Goal: Information Seeking & Learning: Learn about a topic

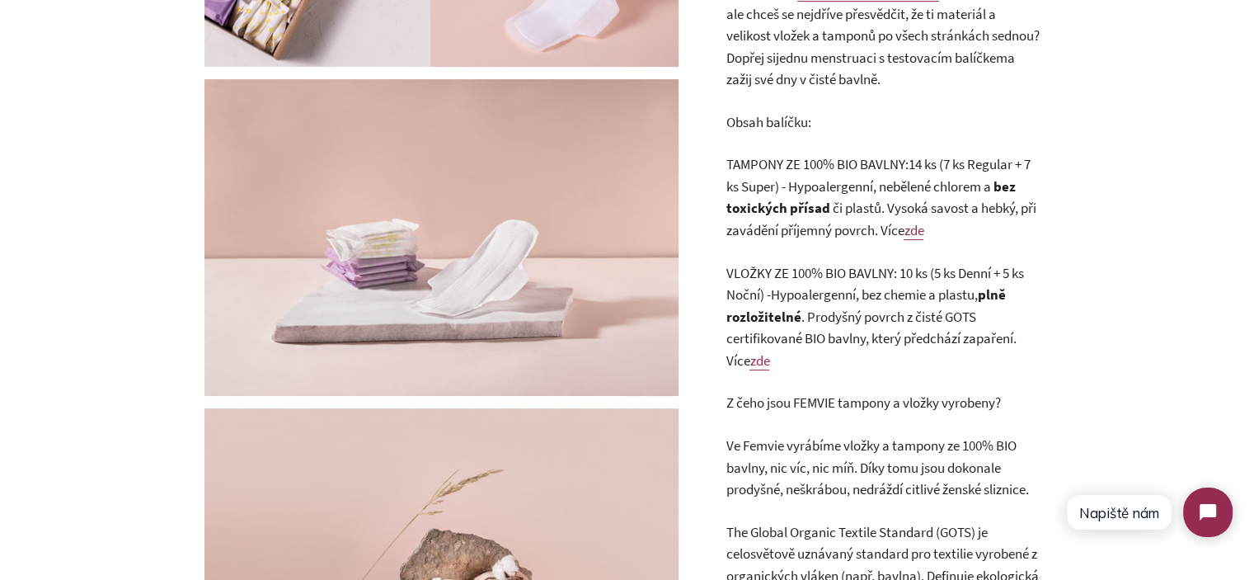
scroll to position [330, 0]
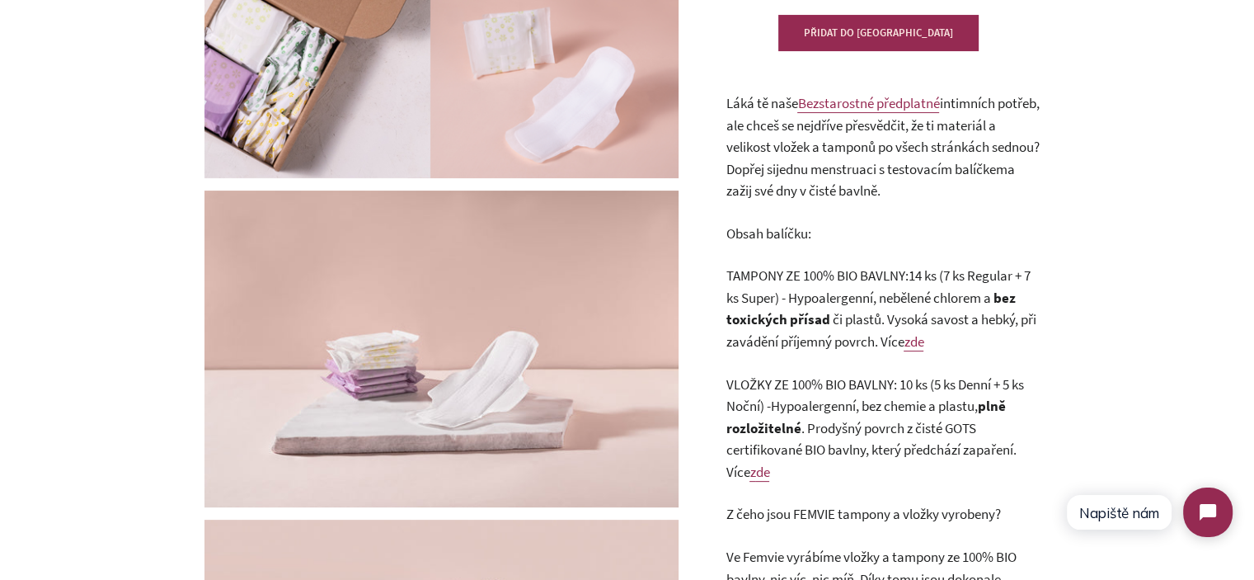
drag, startPoint x: 836, startPoint y: 296, endPoint x: 812, endPoint y: 293, distance: 24.1
click at [836, 295] on span "Hypoalergenní, nebělené chlorem a" at bounding box center [889, 298] width 205 height 18
click at [792, 286] on p "TAMPONY ZE 100% BIO BAVLNY: 14 ks (7 ks Regular + 7 ks Super) - Hypoalergenní, …" at bounding box center [882, 308] width 313 height 87
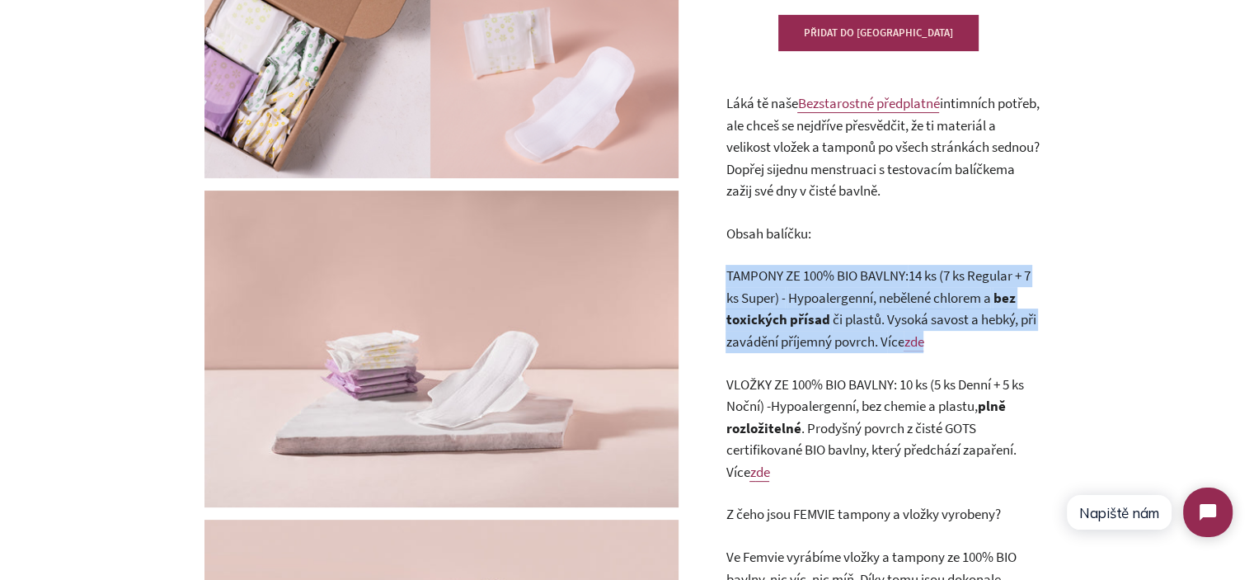
drag, startPoint x: 792, startPoint y: 286, endPoint x: 834, endPoint y: 286, distance: 42.9
click at [817, 286] on p "TAMPONY ZE 100% BIO BAVLNY: 14 ks (7 ks Regular + 7 ks Super) - Hypoalergenní, …" at bounding box center [882, 308] width 313 height 87
click at [846, 286] on p "TAMPONY ZE 100% BIO BAVLNY: 14 ks (7 ks Regular + 7 ks Super) - Hypoalergenní, …" at bounding box center [882, 308] width 313 height 87
click at [732, 279] on span "TAMPONY ZE 100% BIO BAVLNY:" at bounding box center [817, 275] width 182 height 18
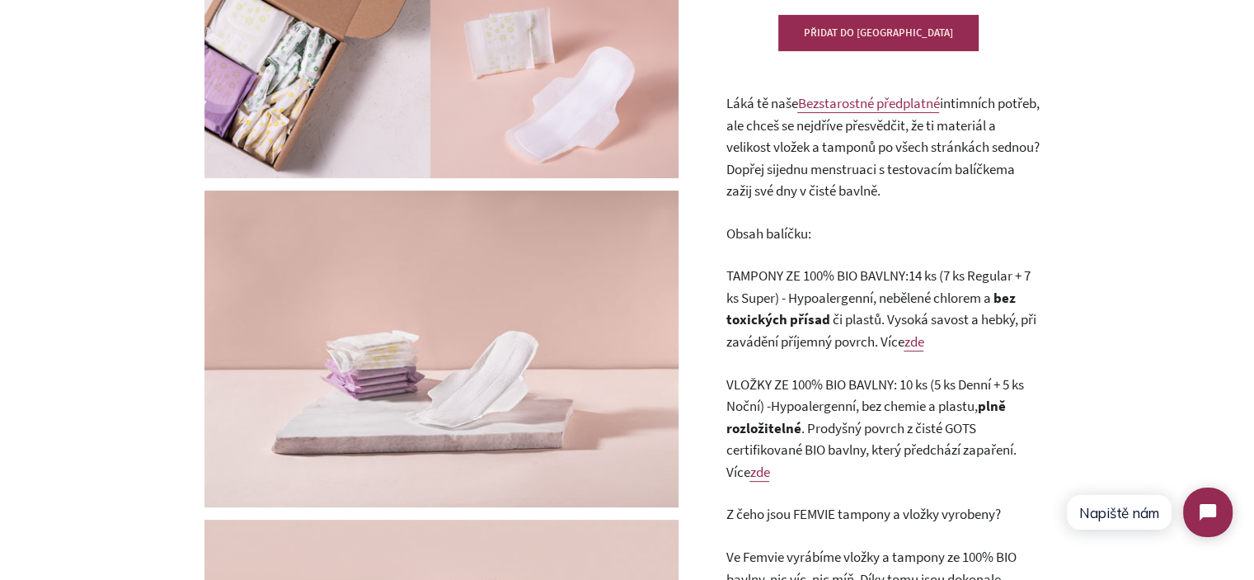
click at [754, 272] on span "TAMPONY ZE 100% BIO BAVLNY:" at bounding box center [817, 275] width 182 height 18
drag, startPoint x: 754, startPoint y: 272, endPoint x: 892, endPoint y: 287, distance: 138.5
click at [892, 287] on p "TAMPONY ZE 100% BIO BAVLNY: 14 ks (7 ks Regular + 7 ks Super) - Hypoalergenní, …" at bounding box center [882, 308] width 313 height 87
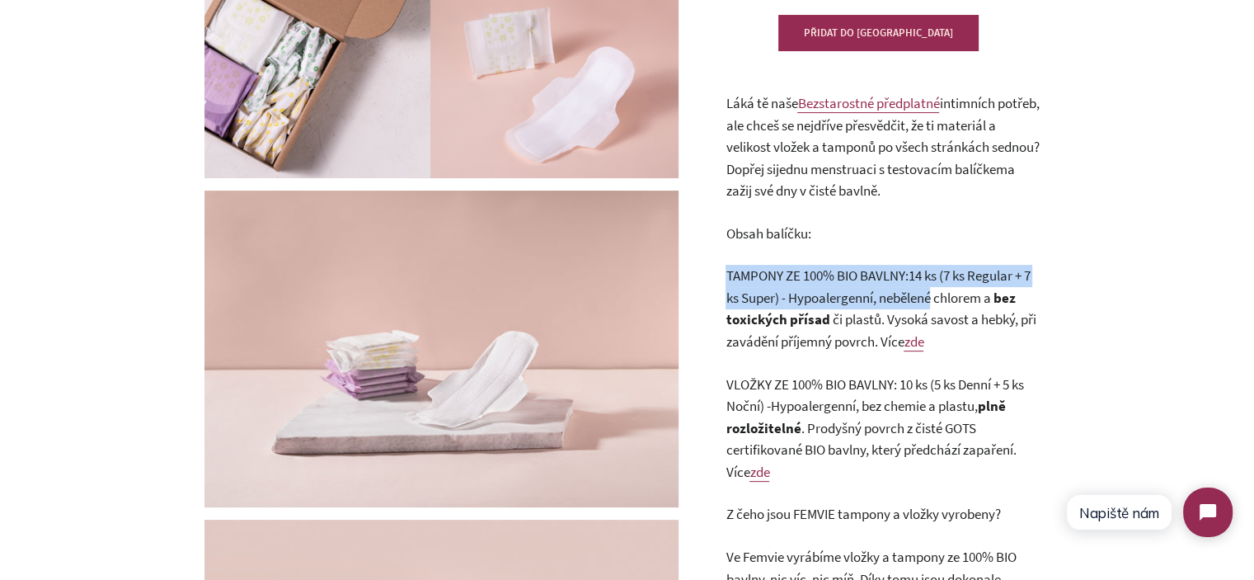
click at [900, 291] on span "Hypoalergenní, nebělené chlorem a" at bounding box center [889, 298] width 205 height 18
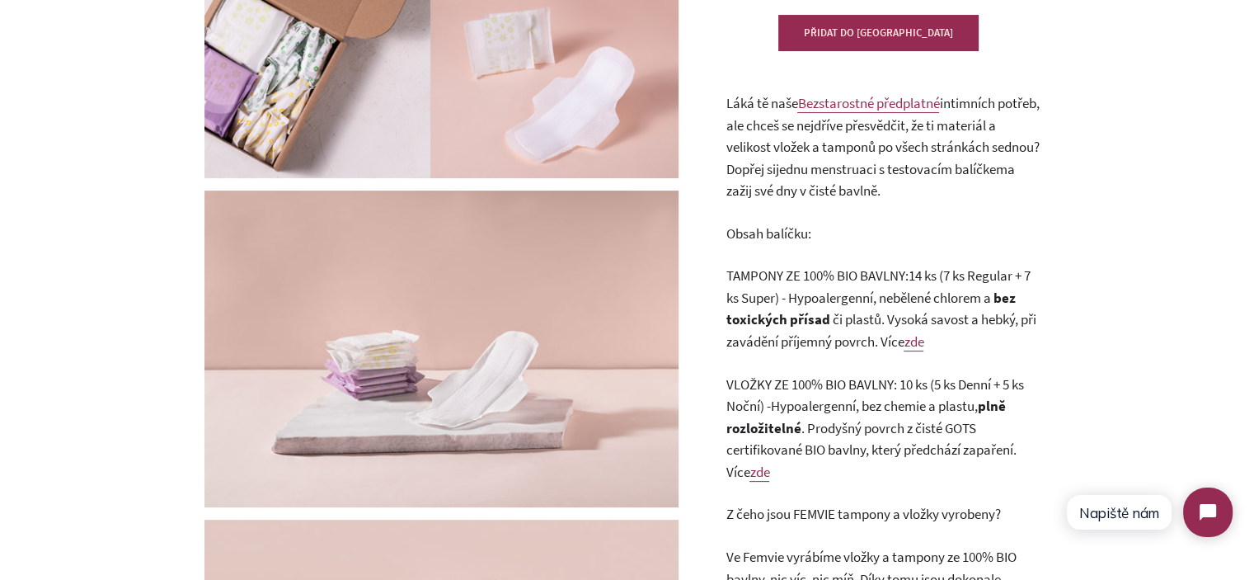
click at [806, 277] on span "TAMPONY ZE 100% BIO BAVLNY:" at bounding box center [817, 275] width 182 height 18
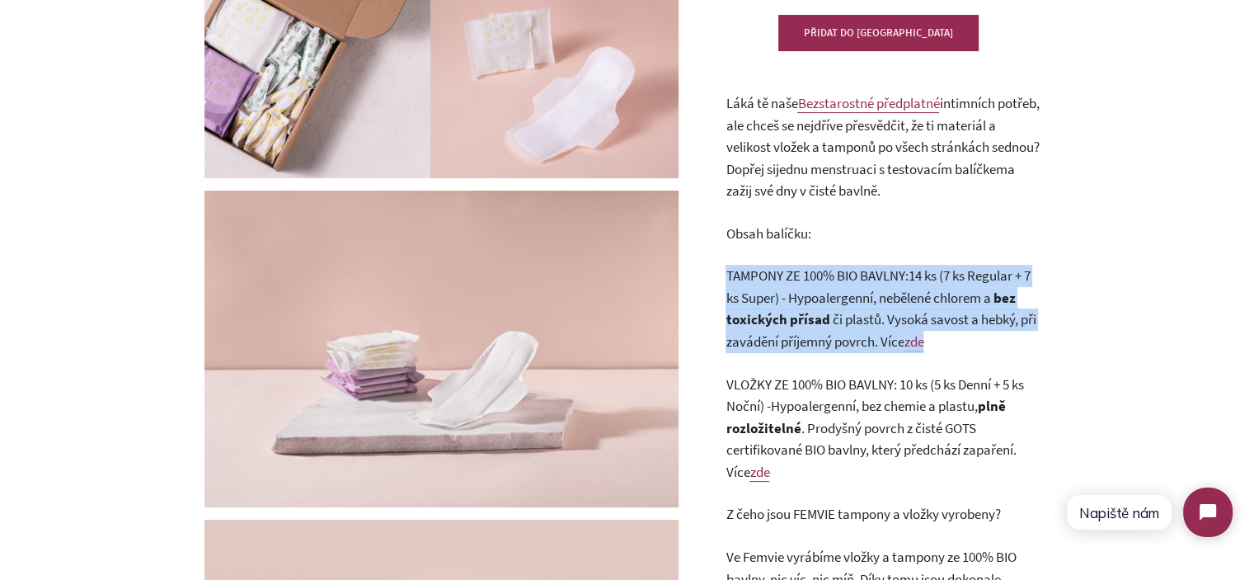
click at [806, 277] on span "TAMPONY ZE 100% BIO BAVLNY:" at bounding box center [817, 275] width 182 height 18
click at [817, 288] on p "TAMPONY ZE 100% BIO BAVLNY: 14 ks (7 ks Regular + 7 ks Super) - Hypoalergenní, …" at bounding box center [882, 308] width 313 height 87
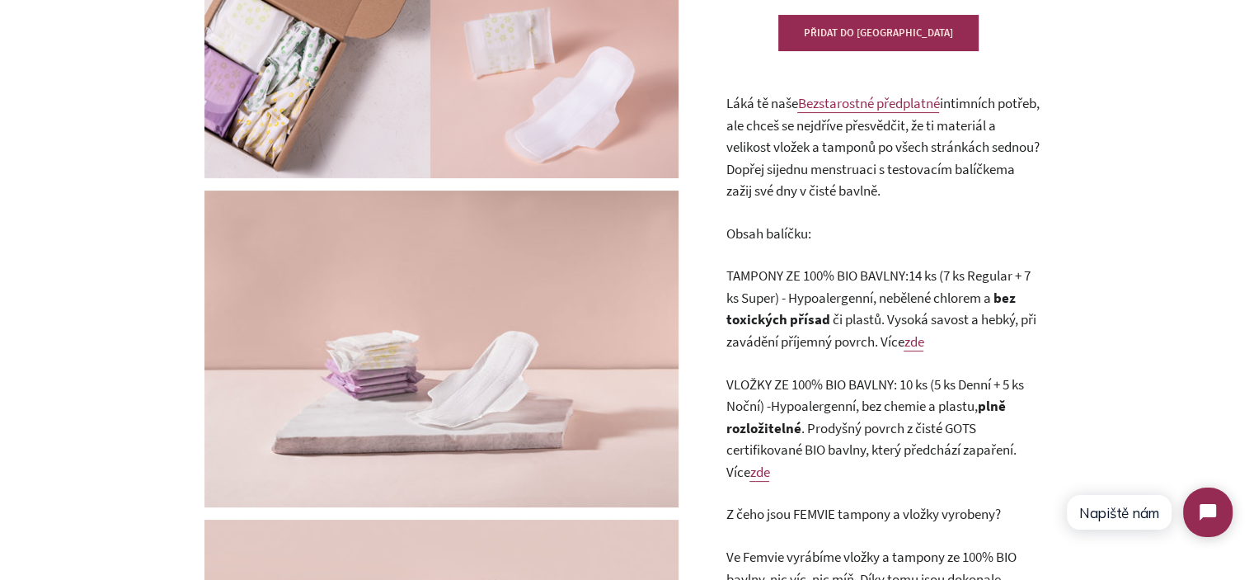
click at [771, 273] on span "TAMPONY ZE 100% BIO BAVLNY:" at bounding box center [817, 275] width 182 height 18
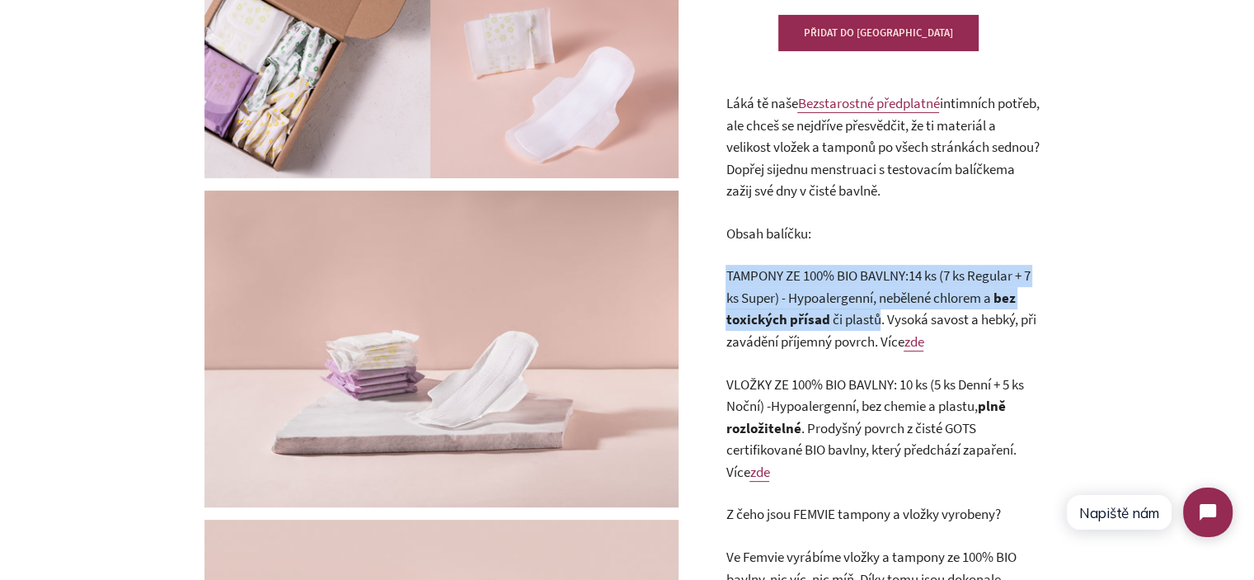
drag, startPoint x: 771, startPoint y: 273, endPoint x: 862, endPoint y: 331, distance: 107.9
click at [862, 331] on p "TAMPONY ZE 100% BIO BAVLNY: 14 ks (7 ks Regular + 7 ks Super) - Hypoalergenní, …" at bounding box center [882, 308] width 313 height 87
click at [900, 305] on span "Hypoalergenní, nebělené chlorem a" at bounding box center [889, 298] width 205 height 18
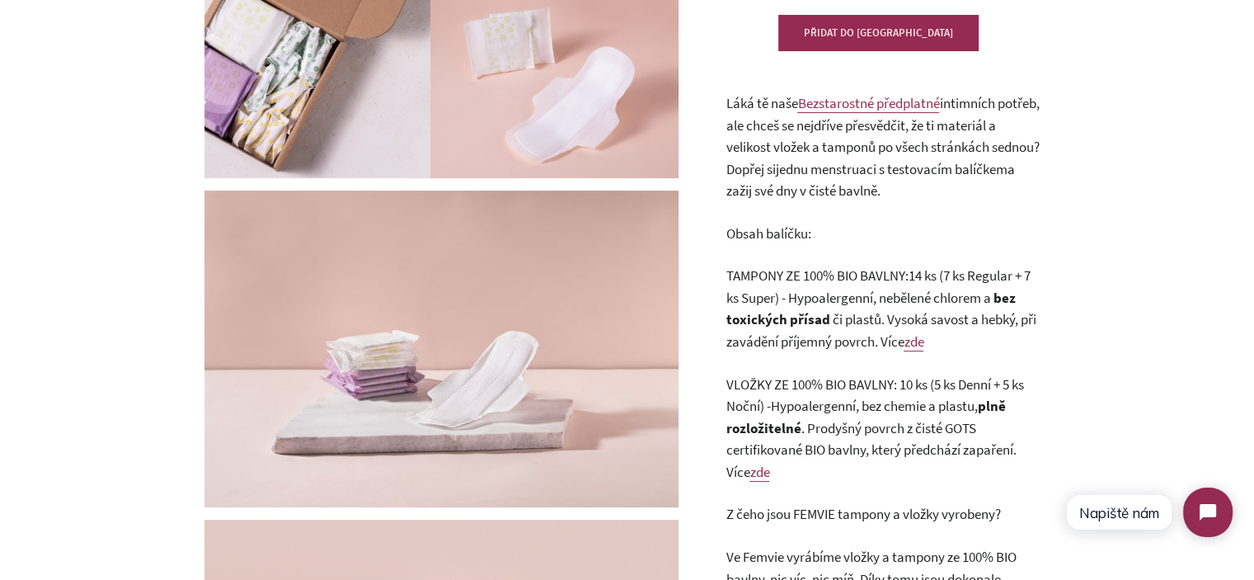
click at [759, 270] on span "TAMPONY ZE 100% BIO BAVLNY:" at bounding box center [817, 275] width 182 height 18
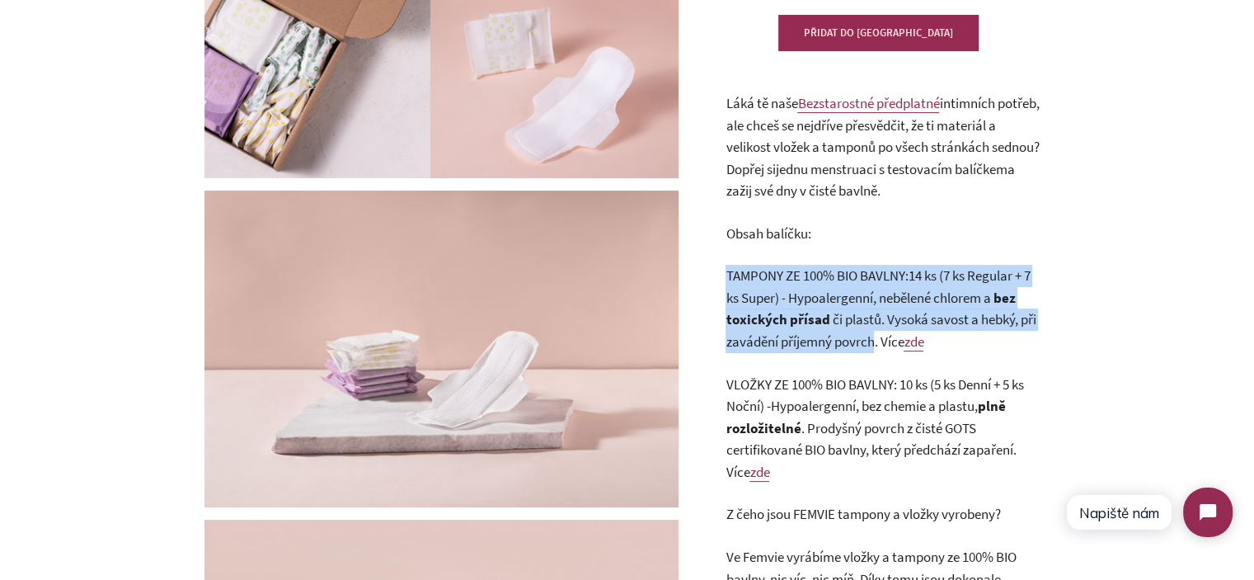
drag, startPoint x: 759, startPoint y: 270, endPoint x: 851, endPoint y: 339, distance: 115.4
click at [851, 339] on p "TAMPONY ZE 100% BIO BAVLNY: 14 ks (7 ks Regular + 7 ks Super) - Hypoalergenní, …" at bounding box center [882, 308] width 313 height 87
copy p "TAMPONY ZE 100% BIO BAVLNY: 14 ks (7 ks Regular + 7 ks Super) - Hypoalergenní, …"
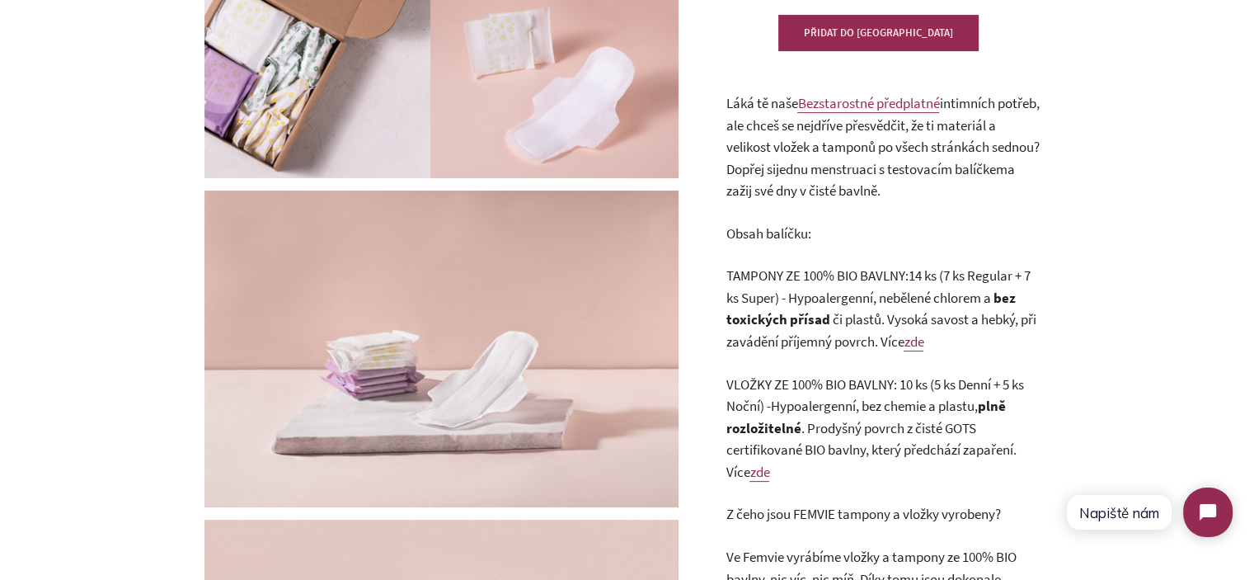
click at [801, 407] on p "VLOŽKY ZE 100% BIO BAVLNY: 10 ks (5 ks Denní + 5 ks Noční) - Hypoalergenní, bez…" at bounding box center [882, 428] width 313 height 110
click at [811, 402] on p "VLOŽKY ZE 100% BIO BAVLNY: 10 ks (5 ks Denní + 5 ks Noční) - Hypoalergenní, bez…" at bounding box center [882, 428] width 313 height 110
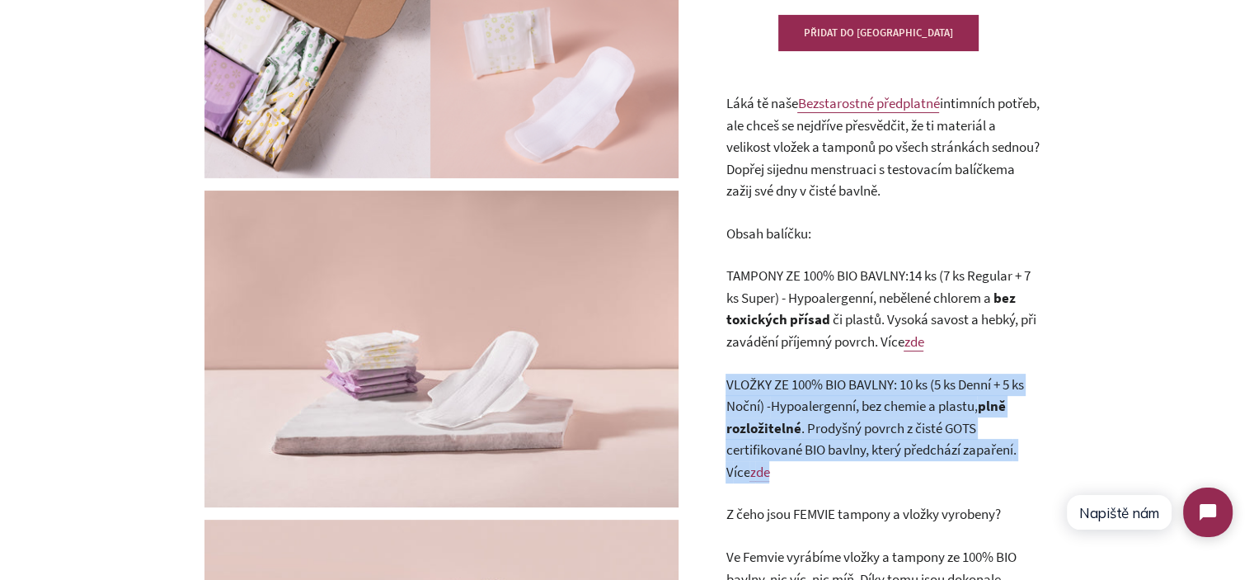
click at [811, 402] on p "VLOŽKY ZE 100% BIO BAVLNY: 10 ks (5 ks Denní + 5 ks Noční) - Hypoalergenní, bez…" at bounding box center [882, 428] width 313 height 110
click at [870, 415] on p "VLOŽKY ZE 100% BIO BAVLNY: 10 ks (5 ks Denní + 5 ks Noční) - Hypoalergenní, bez…" at bounding box center [882, 428] width 313 height 110
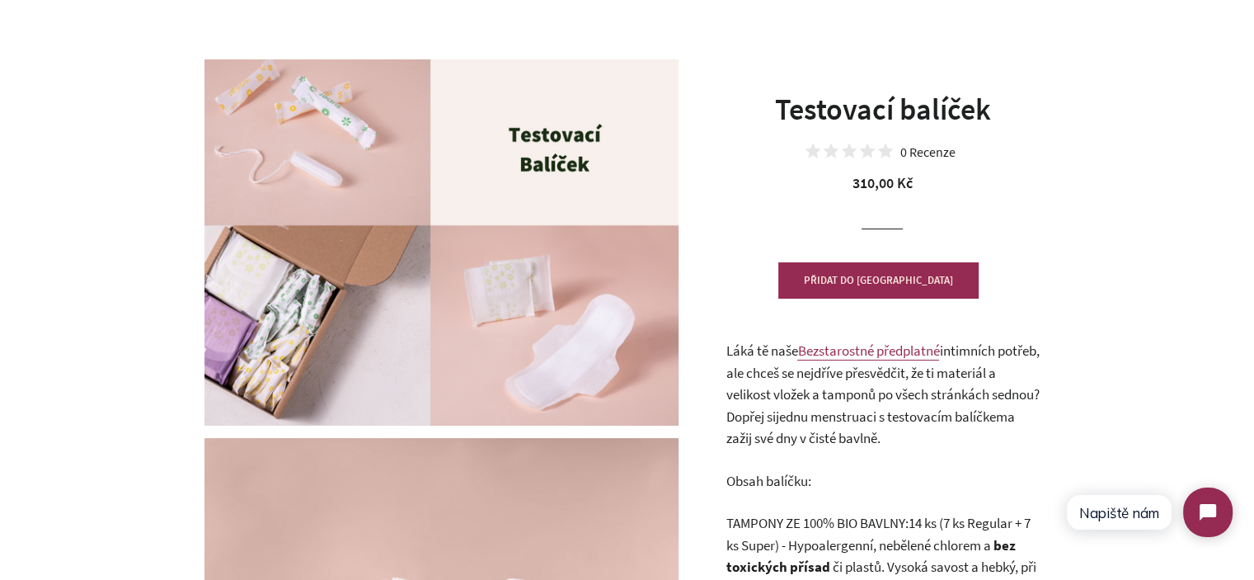
scroll to position [0, 0]
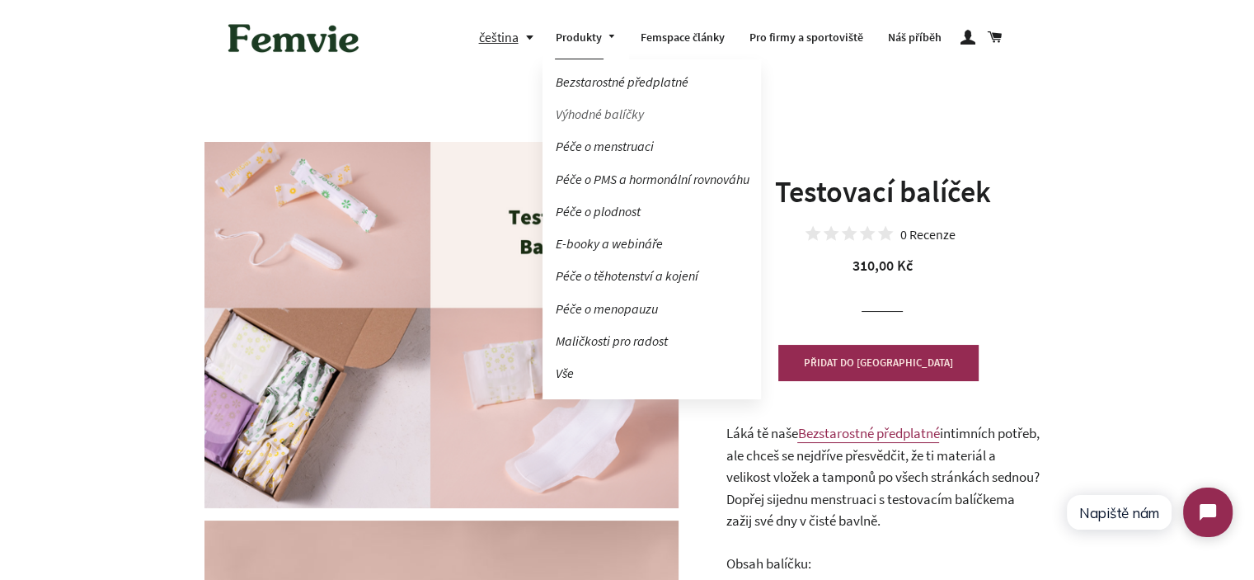
click at [614, 118] on link "Výhodné balíčky" at bounding box center [652, 114] width 218 height 29
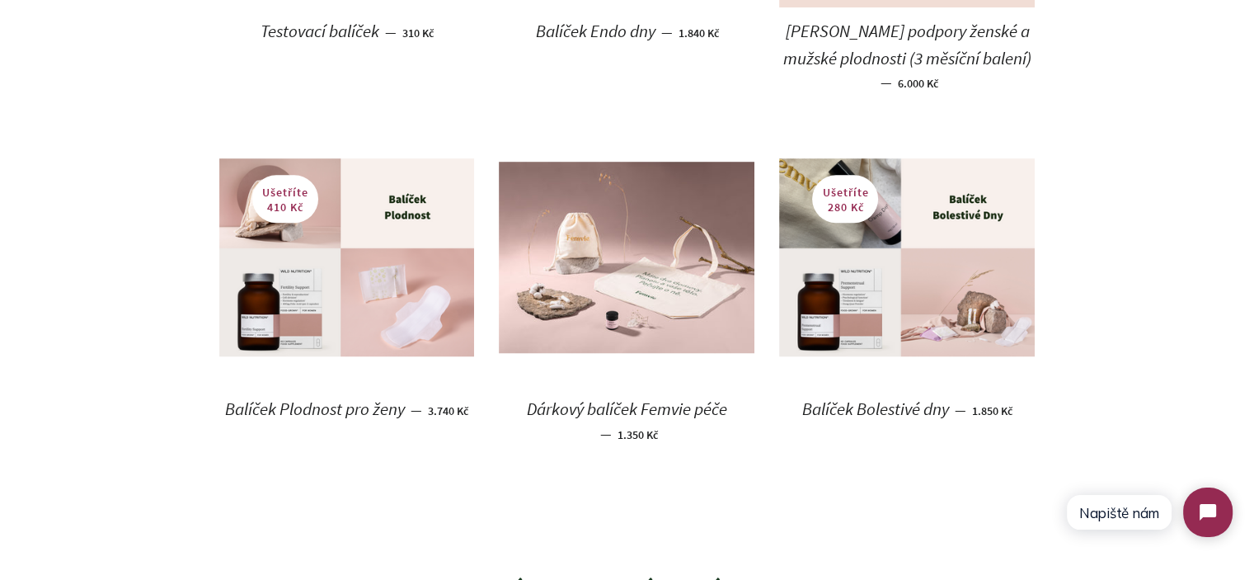
scroll to position [1154, 0]
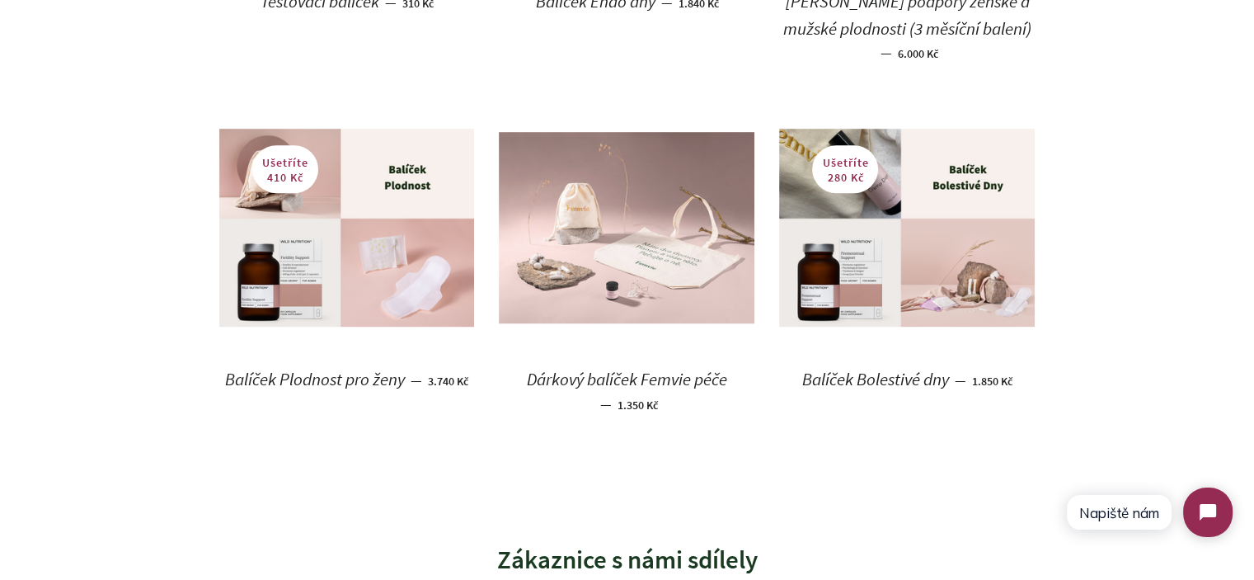
click at [694, 236] on img at bounding box center [627, 228] width 256 height 192
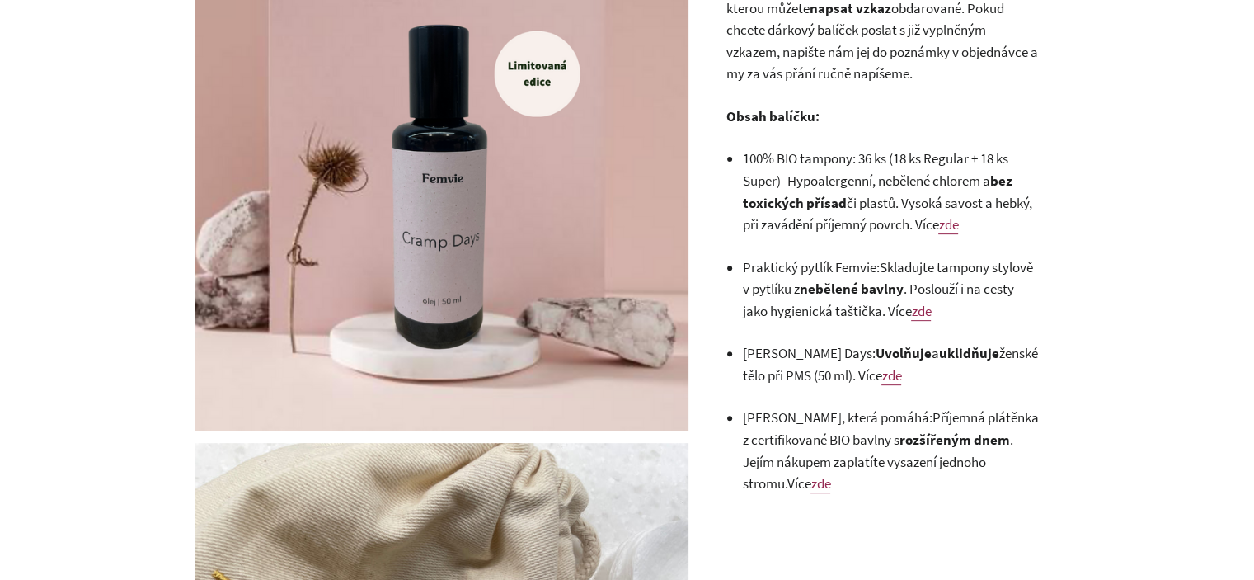
scroll to position [577, 0]
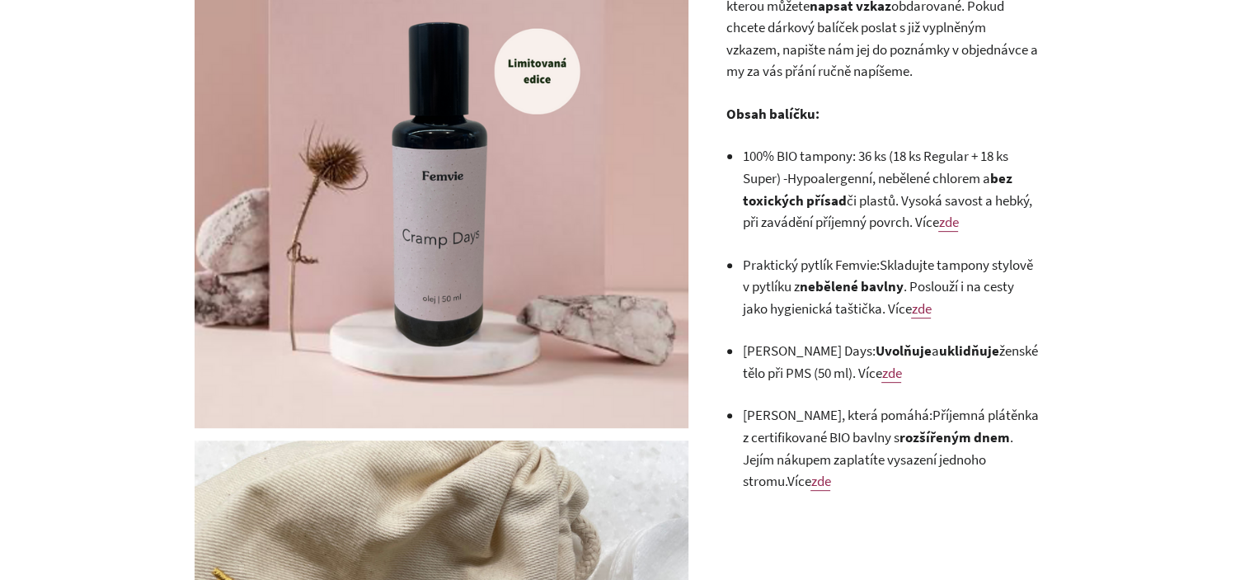
click at [807, 172] on span "Hypoalergenní, nebělené chlorem a" at bounding box center [888, 178] width 203 height 18
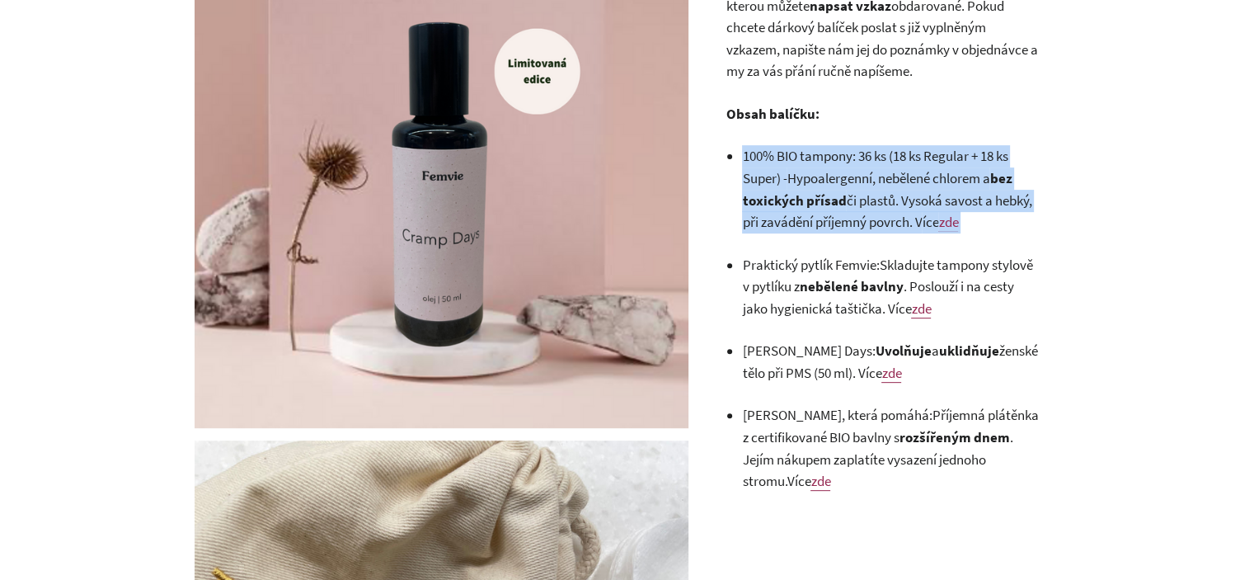
click at [807, 172] on span "Hypoalergenní, nebělené chlorem a" at bounding box center [888, 178] width 203 height 18
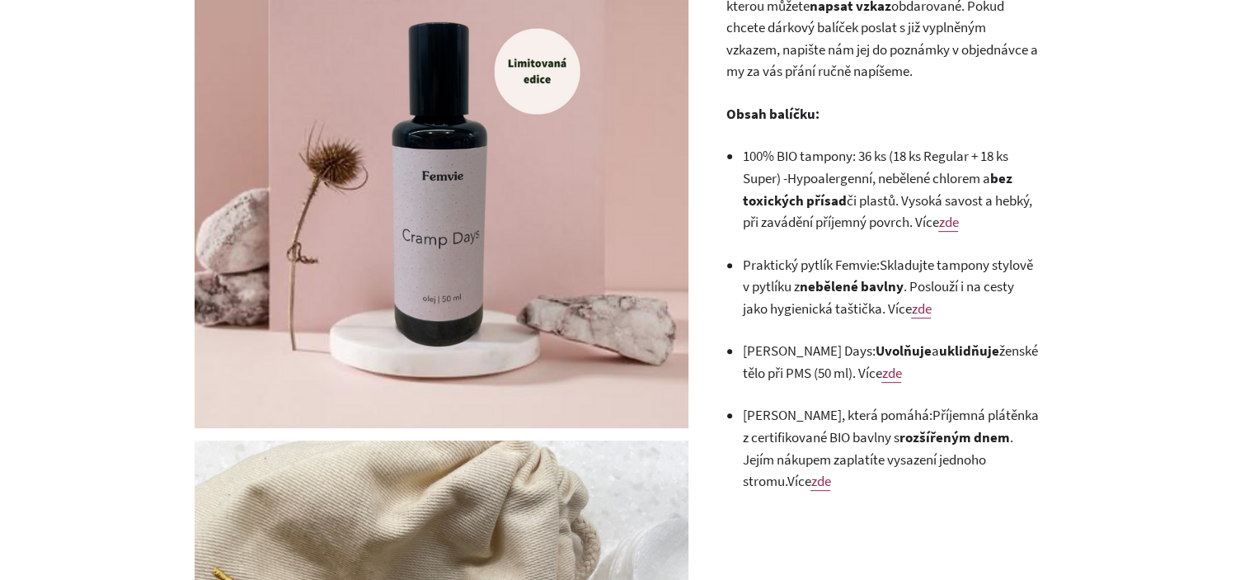
click at [806, 276] on li "Praktický pytlík Femvie: Skladujte tampony stylově v pytlíku z nebělené bavlny …" at bounding box center [890, 287] width 297 height 66
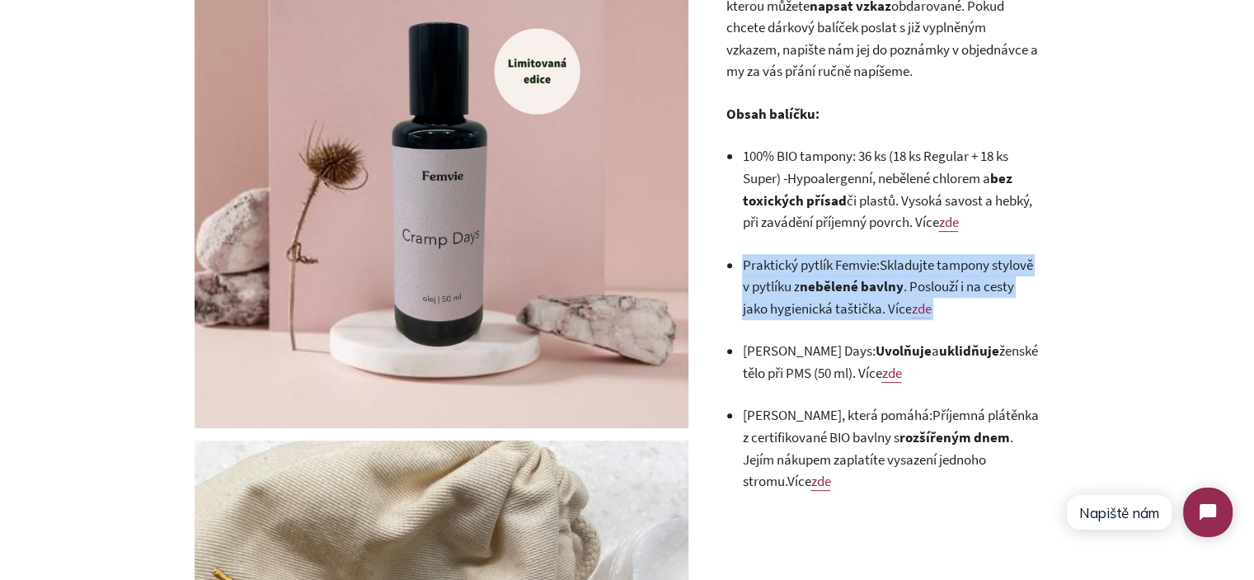
click at [806, 276] on li "Praktický pytlík Femvie: Skladujte tampony stylově v pytlíku z nebělené bavlny …" at bounding box center [890, 287] width 297 height 66
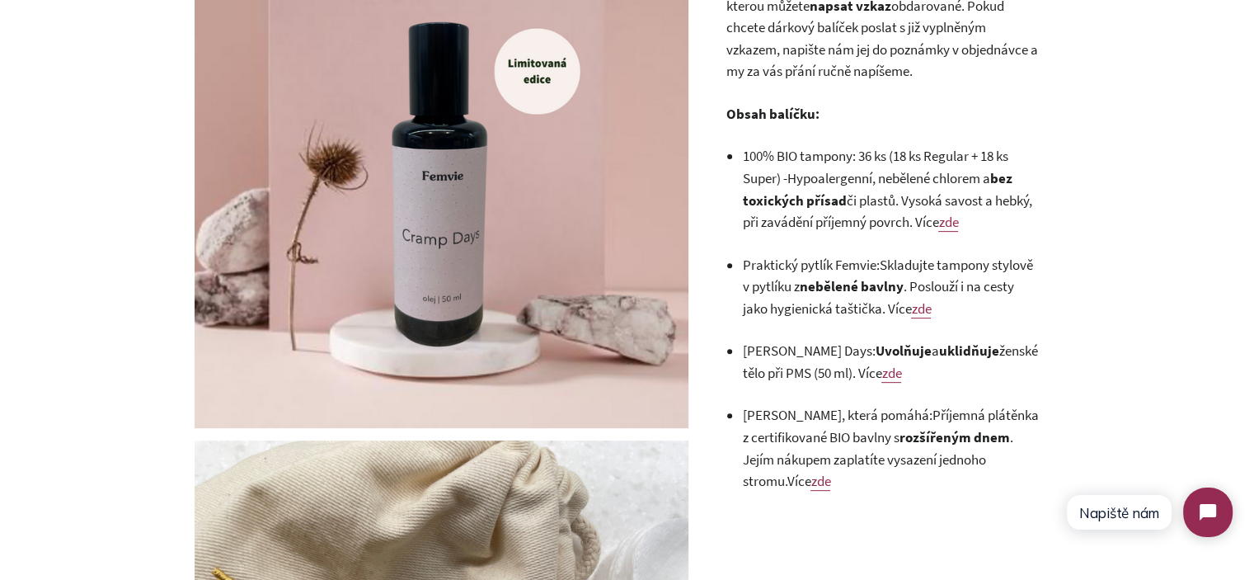
click at [803, 350] on li "Olej Cramp Days: Uvolňuje a uklidňuje ženské tělo při PMS (50 ml). Více zde" at bounding box center [890, 362] width 297 height 44
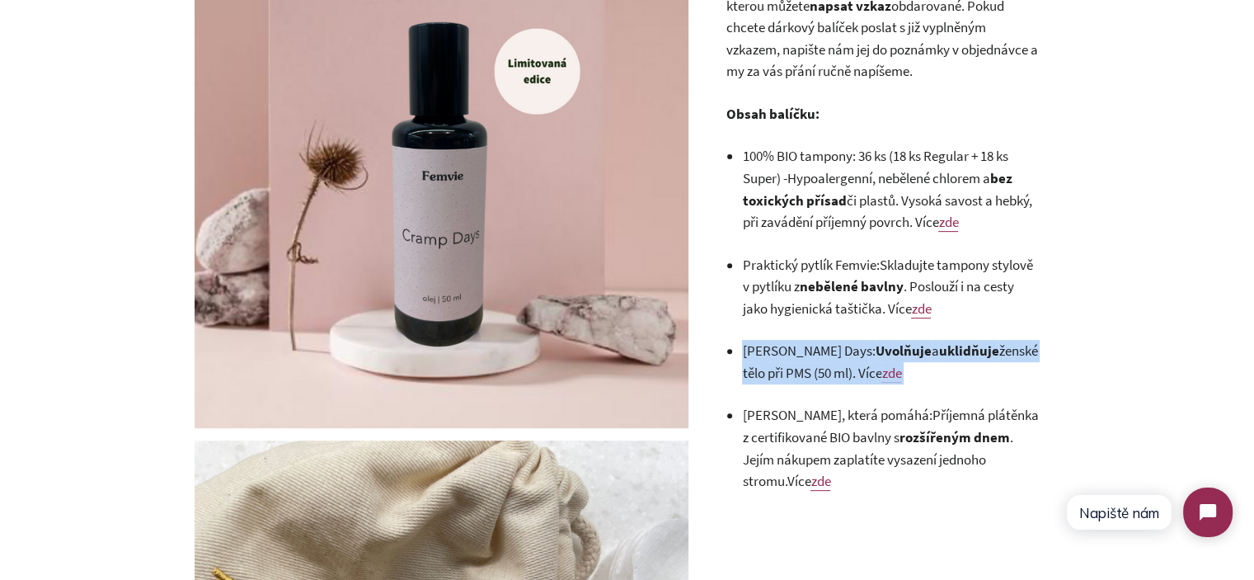
click at [803, 350] on li "Olej Cramp Days: Uvolňuje a uklidňuje ženské tělo při PMS (50 ml). Více zde" at bounding box center [890, 362] width 297 height 44
click at [898, 340] on li "Olej Cramp Days: Uvolňuje a uklidňuje ženské tělo při PMS (50 ml). Více zde" at bounding box center [890, 362] width 297 height 44
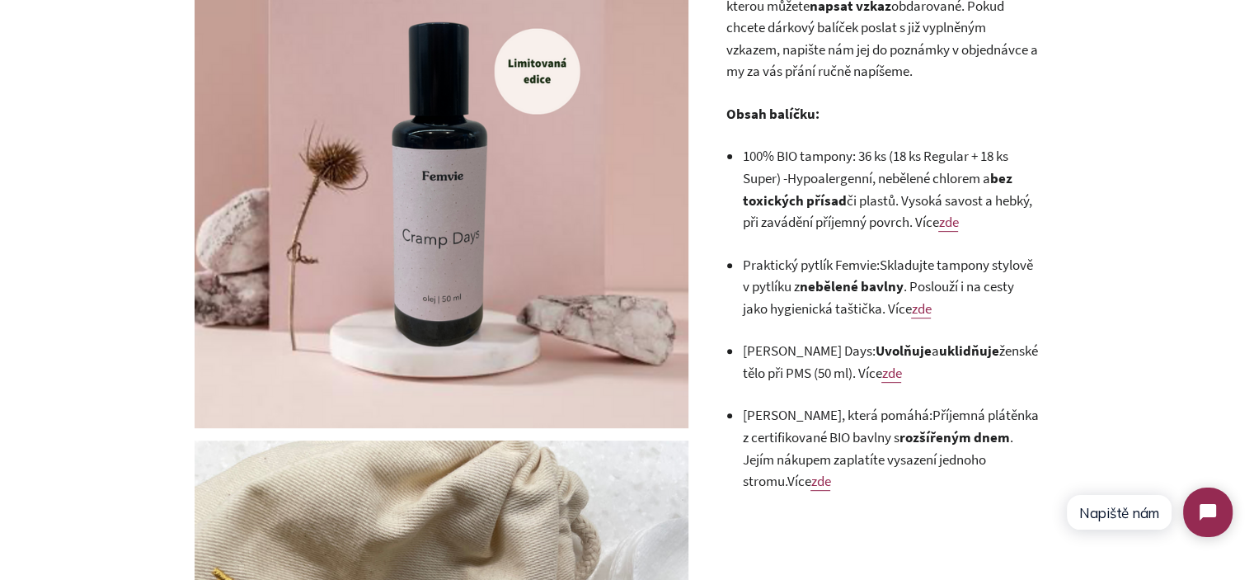
click at [898, 340] on li "Olej Cramp Days: Uvolňuje a uklidňuje ženské tělo při PMS (50 ml). Více zde" at bounding box center [890, 362] width 297 height 44
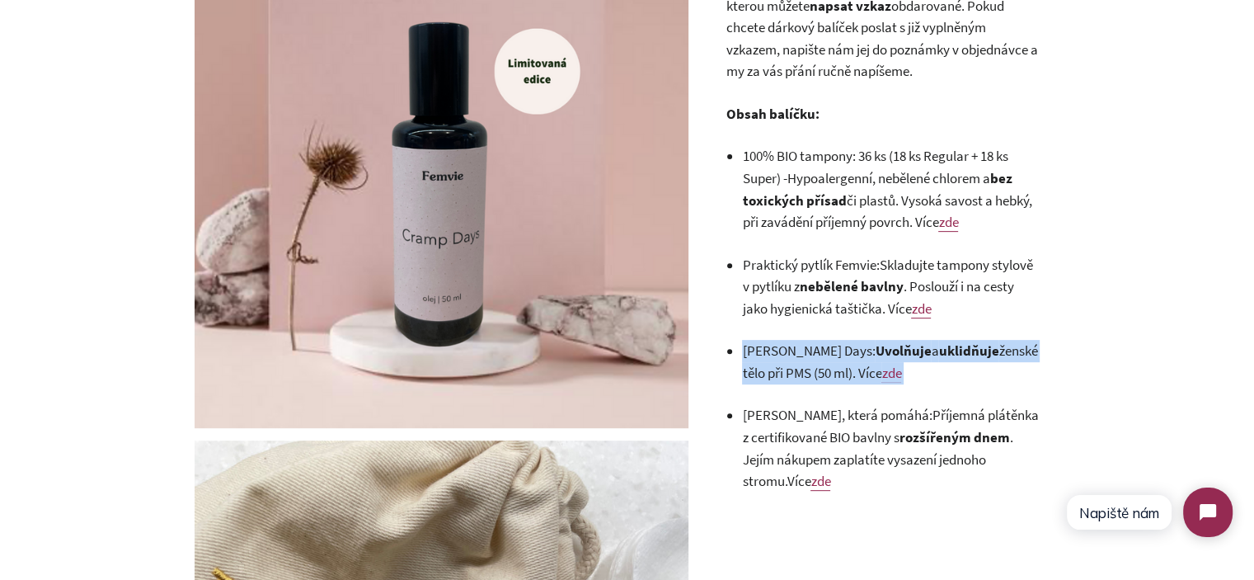
click at [898, 340] on li "Olej Cramp Days: Uvolňuje a uklidňuje ženské tělo při PMS (50 ml). Více zde" at bounding box center [890, 362] width 297 height 44
click at [961, 358] on strong "uklidňuje" at bounding box center [968, 350] width 60 height 18
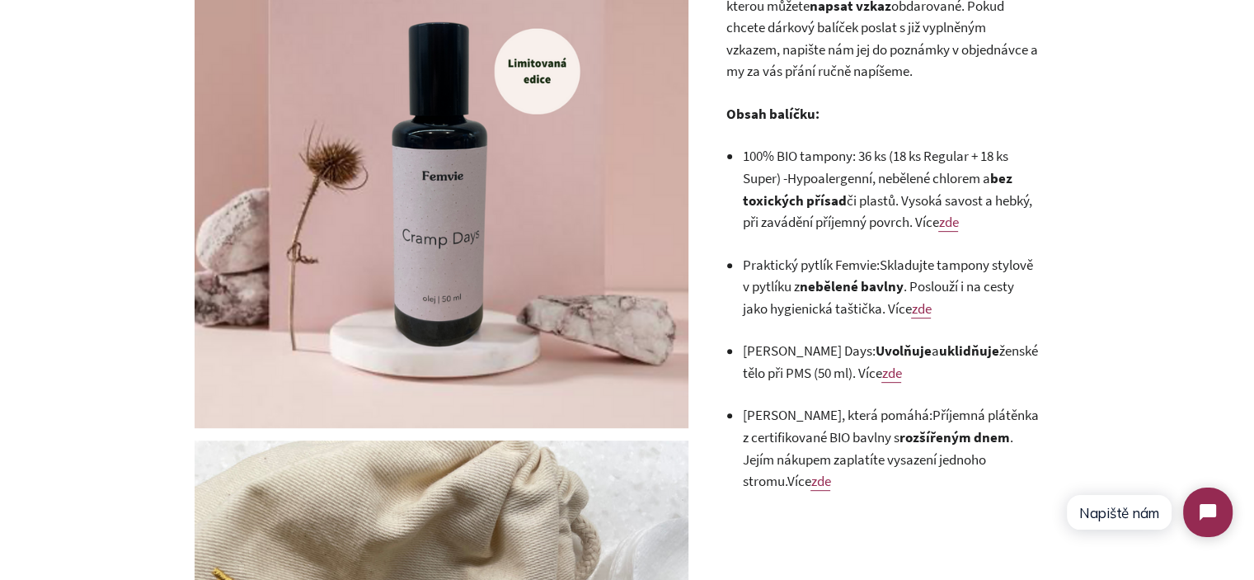
drag, startPoint x: 931, startPoint y: 359, endPoint x: 738, endPoint y: 161, distance: 276.4
click at [738, 161] on div "Obdarujte maminku, dceru, kamarádku nebo sebe kompletní péčí o ženský cyklus. V…" at bounding box center [882, 199] width 313 height 626
click at [740, 157] on div "Obdarujte maminku, dceru, kamarádku nebo sebe kompletní péčí o ženský cyklus. V…" at bounding box center [882, 199] width 313 height 626
click at [738, 154] on div "Obdarujte maminku, dceru, kamarádku nebo sebe kompletní péčí o ženský cyklus. V…" at bounding box center [882, 199] width 313 height 626
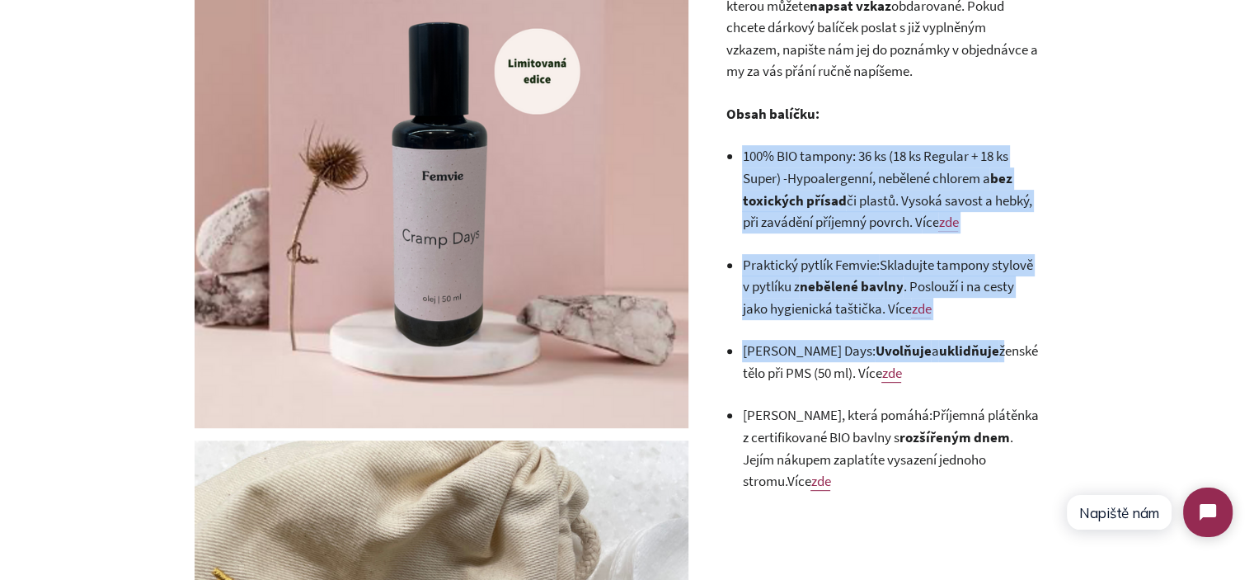
drag, startPoint x: 740, startPoint y: 151, endPoint x: 975, endPoint y: 358, distance: 313.1
click at [975, 358] on div "Obdarujte maminku, dceru, kamarádku nebo sebe kompletní péčí o ženský cyklus. V…" at bounding box center [882, 199] width 313 height 626
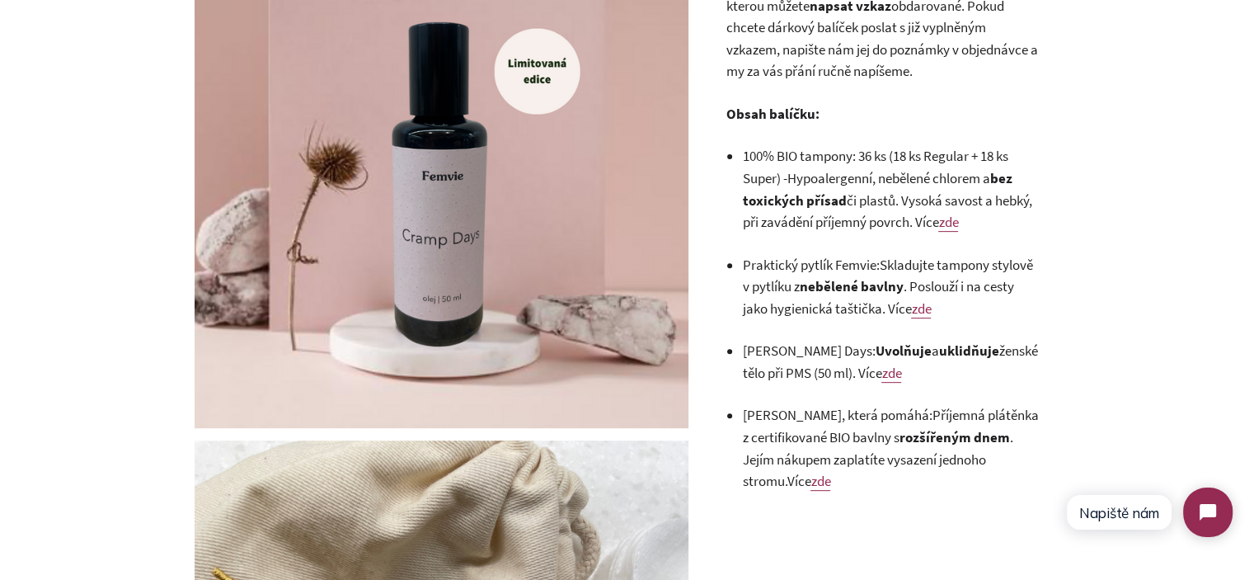
click at [975, 365] on li "Olej Cramp Days: Uvolňuje a uklidňuje ženské tělo při PMS (50 ml). Více zde" at bounding box center [890, 362] width 297 height 44
click at [888, 187] on li "100% BIO tampony: 36 ks (18 ks Regular + 18 ks Super) - Hypoalergenní, nebělené…" at bounding box center [890, 188] width 297 height 87
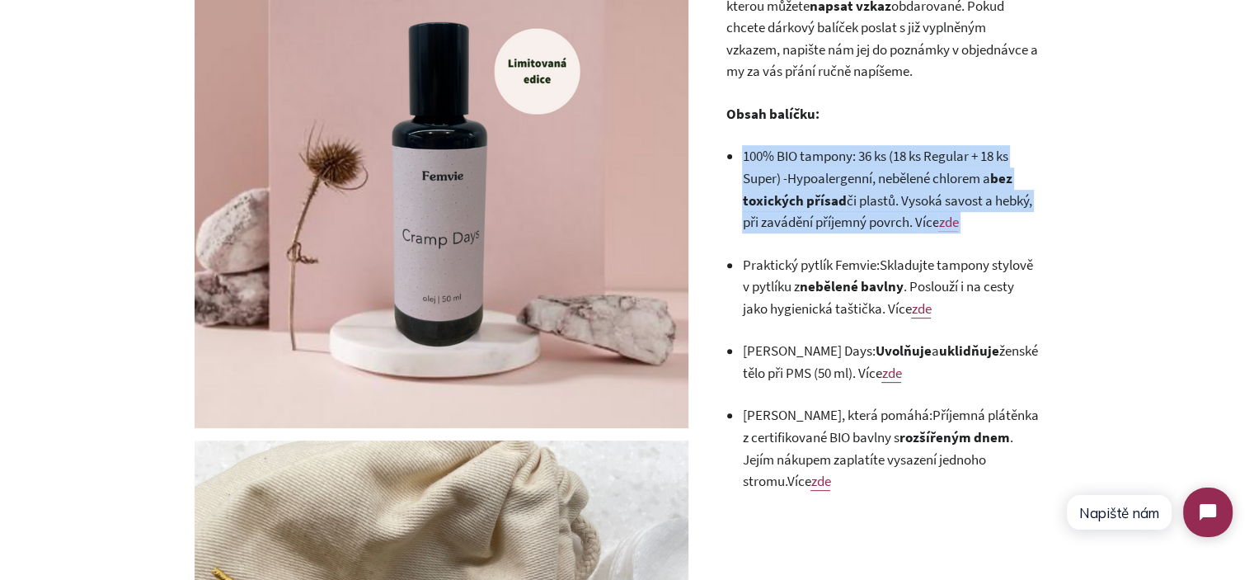
click at [888, 187] on li "100% BIO tampony: 36 ks (18 ks Regular + 18 ks Super) - Hypoalergenní, nebělené…" at bounding box center [890, 188] width 297 height 87
click at [801, 187] on li "100% BIO tampony: 36 ks (18 ks Regular + 18 ks Super) - Hypoalergenní, nebělené…" at bounding box center [890, 188] width 297 height 87
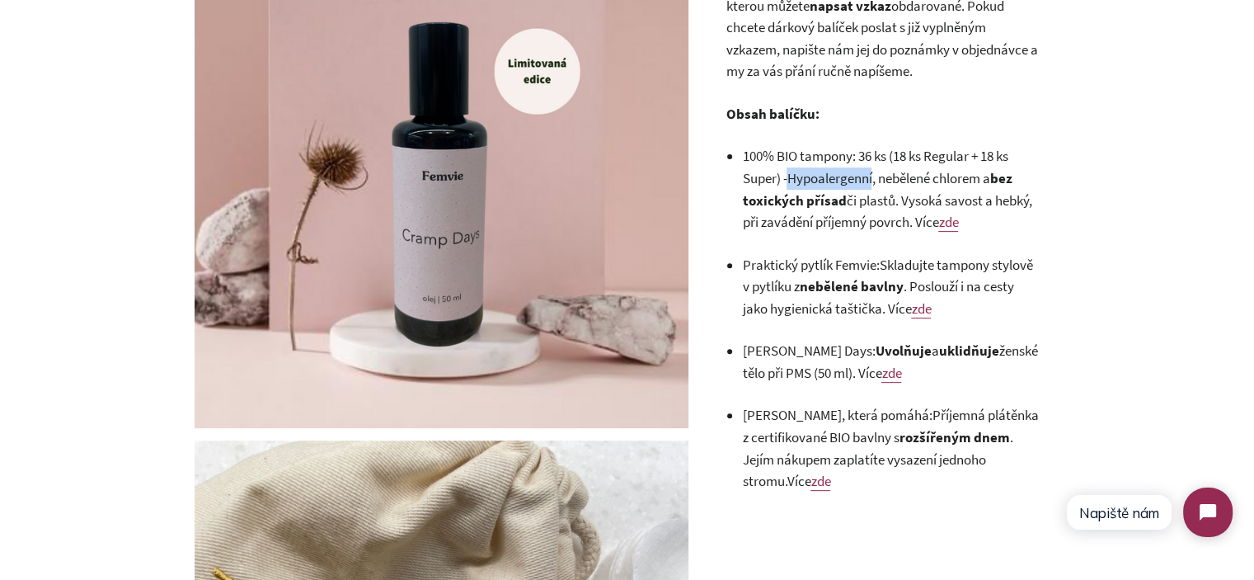
click at [801, 187] on li "100% BIO tampony: 36 ks (18 ks Regular + 18 ks Super) - Hypoalergenní, nebělené…" at bounding box center [890, 188] width 297 height 87
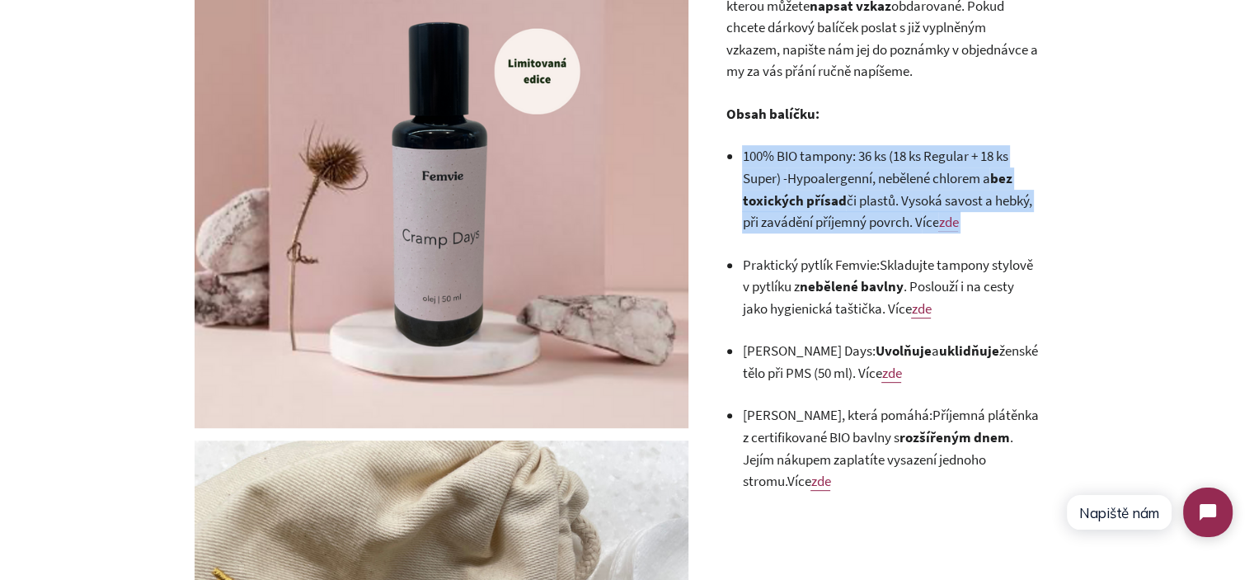
click at [801, 187] on li "100% BIO tampony: 36 ks (18 ks Regular + 18 ks Super) - Hypoalergenní, nebělené…" at bounding box center [890, 188] width 297 height 87
click at [768, 148] on li "100% BIO tampony: 36 ks (18 ks Regular + 18 ks Super) - Hypoalergenní, nebělené…" at bounding box center [890, 188] width 297 height 87
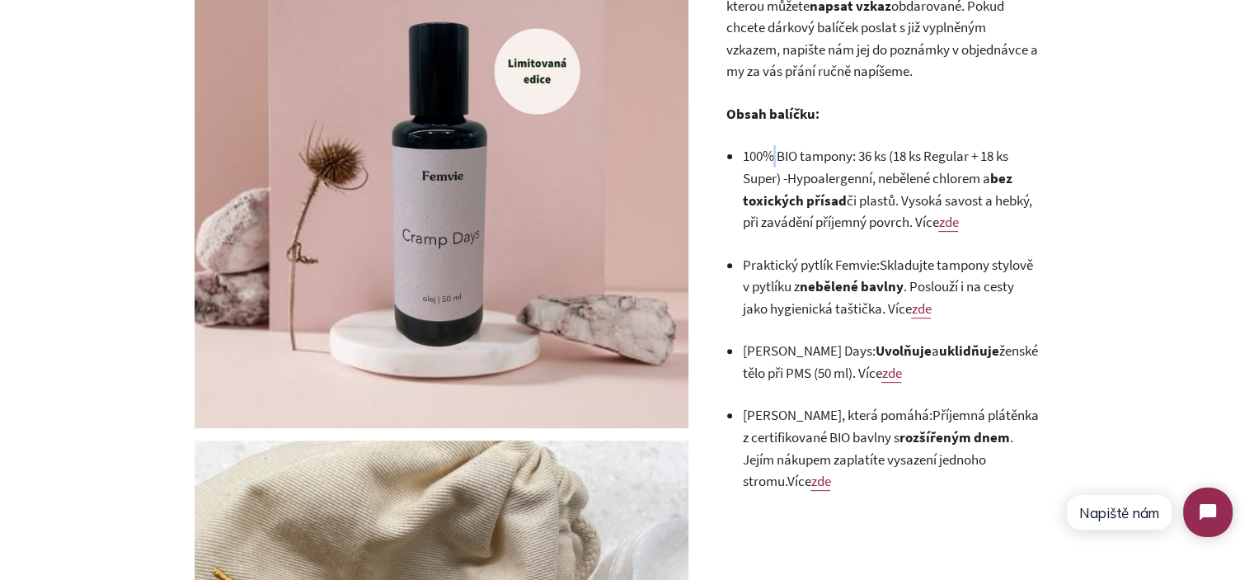
click at [768, 148] on li "100% BIO tampony: 36 ks (18 ks Regular + 18 ks Super) - Hypoalergenní, nebělené…" at bounding box center [890, 188] width 297 height 87
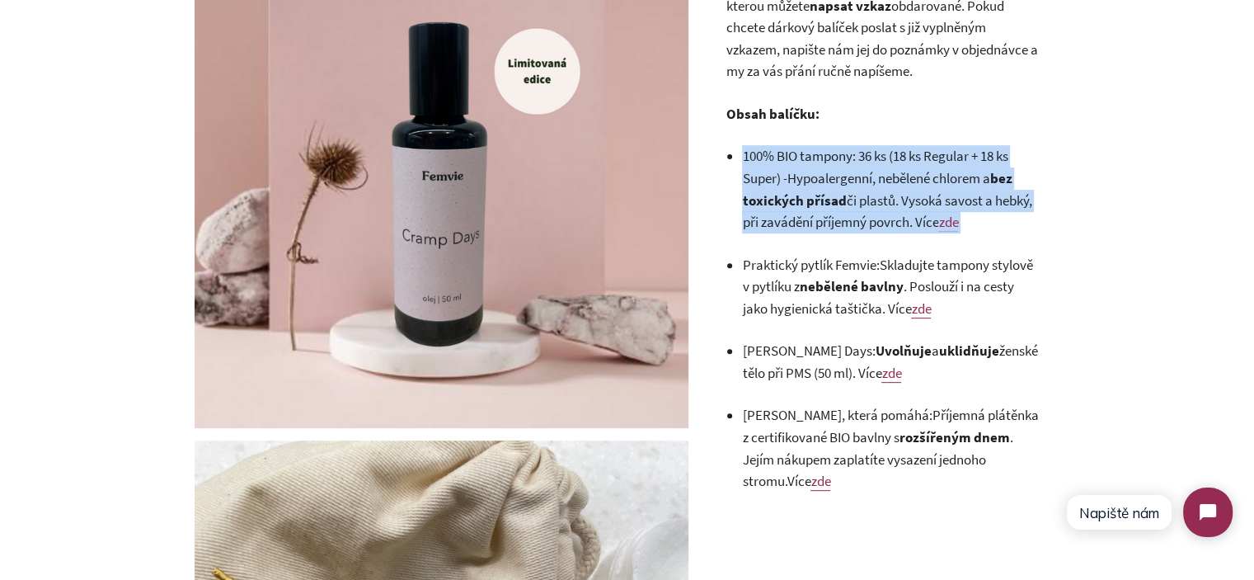
drag, startPoint x: 768, startPoint y: 148, endPoint x: 1003, endPoint y: 187, distance: 238.3
click at [1003, 187] on li "100% BIO tampony: 36 ks (18 ks Regular + 18 ks Super) - Hypoalergenní, nebělené…" at bounding box center [890, 188] width 297 height 87
click at [1005, 187] on li "100% BIO tampony: 36 ks (18 ks Regular + 18 ks Super) - Hypoalergenní, nebělené…" at bounding box center [890, 188] width 297 height 87
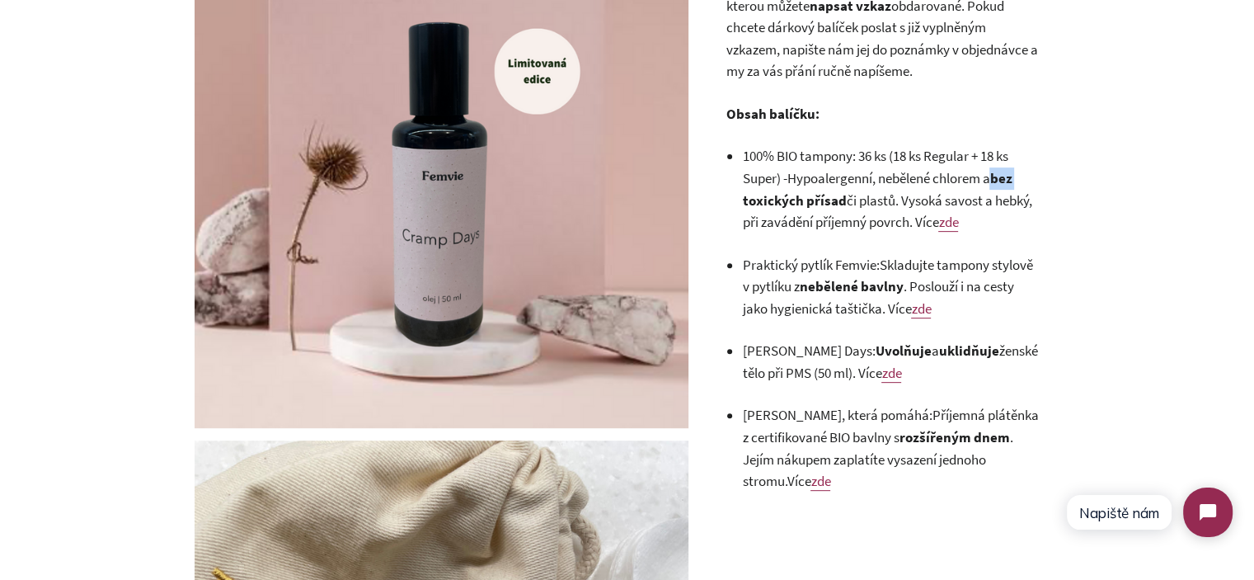
click at [1005, 187] on li "100% BIO tampony: 36 ks (18 ks Regular + 18 ks Super) - Hypoalergenní, nebělené…" at bounding box center [890, 188] width 297 height 87
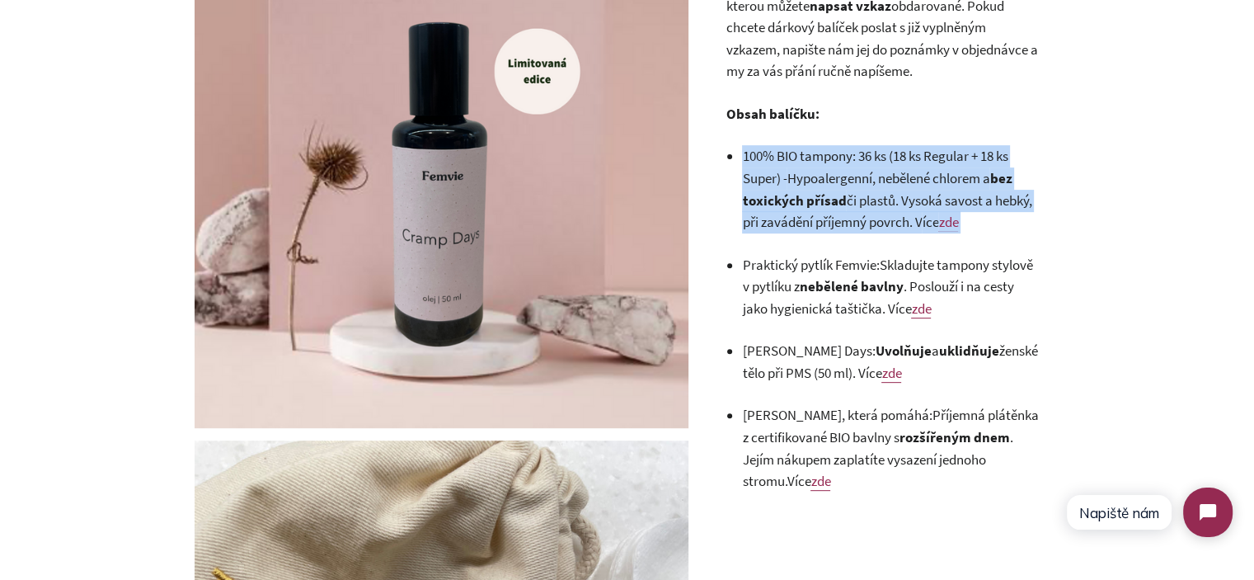
click at [1005, 187] on li "100% BIO tampony: 36 ks (18 ks Regular + 18 ks Super) - Hypoalergenní, nebělené…" at bounding box center [890, 188] width 297 height 87
click at [1054, 221] on div "Dárkový balíček Femvie péče 0 Recenze Běžná cena Prodejní cena 1.350,00 Kč Jedn…" at bounding box center [873, 45] width 371 height 961
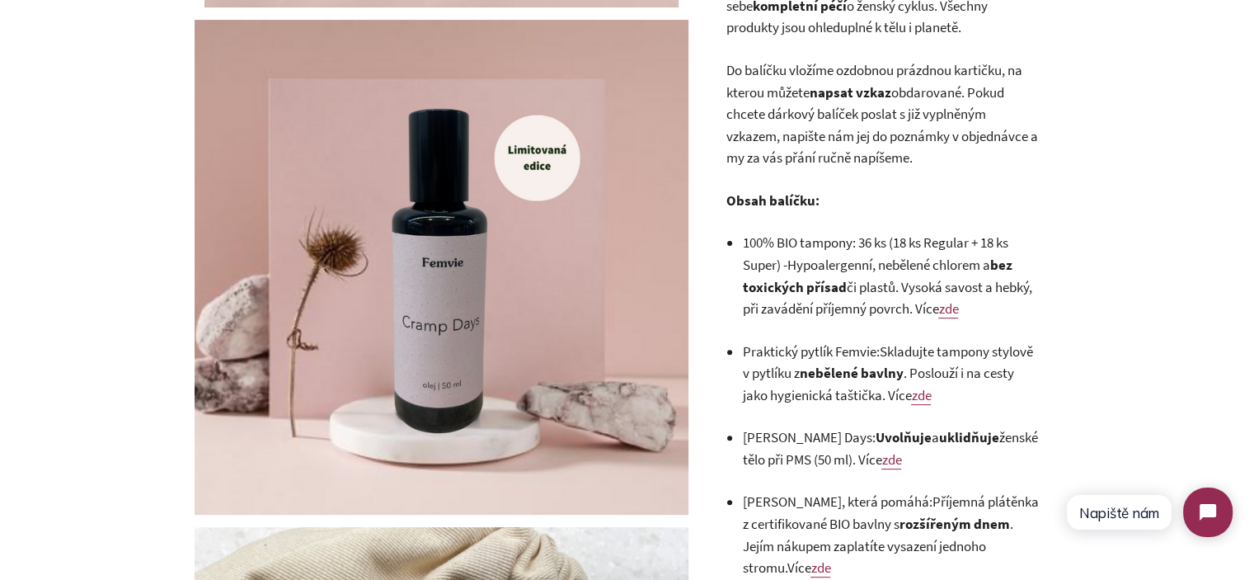
scroll to position [487, 0]
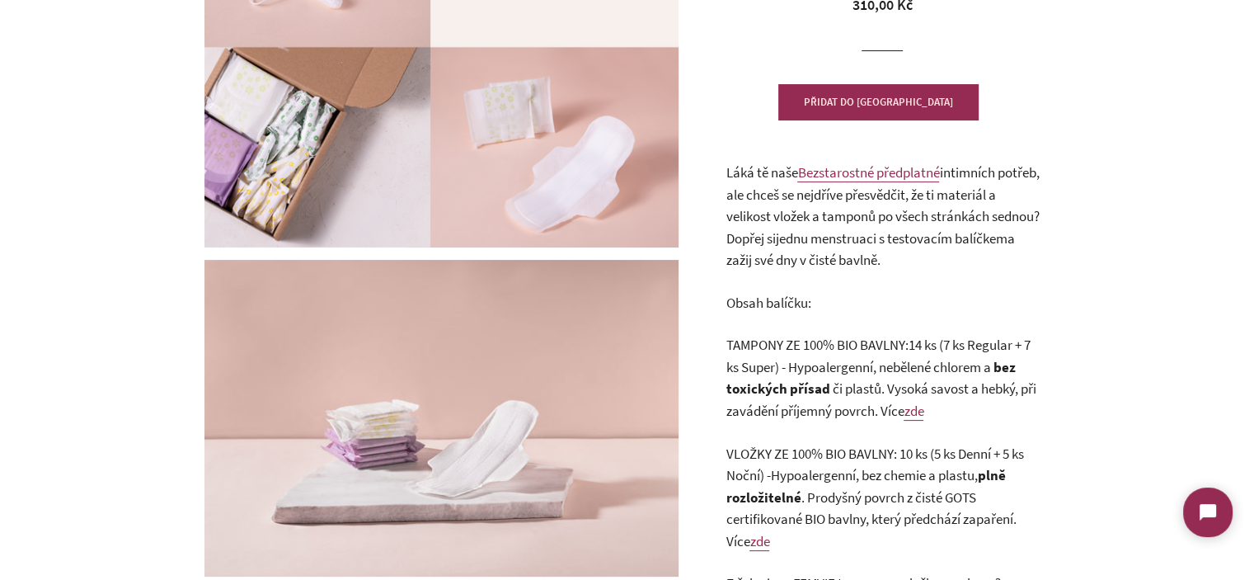
scroll to position [412, 0]
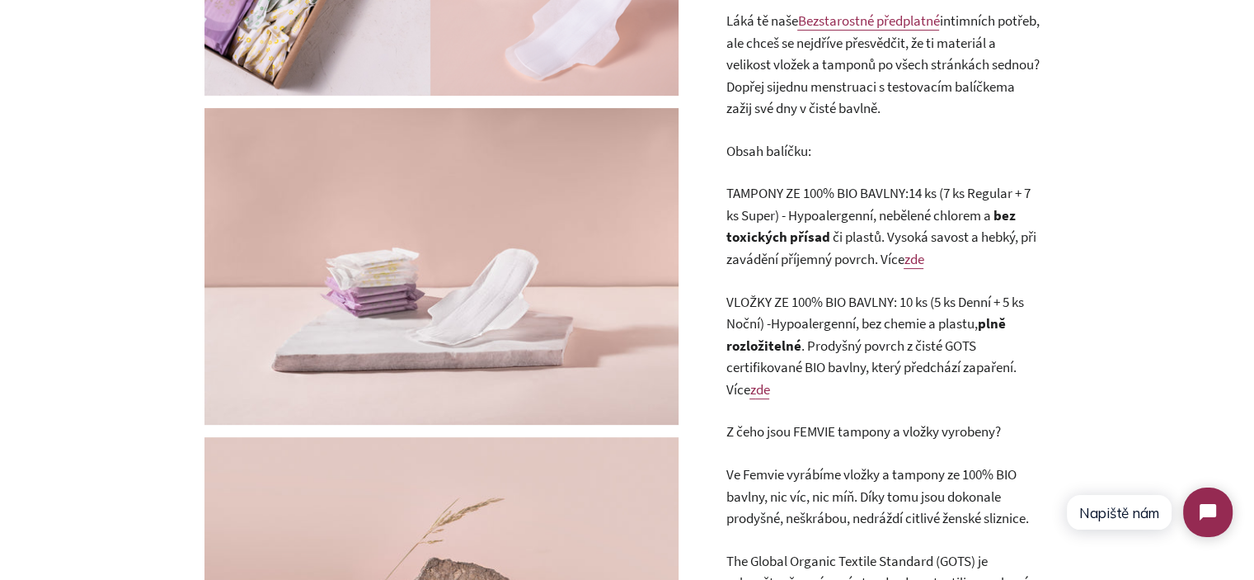
click at [816, 314] on p "VLOŽKY ZE 100% BIO BAVLNY: 10 ks (5 ks Denní + 5 ks Noční) - Hypoalergenní, bez…" at bounding box center [882, 346] width 313 height 110
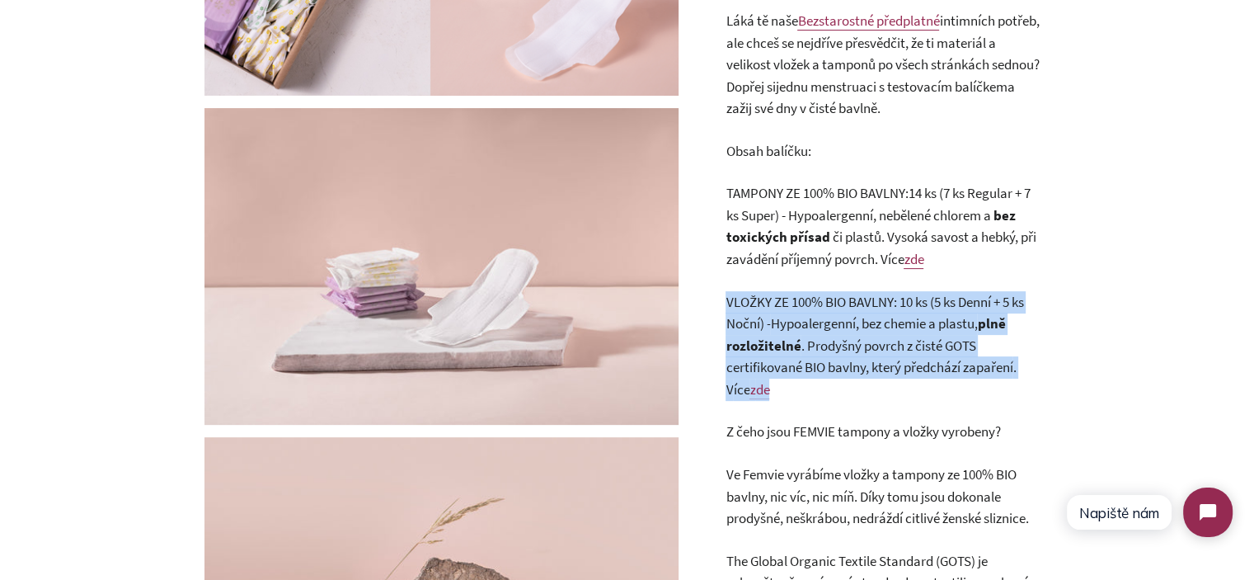
click at [816, 314] on p "VLOŽKY ZE 100% BIO BAVLNY: 10 ks (5 ks Denní + 5 ks Noční) - Hypoalergenní, bez…" at bounding box center [882, 346] width 313 height 110
click at [867, 321] on p "VLOŽKY ZE 100% BIO BAVLNY: 10 ks (5 ks Denní + 5 ks Noční) - Hypoalergenní, bez…" at bounding box center [882, 346] width 313 height 110
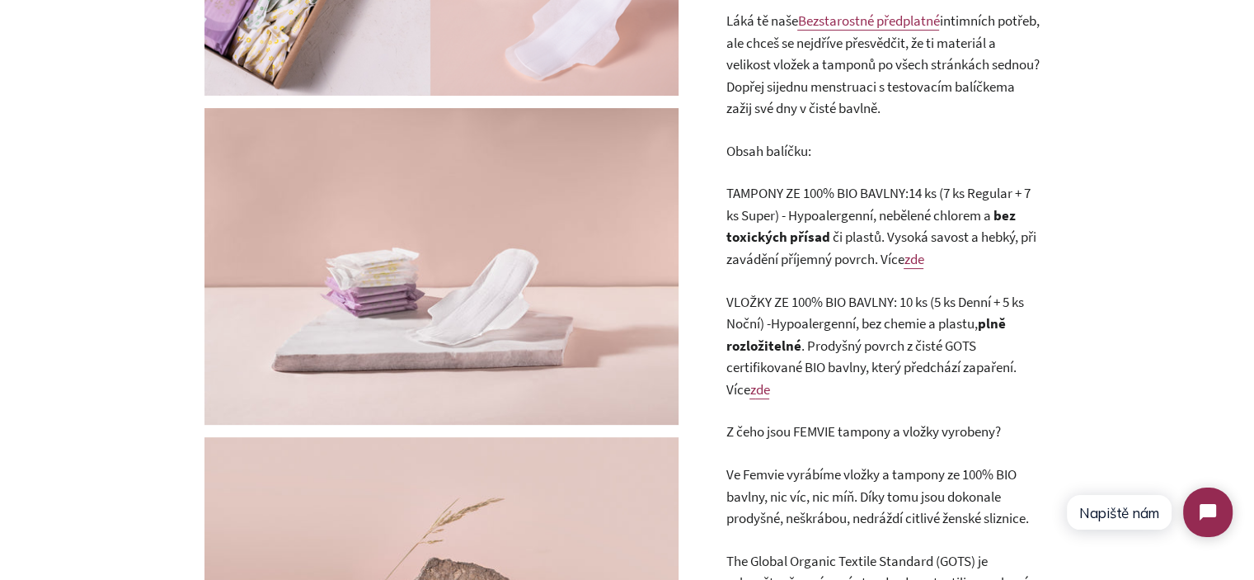
click at [820, 337] on p "VLOŽKY ZE 100% BIO BAVLNY: 10 ks (5 ks Denní + 5 ks Noční) - Hypoalergenní, bez…" at bounding box center [882, 346] width 313 height 110
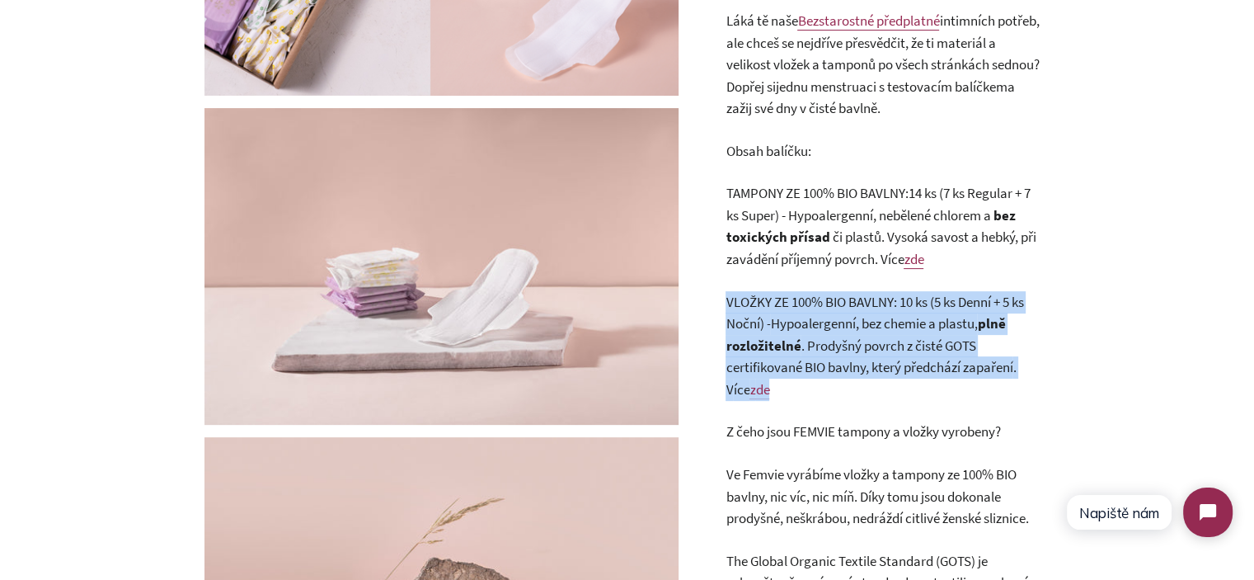
click at [820, 337] on p "VLOŽKY ZE 100% BIO BAVLNY: 10 ks (5 ks Denní + 5 ks Noční) - Hypoalergenní, bez…" at bounding box center [882, 346] width 313 height 110
click at [834, 309] on span "VLOŽKY ZE 100% BIO BAVLNY: 10 ks (5 ks Denní + 5 ks Noční) -" at bounding box center [875, 313] width 298 height 40
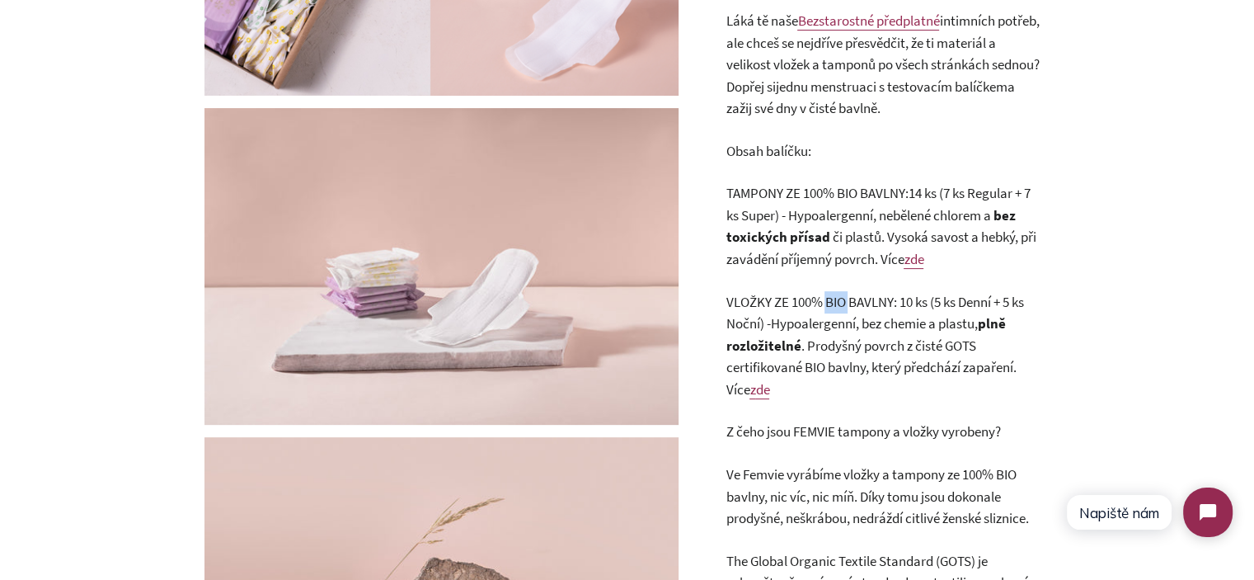
click at [834, 309] on span "VLOŽKY ZE 100% BIO BAVLNY: 10 ks (5 ks Denní + 5 ks Noční) -" at bounding box center [875, 313] width 298 height 40
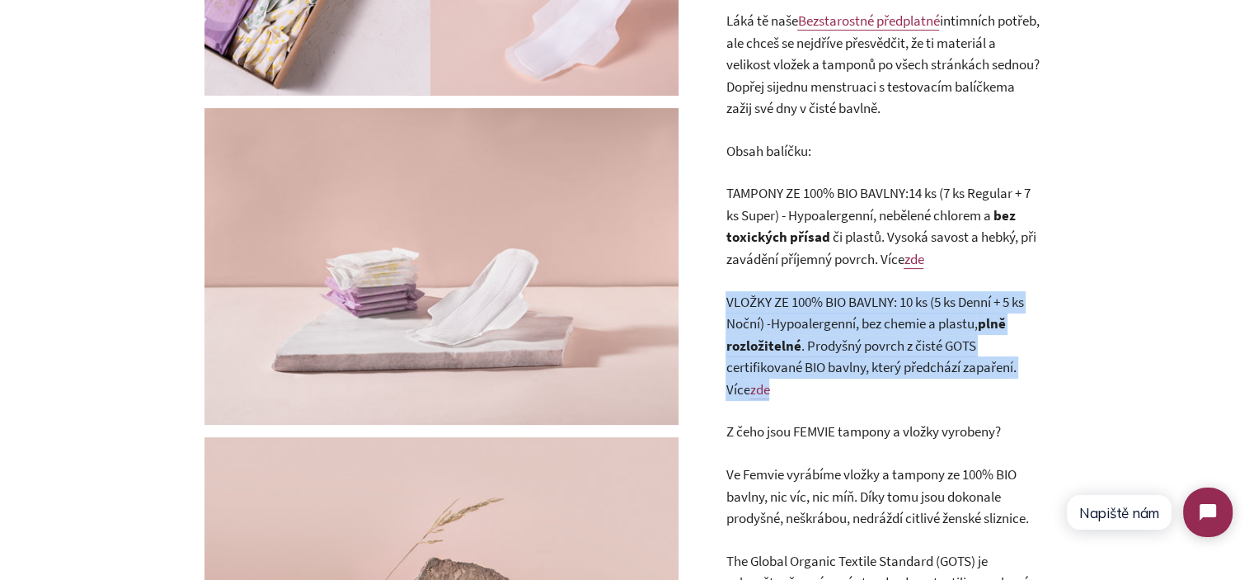
click at [834, 309] on span "VLOŽKY ZE 100% BIO BAVLNY: 10 ks (5 ks Denní + 5 ks Noční) -" at bounding box center [875, 313] width 298 height 40
click at [878, 355] on p "VLOŽKY ZE 100% BIO BAVLNY: 10 ks (5 ks Denní + 5 ks Noční) - Hypoalergenní, bez…" at bounding box center [882, 346] width 313 height 110
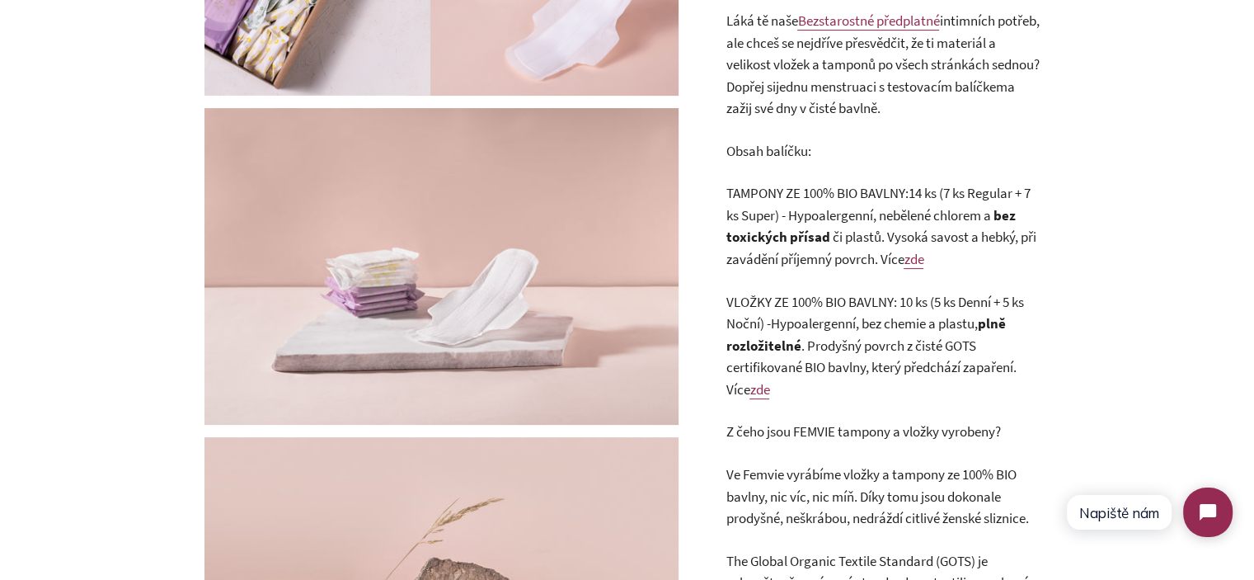
click at [806, 204] on p "TAMPONY ZE 100% BIO BAVLNY: 14 ks (7 ks Regular + 7 ks Super) - Hypoalergenní, …" at bounding box center [882, 225] width 313 height 87
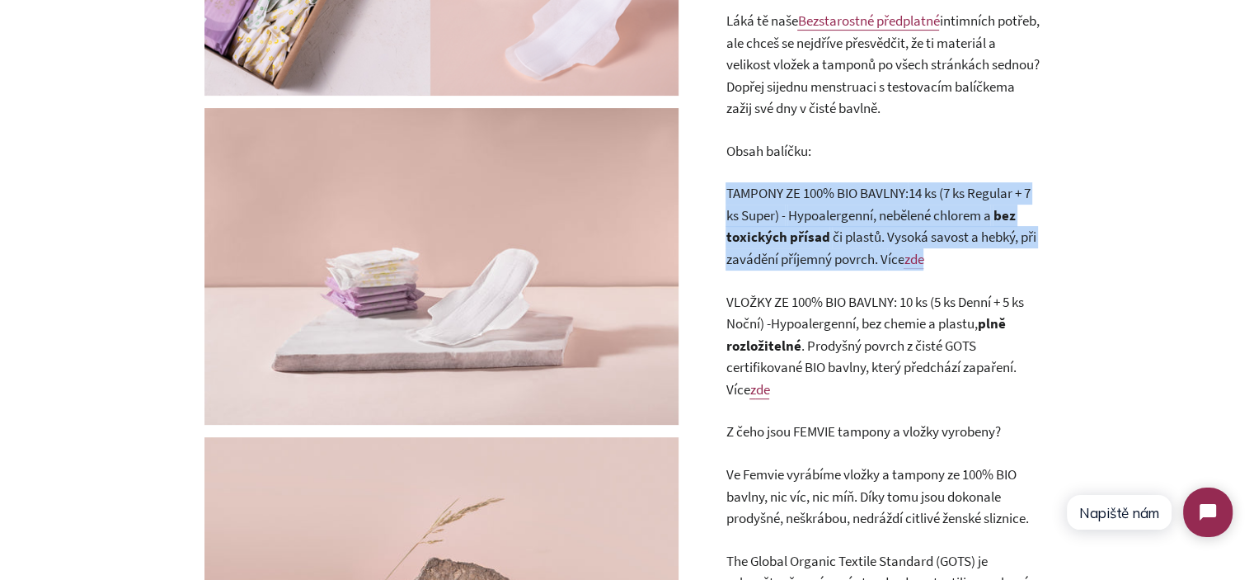
click at [806, 204] on p "TAMPONY ZE 100% BIO BAVLNY: 14 ks (7 ks Regular + 7 ks Super) - Hypoalergenní, …" at bounding box center [882, 225] width 313 height 87
click at [780, 192] on span "TAMPONY ZE 100% BIO BAVLNY:" at bounding box center [817, 193] width 182 height 18
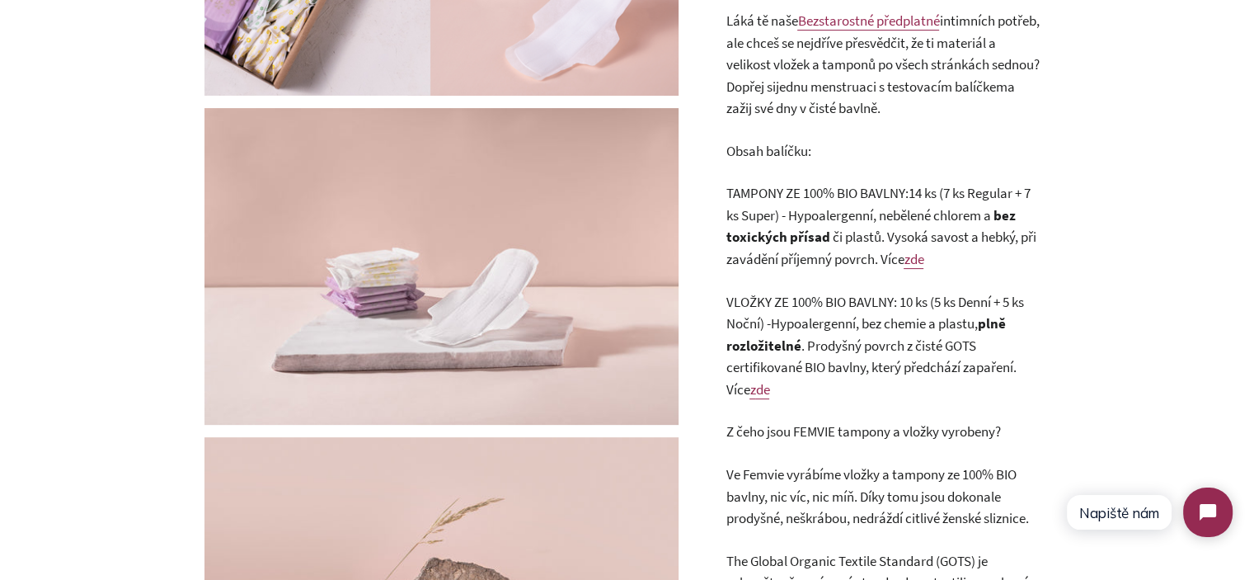
click at [942, 237] on span "či plastů. Vysoká savost a hebký, při zavádění příjemný povrch. V" at bounding box center [881, 248] width 310 height 40
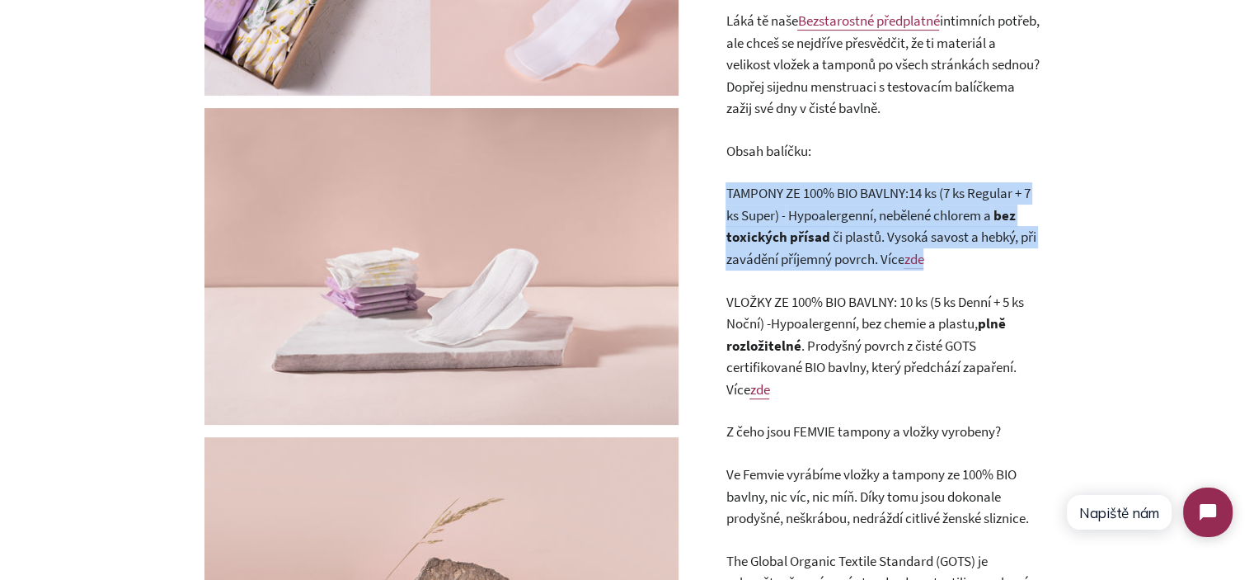
click at [942, 237] on span "či plastů. Vysoká savost a hebký, při zavádění příjemný povrch. V" at bounding box center [881, 248] width 310 height 40
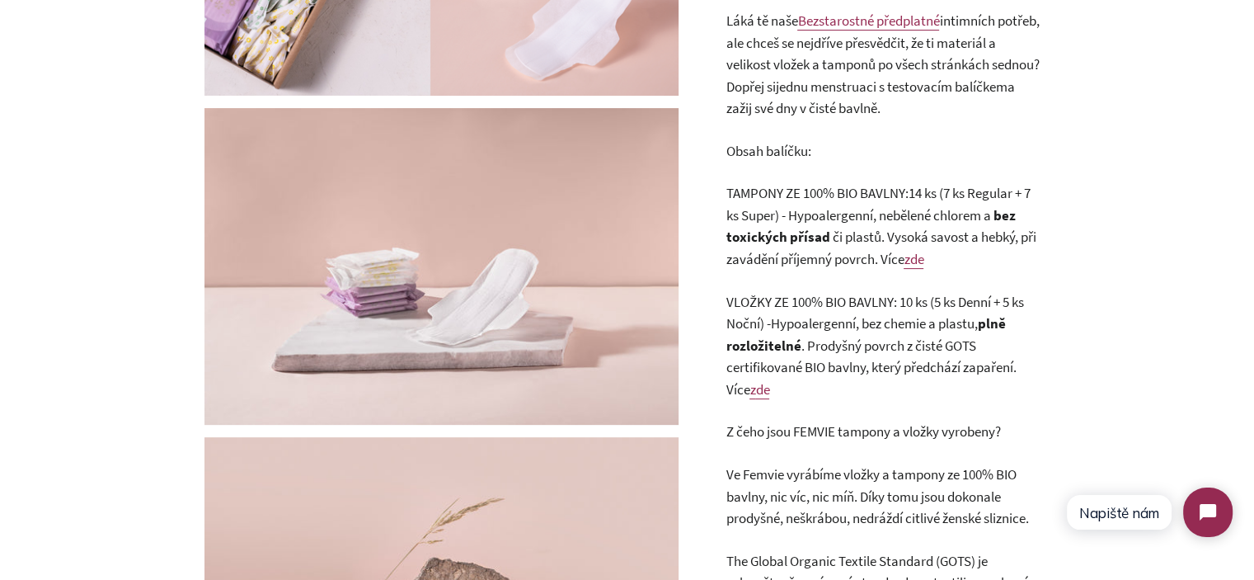
click at [1016, 318] on p "VLOŽKY ZE 100% BIO BAVLNY: 10 ks (5 ks Denní + 5 ks Noční) - Hypoalergenní, bez…" at bounding box center [882, 346] width 313 height 110
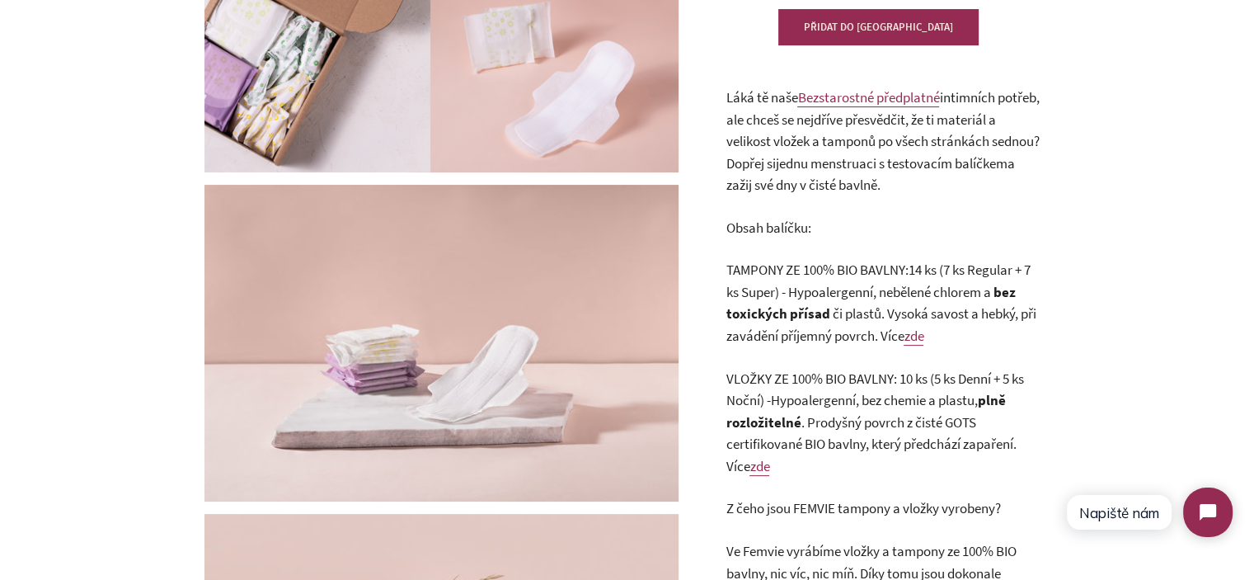
scroll to position [330, 0]
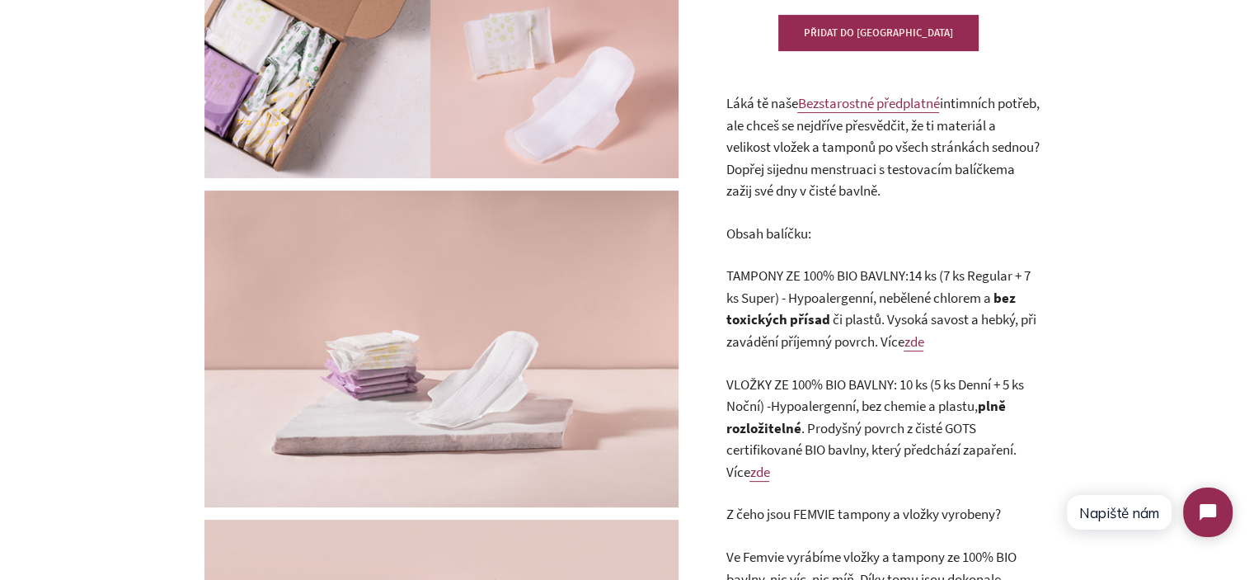
click at [825, 148] on span "intimních potřeb, ale chceš se nejdříve přesvědčit, že ti materiál a velikost v…" at bounding box center [882, 136] width 313 height 84
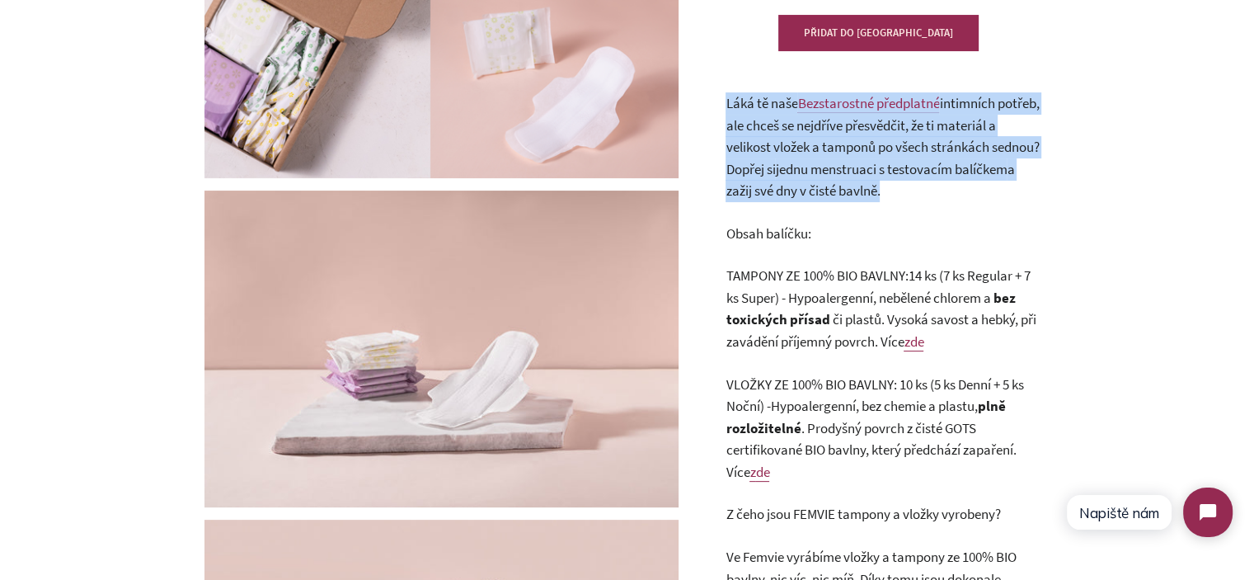
click at [825, 148] on span "intimních potřeb, ale chceš se nejdříve přesvědčit, že ti materiál a velikost v…" at bounding box center [882, 136] width 313 height 84
click at [1029, 185] on p "Láká tě naše Bezstarostné předplatné intimních potřeb, ale chceš se nejdříve př…" at bounding box center [882, 147] width 313 height 110
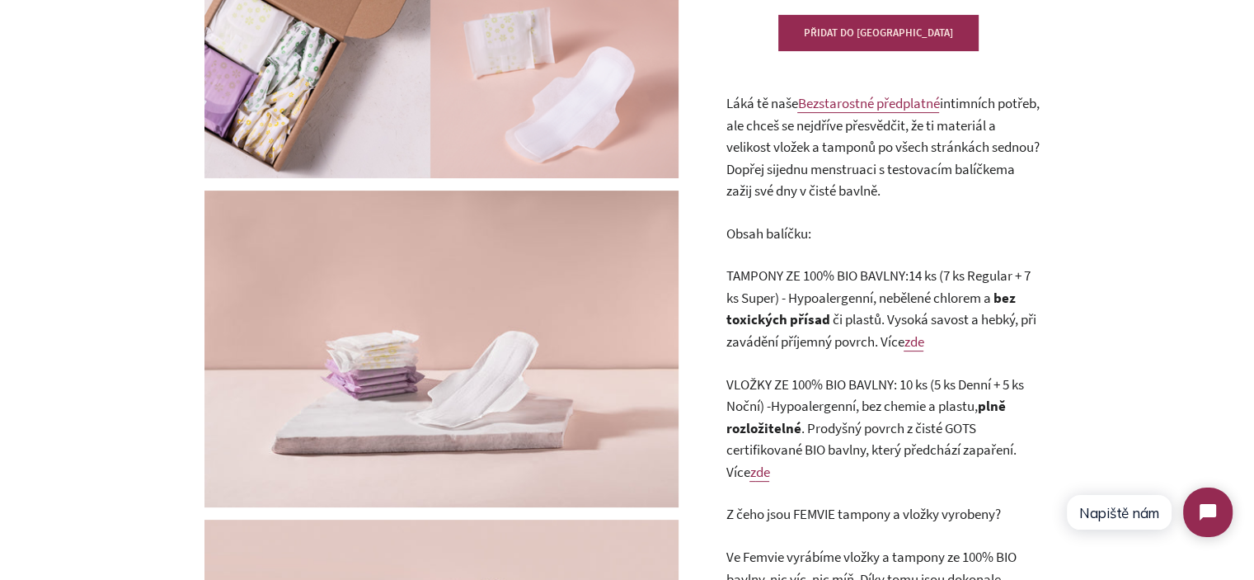
click at [1016, 190] on p "Láká tě naše Bezstarostné předplatné intimních potřeb, ale chceš se nejdříve př…" at bounding box center [882, 147] width 313 height 110
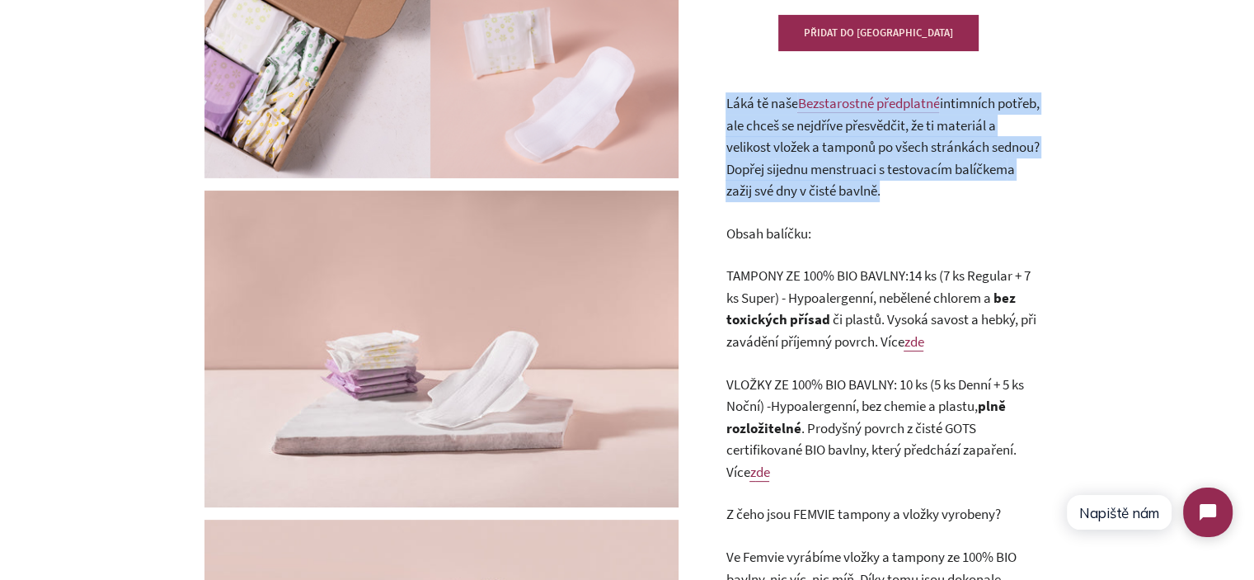
click at [1016, 190] on p "Láká tě naše Bezstarostné předplatné intimních potřeb, ale chceš se nejdříve př…" at bounding box center [882, 147] width 313 height 110
click at [965, 190] on p "Láká tě naše Bezstarostné předplatné intimních potřeb, ale chceš se nejdříve př…" at bounding box center [882, 147] width 313 height 110
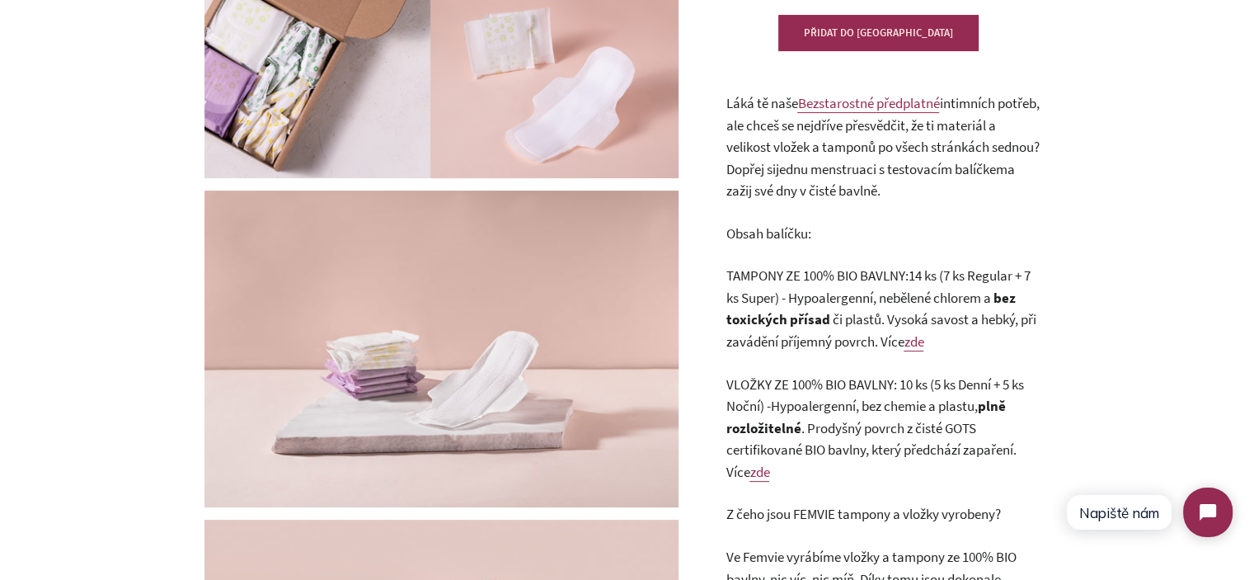
click at [1012, 203] on div "Láká tě naše Bezstarostné předplatné intimních potřeb, ale chceš se nejdříve př…" at bounding box center [882, 471] width 313 height 759
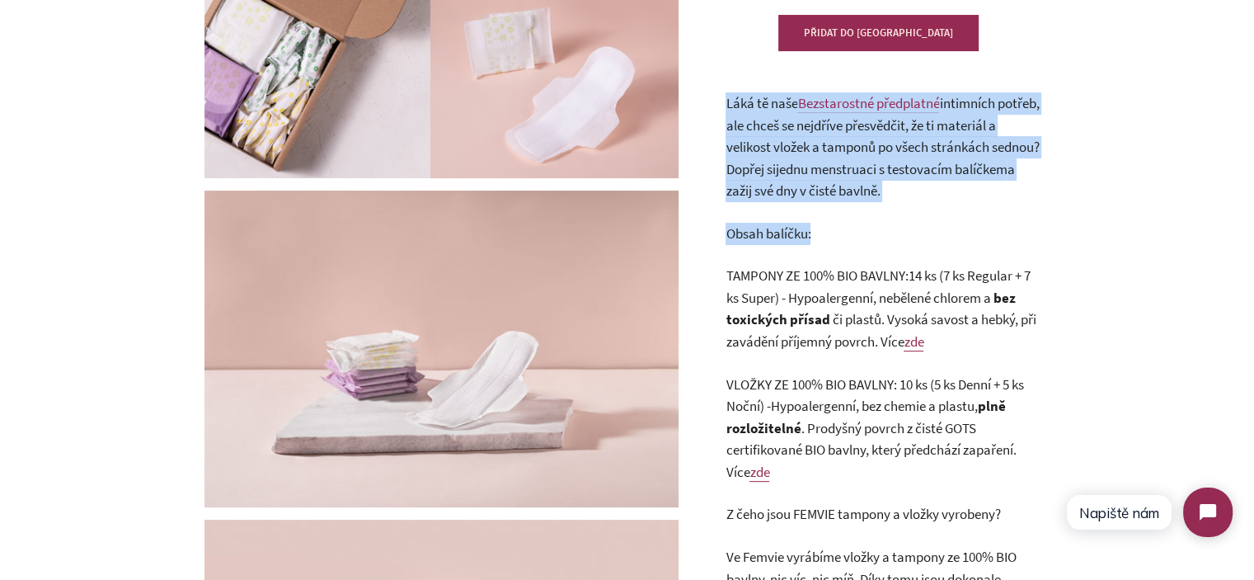
drag, startPoint x: 999, startPoint y: 202, endPoint x: 693, endPoint y: 98, distance: 323.0
click at [693, 98] on div "Testovací balíček 0 Recenze Běžná cena Prodejní cena 310,00 Kč Jednotková cena …" at bounding box center [873, 337] width 371 height 1051
click at [815, 129] on span "intimních potřeb, ale chceš se nejdříve přesvědčit, že ti materiál a velikost v…" at bounding box center [882, 136] width 313 height 84
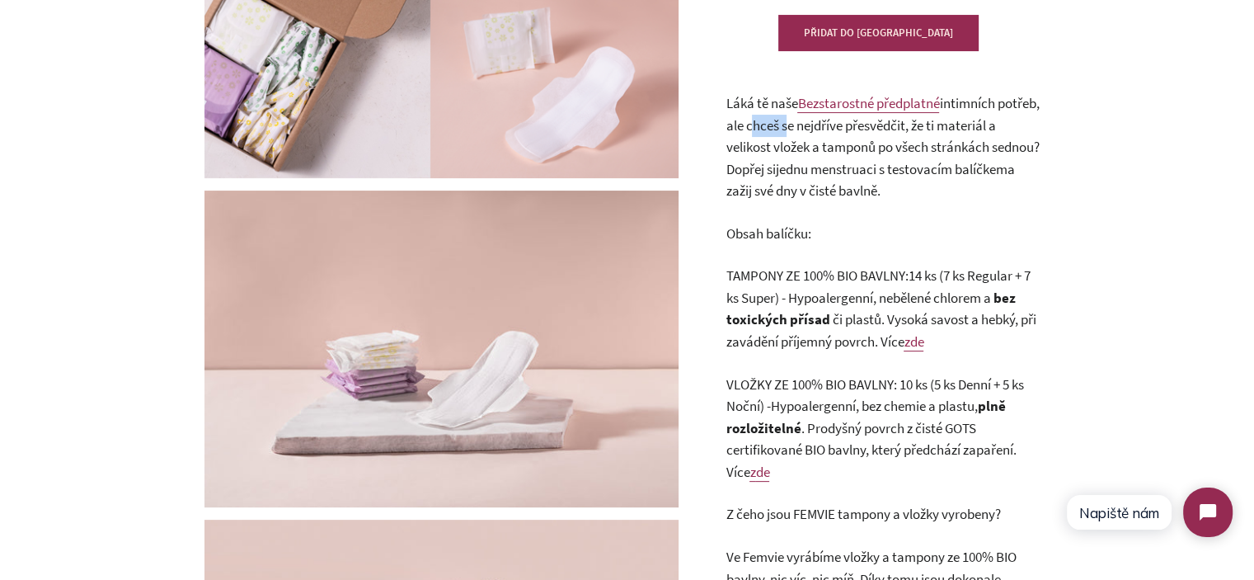
click at [815, 129] on span "intimních potřeb, ale chceš se nejdříve přesvědčit, že ti materiál a velikost v…" at bounding box center [882, 136] width 313 height 84
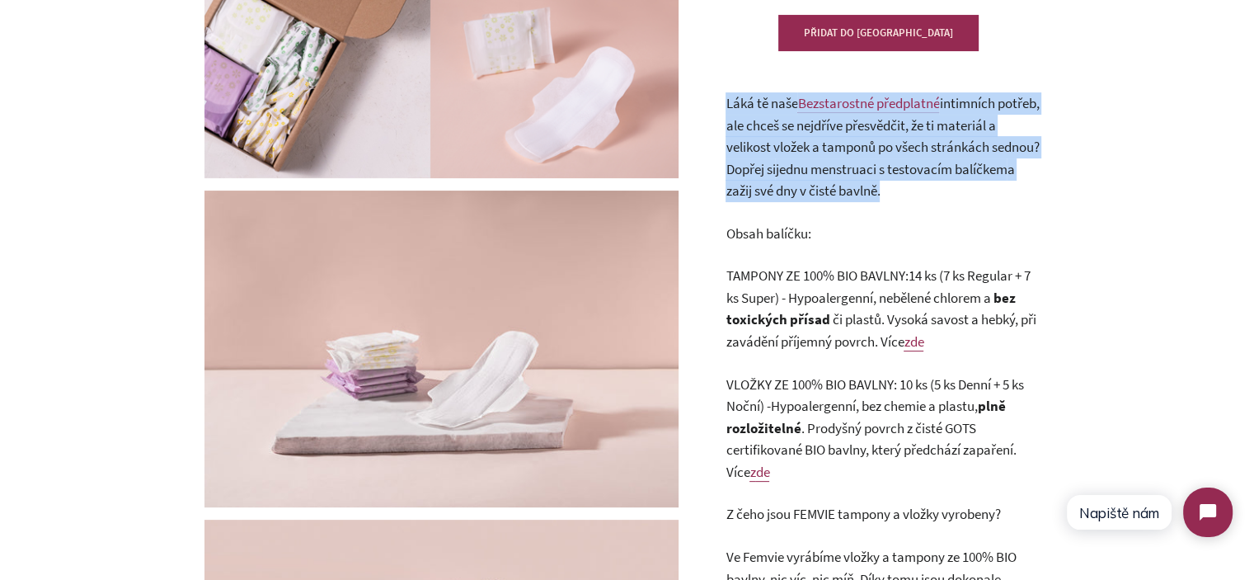
click at [815, 129] on span "intimních potřeb, ale chceš se nejdříve přesvědčit, že ti materiál a velikost v…" at bounding box center [882, 136] width 313 height 84
click at [1003, 182] on p "Láká tě naše Bezstarostné předplatné intimních potřeb, ale chceš se nejdříve př…" at bounding box center [882, 147] width 313 height 110
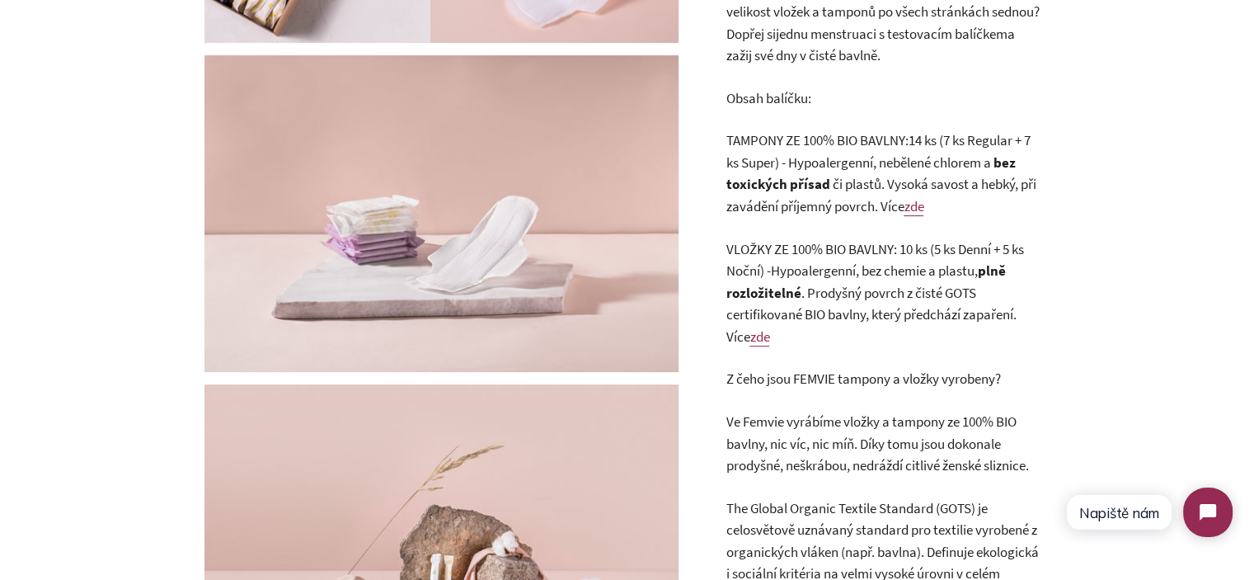
scroll to position [495, 0]
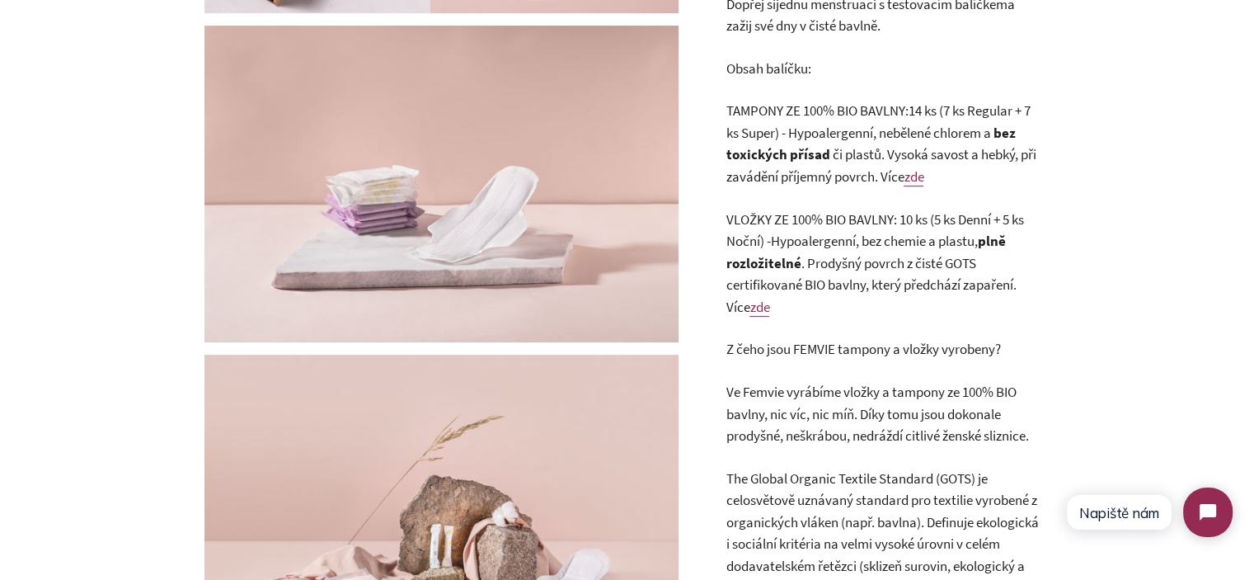
click at [752, 112] on span "TAMPONY ZE 100% BIO BAVLNY:" at bounding box center [817, 110] width 182 height 18
drag, startPoint x: 752, startPoint y: 112, endPoint x: 909, endPoint y: 111, distance: 157.5
click at [908, 111] on span "TAMPONY ZE 100% BIO BAVLNY:" at bounding box center [817, 110] width 182 height 18
click at [857, 134] on span "Hypoalergenní, nebělené chlorem a" at bounding box center [889, 133] width 205 height 18
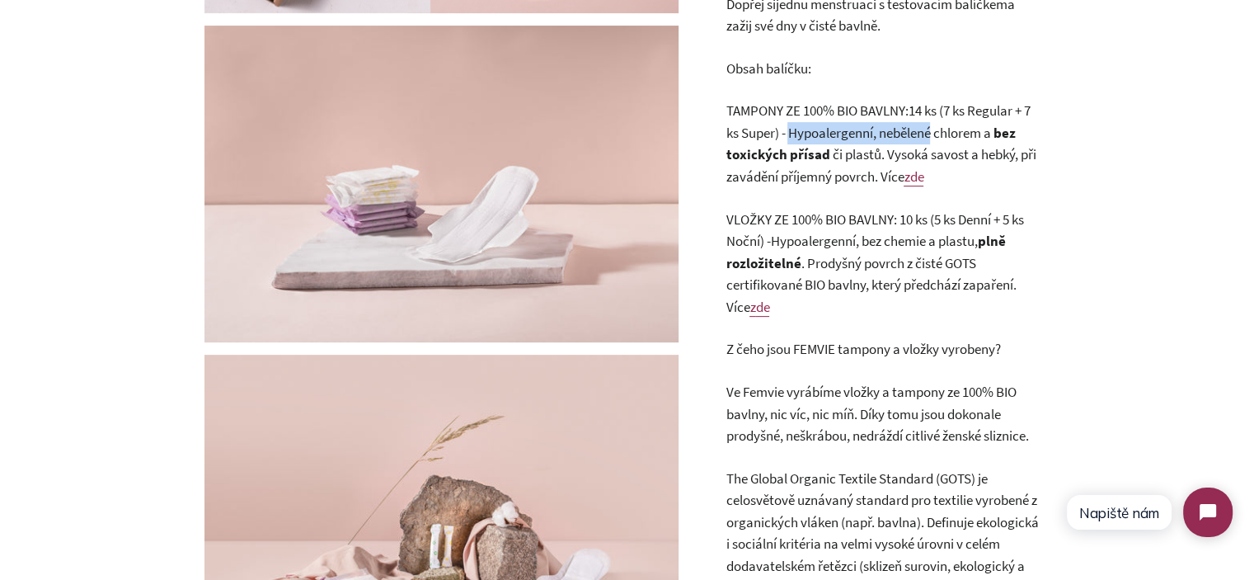
drag, startPoint x: 857, startPoint y: 134, endPoint x: 934, endPoint y: 134, distance: 77.5
click at [934, 134] on span "Hypoalergenní, nebělené chlorem a" at bounding box center [889, 133] width 205 height 18
click at [943, 132] on span "Hypoalergenní, nebělené chlorem a" at bounding box center [889, 133] width 205 height 18
drag, startPoint x: 952, startPoint y: 110, endPoint x: 785, endPoint y: 132, distance: 168.7
click at [785, 132] on p "TAMPONY ZE 100% BIO BAVLNY: 14 ks (7 ks Regular + 7 ks Super) - Hypoalergenní, …" at bounding box center [882, 143] width 313 height 87
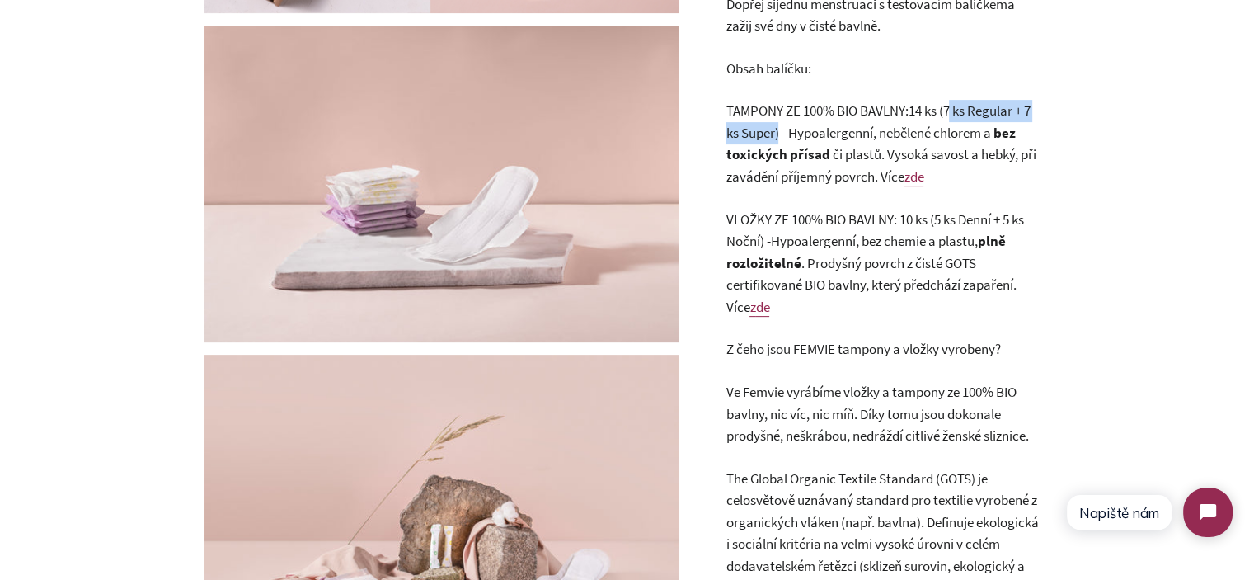
copy p "7 ks Regular + 7 ks Super"
click at [884, 262] on p "VLOŽKY ZE 100% BIO BAVLNY: 10 ks (5 ks Denní + 5 ks Noční) - Hypoalergenní, bez…" at bounding box center [882, 264] width 313 height 110
click at [940, 220] on span "VLOŽKY ZE 100% BIO BAVLNY: 10 ks (5 ks Denní + 5 ks Noční) -" at bounding box center [875, 230] width 298 height 40
drag, startPoint x: 940, startPoint y: 220, endPoint x: 752, endPoint y: 241, distance: 189.1
click at [752, 241] on span "VLOŽKY ZE 100% BIO BAVLNY: 10 ks (5 ks Denní + 5 ks Noční) -" at bounding box center [875, 230] width 298 height 40
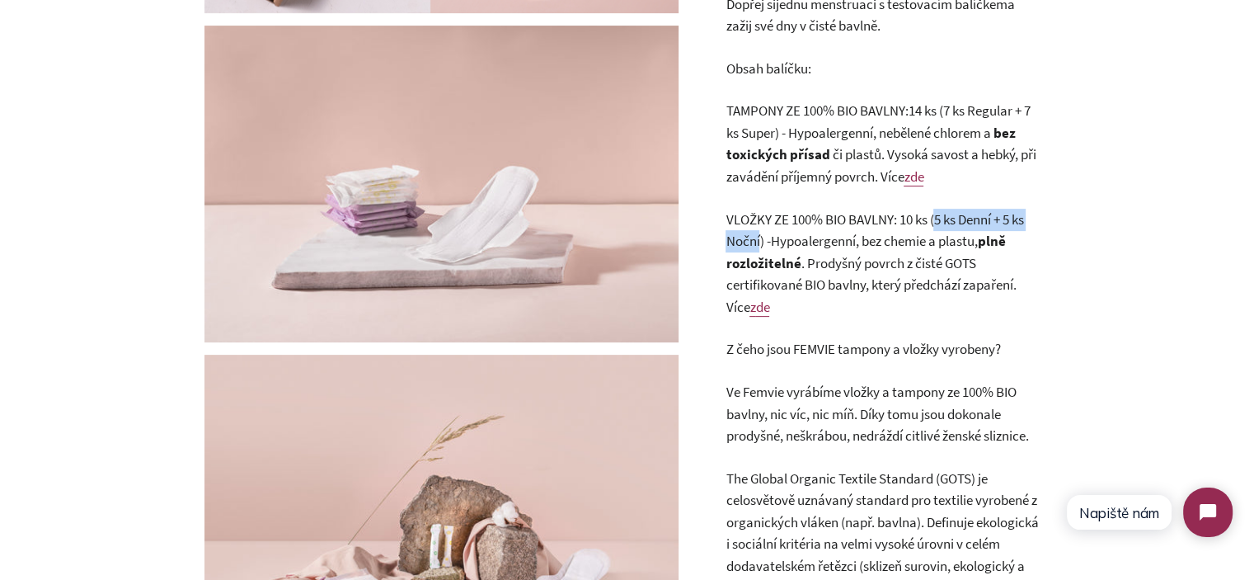
copy span "5 ks Denní + 5 ks Noční"
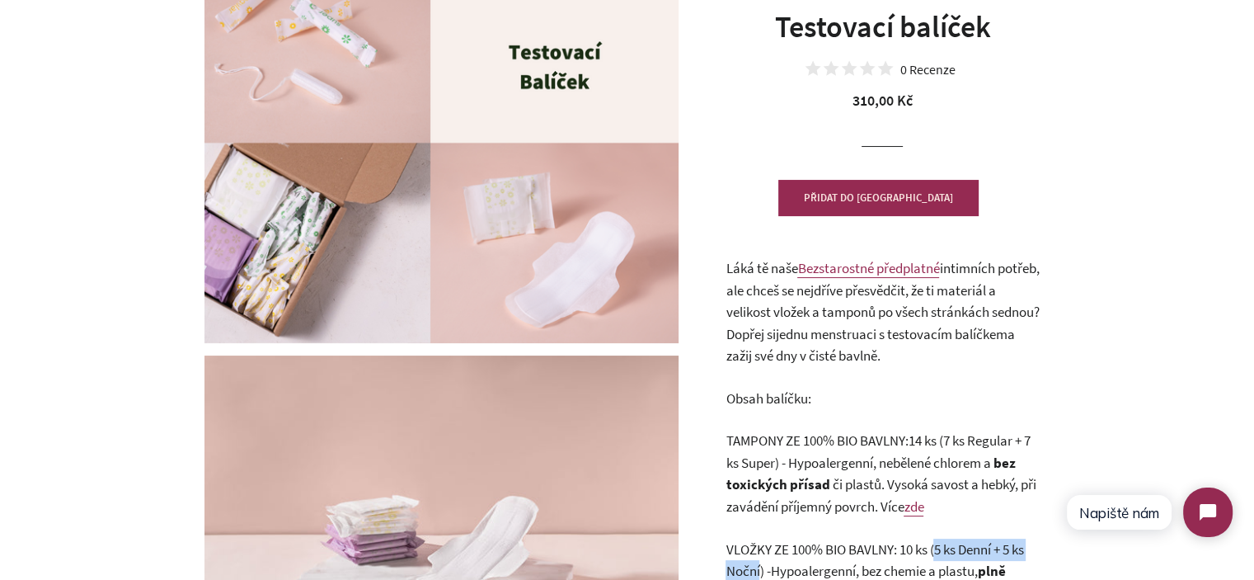
scroll to position [0, 0]
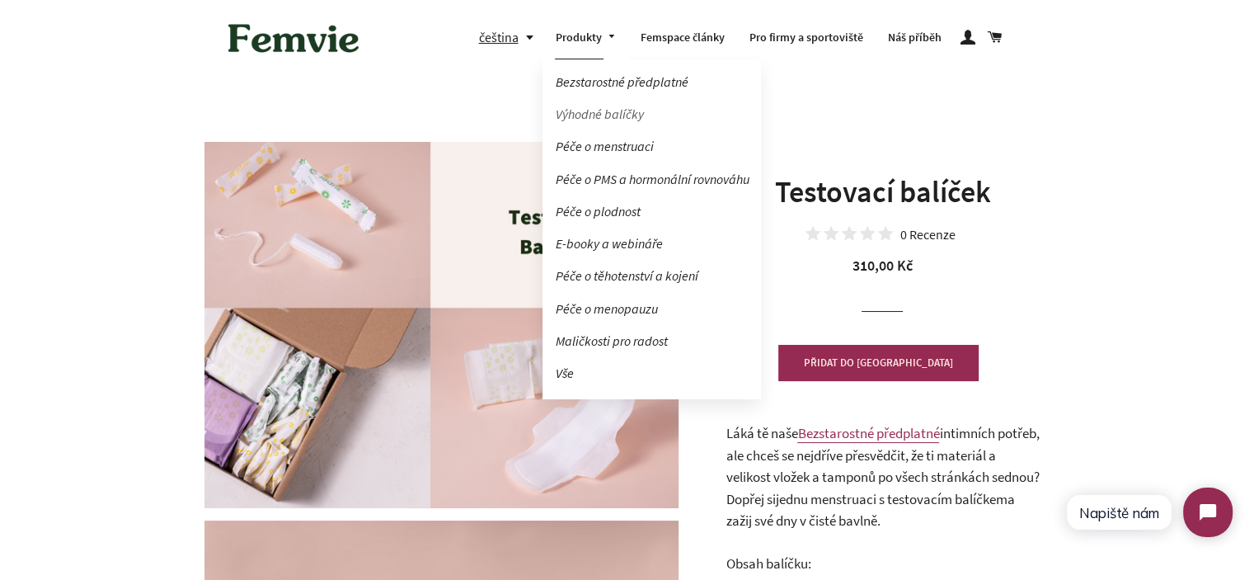
click at [611, 108] on link "Výhodné balíčky" at bounding box center [652, 114] width 218 height 29
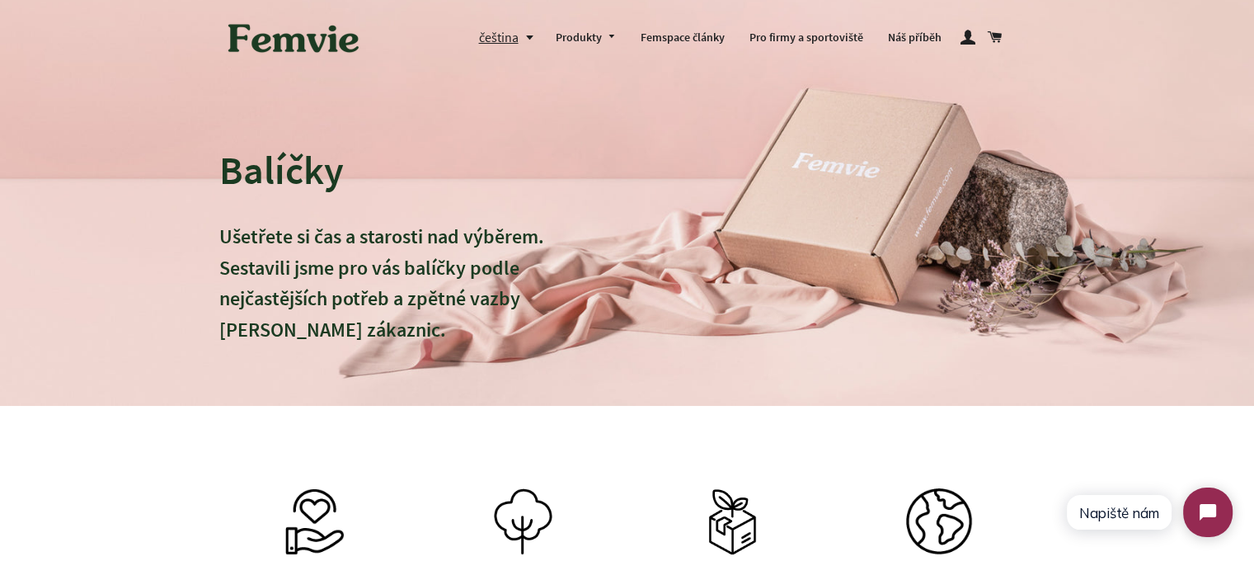
drag, startPoint x: 241, startPoint y: 284, endPoint x: 297, endPoint y: 320, distance: 66.8
click at [297, 320] on p "Ušetřete si čas a starosti nad výběrem. Sestavili jsme pro vás balíčky podle ne…" at bounding box center [403, 298] width 368 height 155
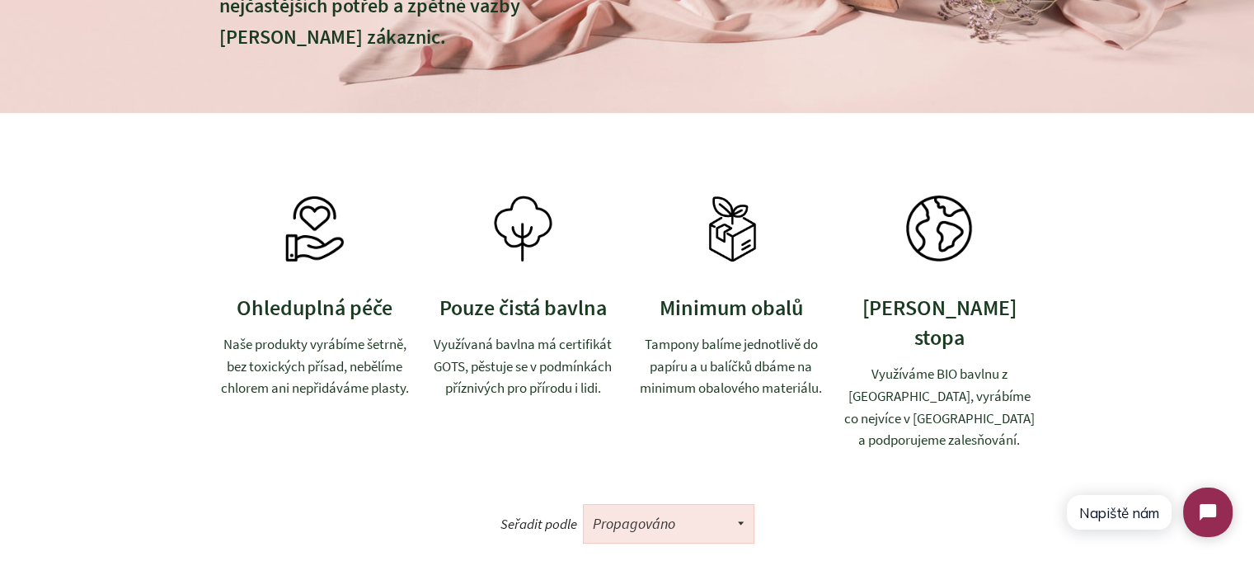
scroll to position [495, 0]
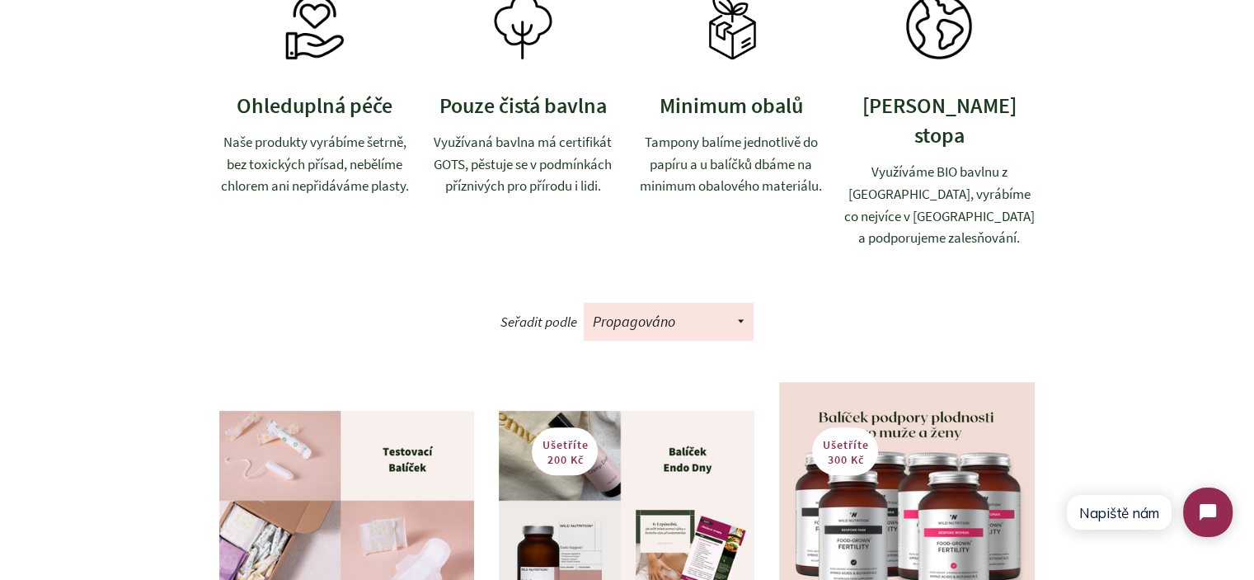
click at [298, 177] on p "Naše produkty vyrábíme šetrně, bez toxických přísad, nebělíme chlorem ani nepři…" at bounding box center [315, 164] width 192 height 66
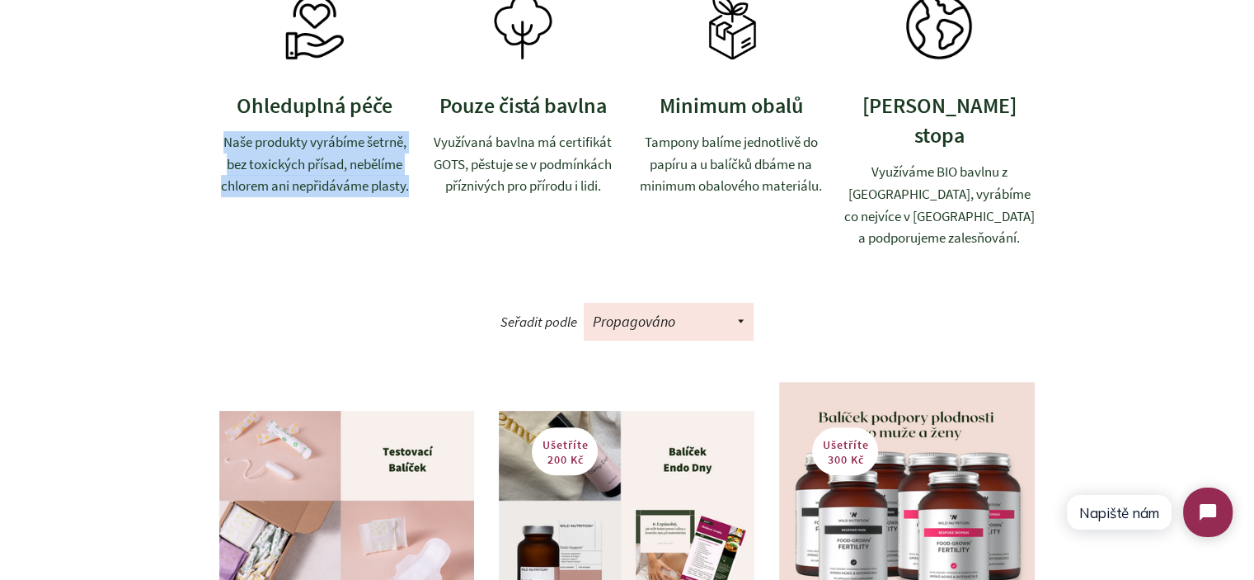
click at [298, 177] on p "Naše produkty vyrábíme šetrně, bez toxických přísad, nebělíme chlorem ani nepři…" at bounding box center [315, 164] width 192 height 66
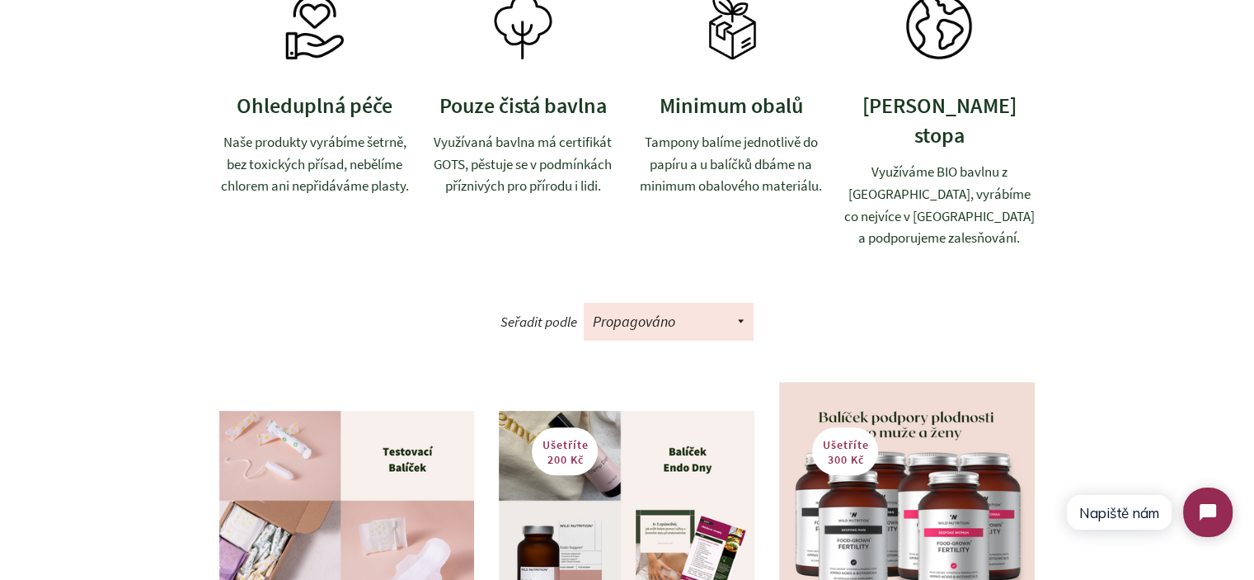
click at [489, 129] on div "Pouze čistá bavlna Využívaná bavlna má certifikát GOTS, pěstuje se v podmínkách…" at bounding box center [523, 101] width 192 height 216
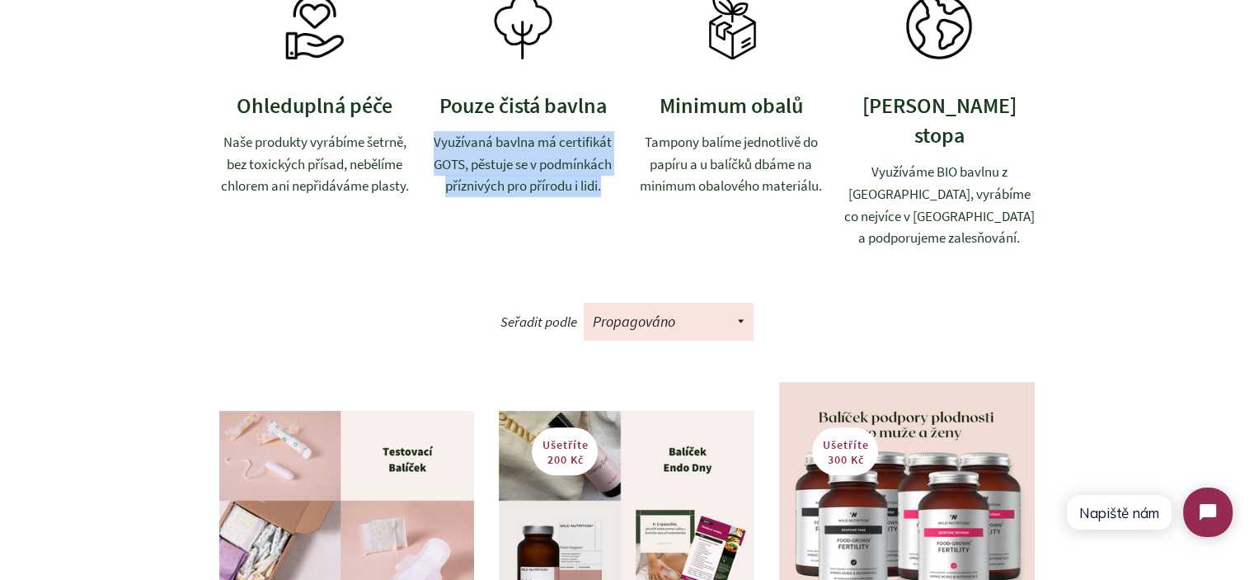
click at [489, 129] on div "Pouze čistá bavlna Využívaná bavlna má certifikát GOTS, pěstuje se v podmínkách…" at bounding box center [523, 101] width 192 height 216
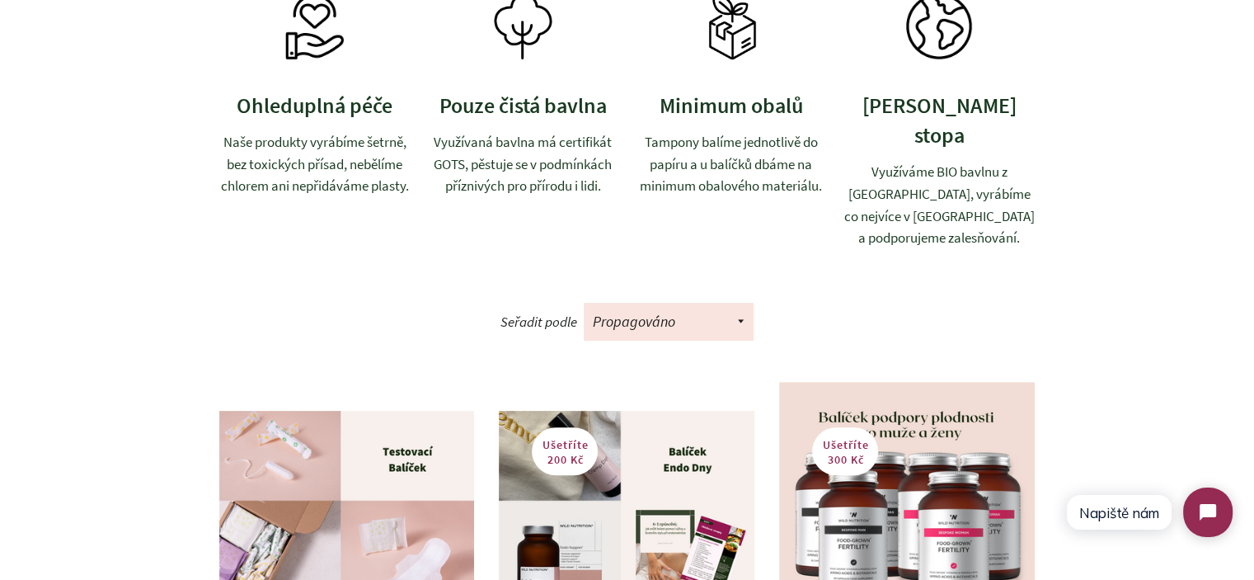
click at [692, 153] on p "Tampony balíme jednotlivě do papíru a u balíčků dbáme na minimum obalového mate…" at bounding box center [732, 164] width 192 height 66
click at [636, 174] on p "Tampony balíme jednotlivě do papíru a u balíčků dbáme na minimum obalového mate…" at bounding box center [732, 164] width 192 height 66
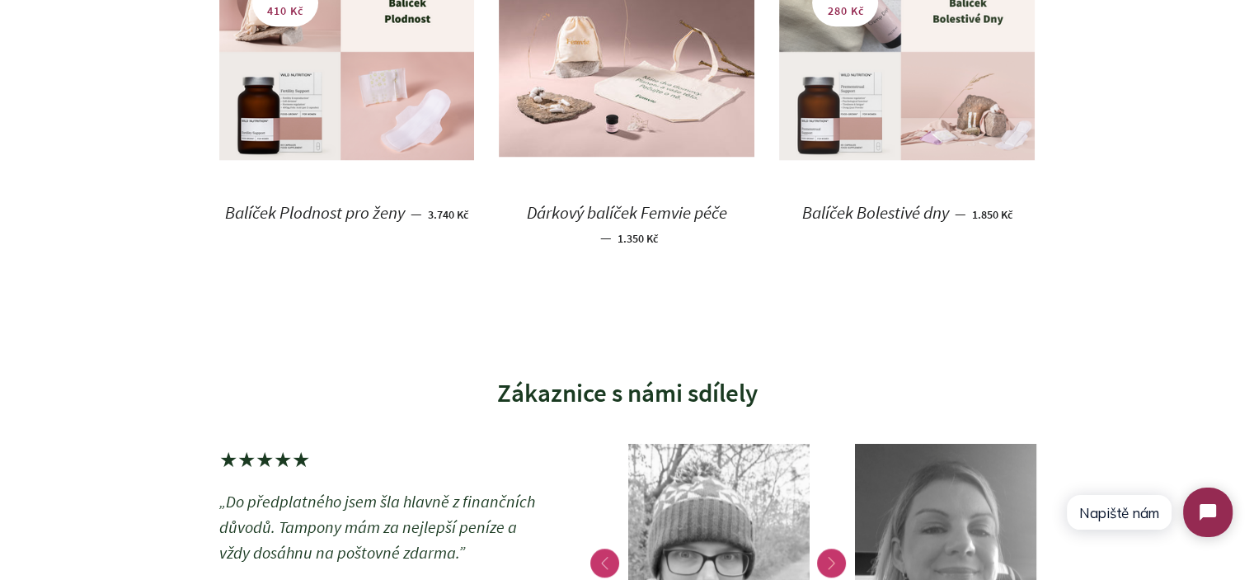
scroll to position [1319, 0]
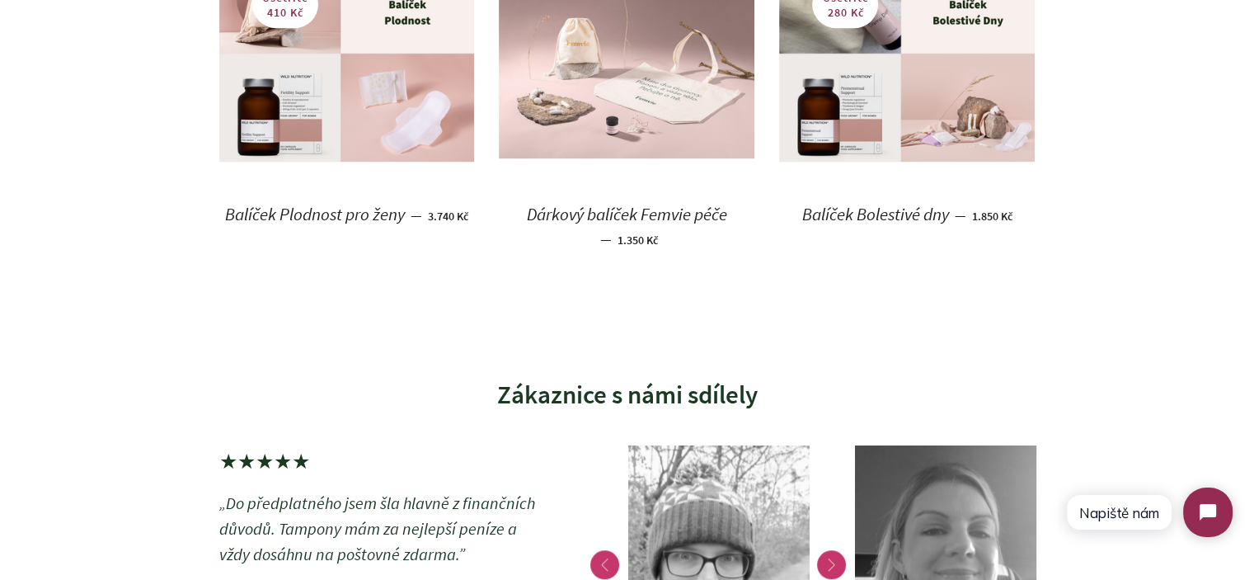
click at [613, 88] on img at bounding box center [627, 63] width 256 height 192
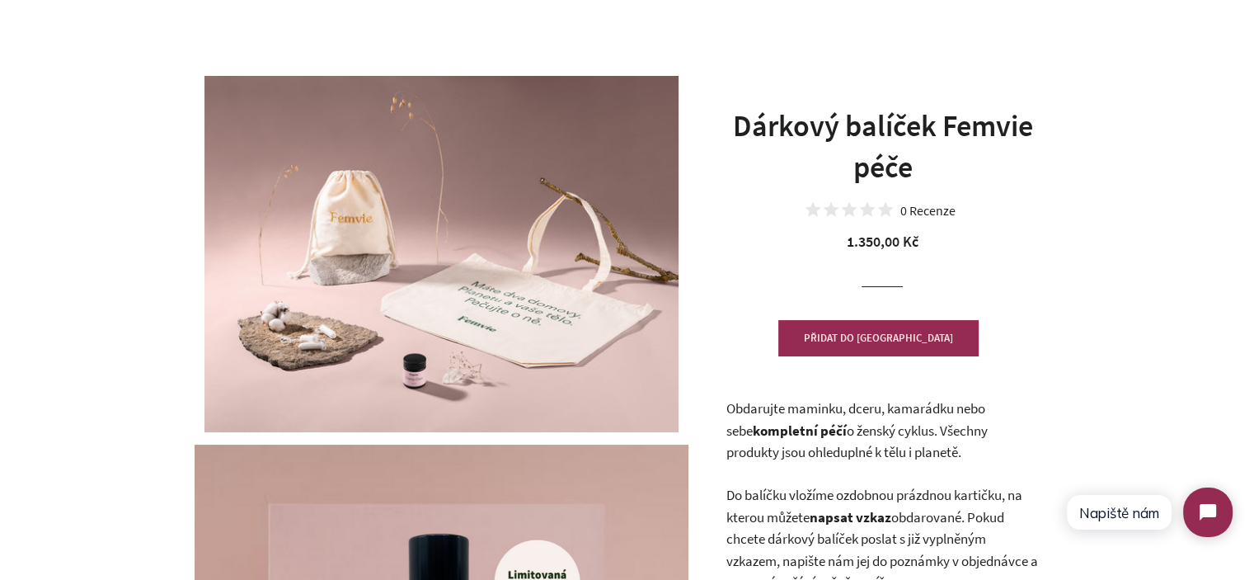
scroll to position [165, 0]
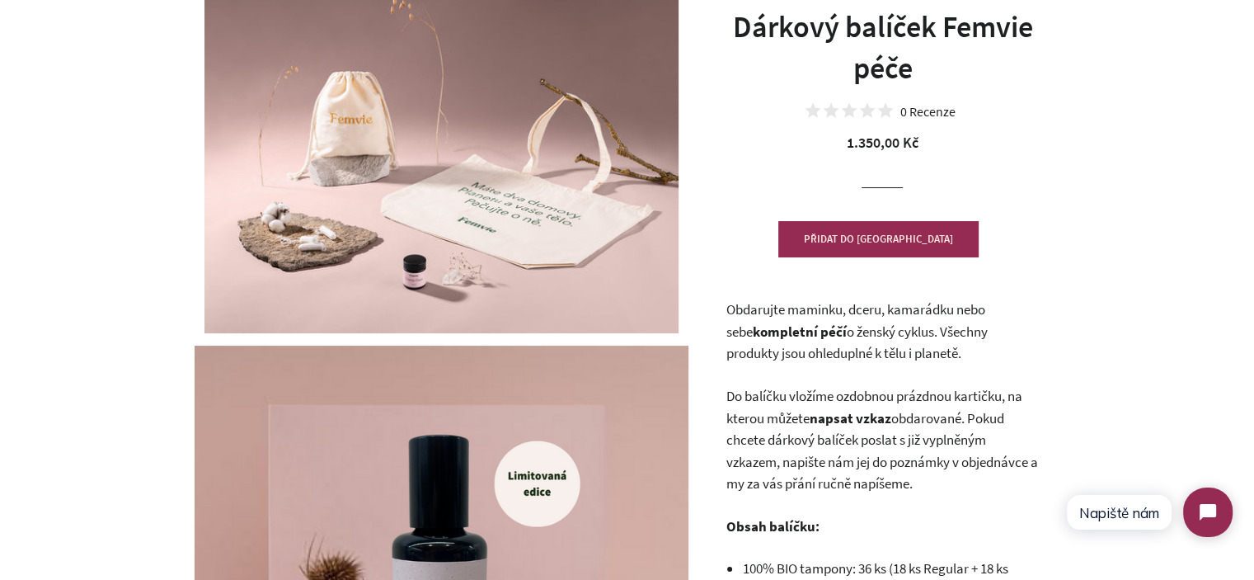
click at [796, 336] on b "kompletní péčí" at bounding box center [799, 331] width 94 height 18
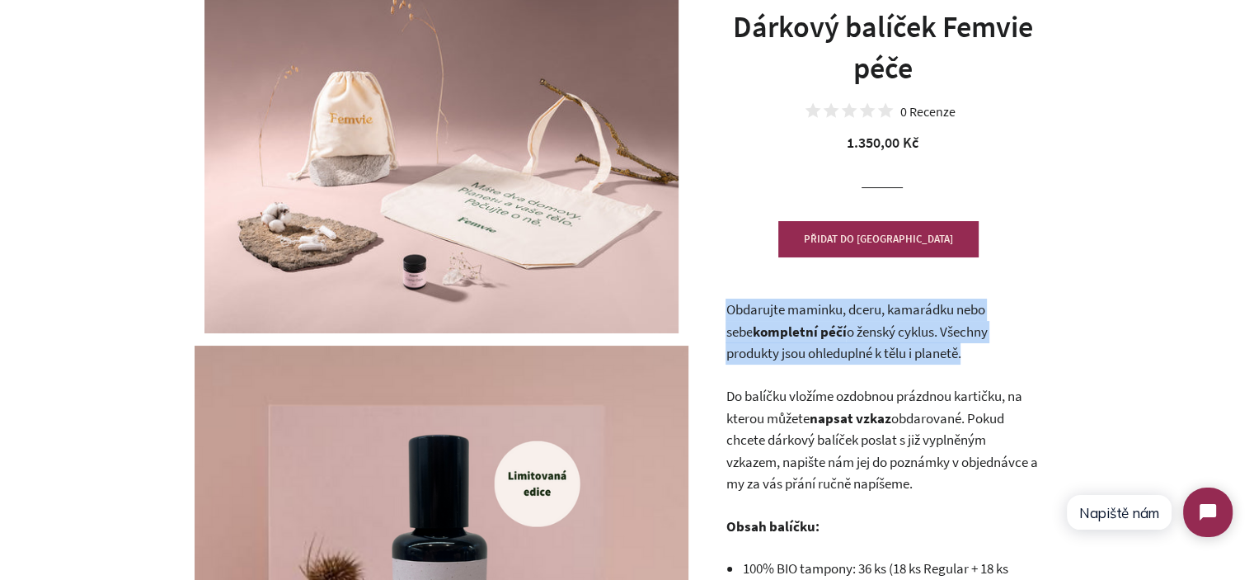
click at [796, 336] on b "kompletní péčí" at bounding box center [799, 331] width 94 height 18
click at [935, 349] on span "o ženský cyklus. Všechny produkty jsou ohleduplné k tělu i planetě." at bounding box center [856, 342] width 261 height 40
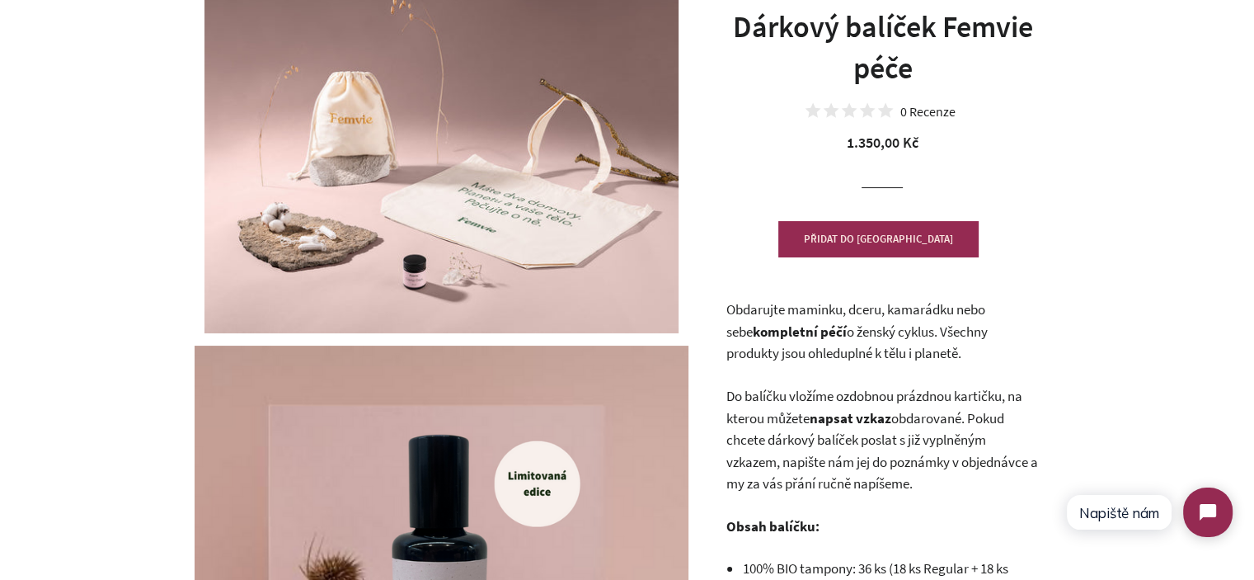
click at [973, 362] on p "Obdarujte maminku, dceru, kamarádku nebo sebe kompletní péčí o ženský cyklus. V…" at bounding box center [882, 331] width 313 height 66
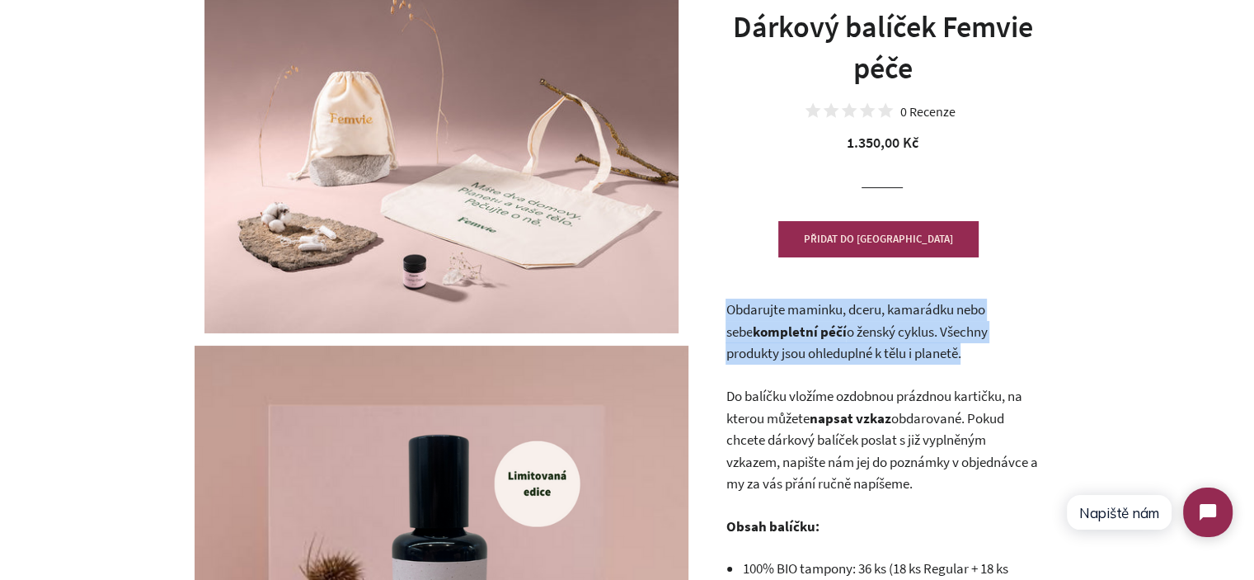
click at [973, 362] on p "Obdarujte maminku, dceru, kamarádku nebo sebe kompletní péčí o ženský cyklus. V…" at bounding box center [882, 331] width 313 height 66
click at [970, 349] on p "Obdarujte maminku, dceru, kamarádku nebo sebe kompletní péčí o ženský cyklus. V…" at bounding box center [882, 331] width 313 height 66
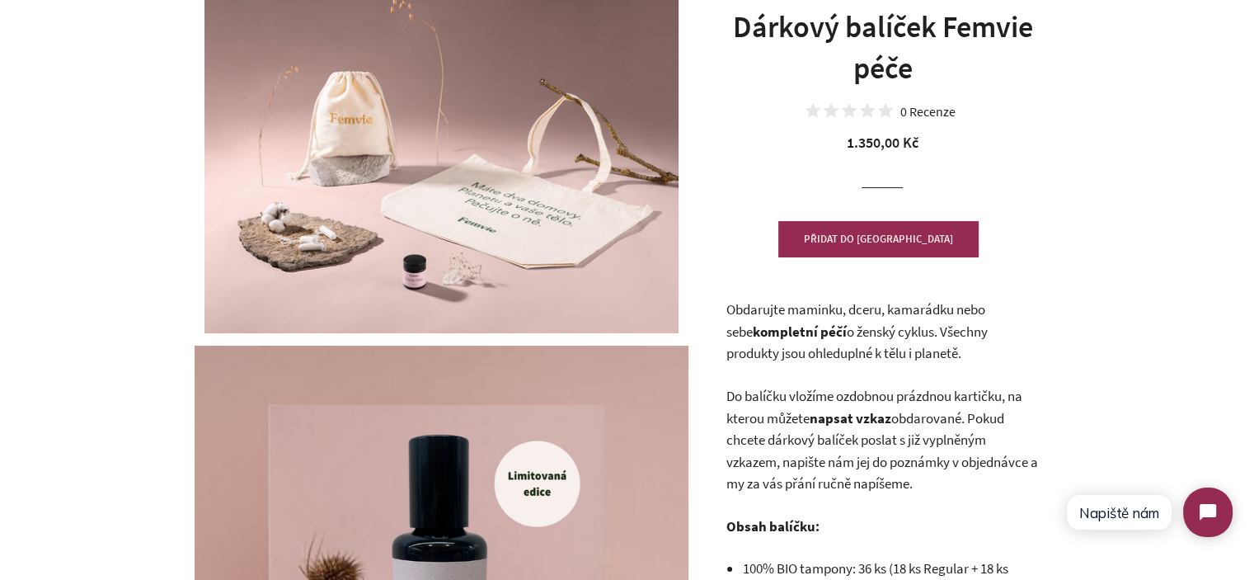
click at [970, 349] on p "Obdarujte maminku, dceru, kamarádku nebo sebe kompletní péčí o ženský cyklus. V…" at bounding box center [882, 331] width 313 height 66
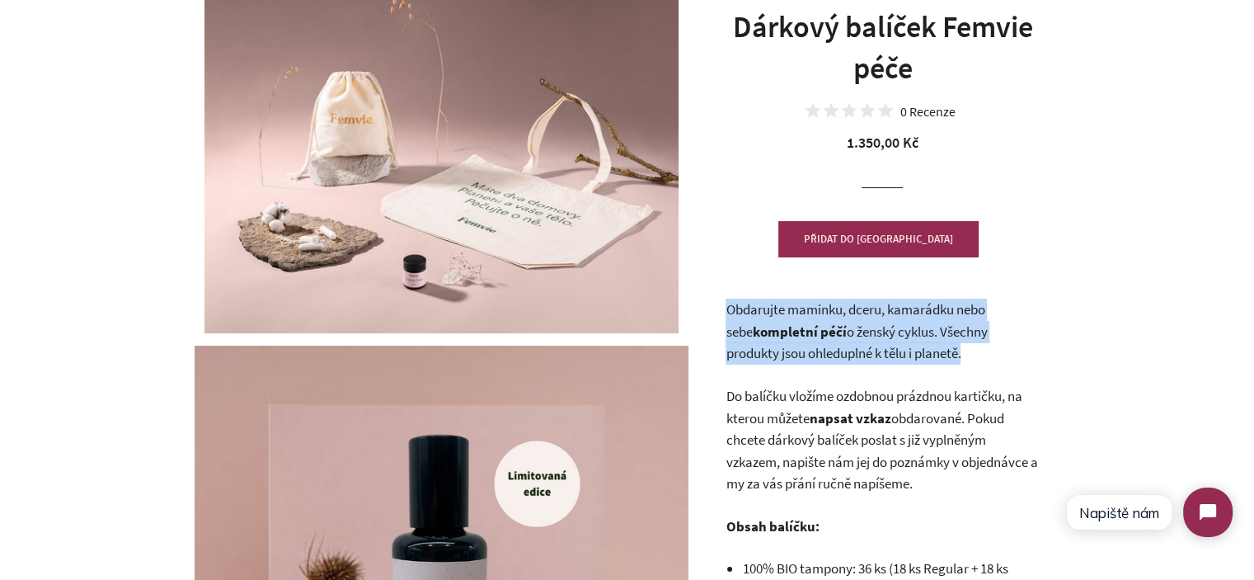
click at [970, 349] on p "Obdarujte maminku, dceru, kamarádku nebo sebe kompletní péčí o ženský cyklus. V…" at bounding box center [882, 331] width 313 height 66
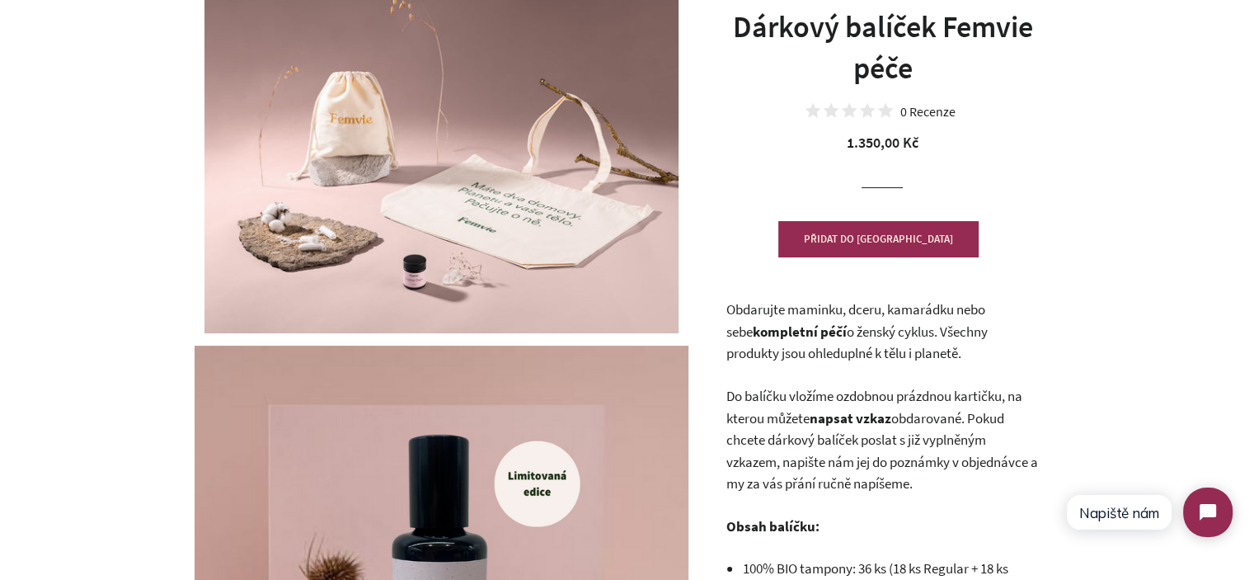
click at [950, 402] on span "Do balíčku vložíme ozdobnou prázdnou kartičku, na kterou můžete" at bounding box center [874, 407] width 296 height 40
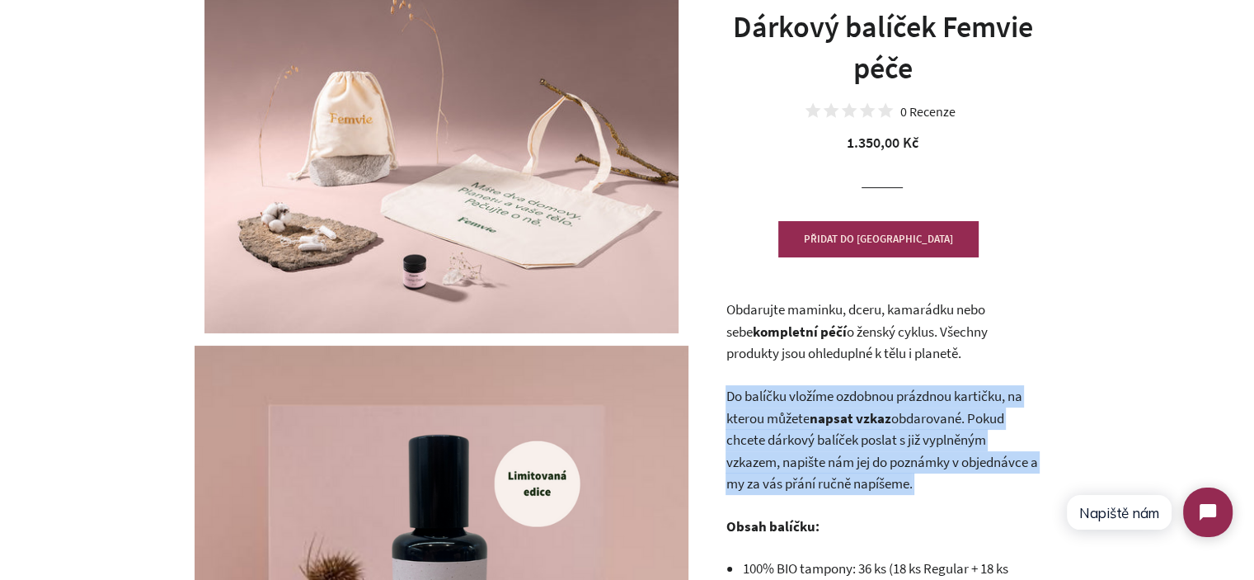
click at [950, 402] on span "Do balíčku vložíme ozdobnou prázdnou kartičku, na kterou můžete" at bounding box center [874, 407] width 296 height 40
click at [960, 428] on p "Do balíčku vložíme ozdobnou prázdnou kartičku, na kterou můžete napsat vzkaz ob…" at bounding box center [882, 440] width 313 height 110
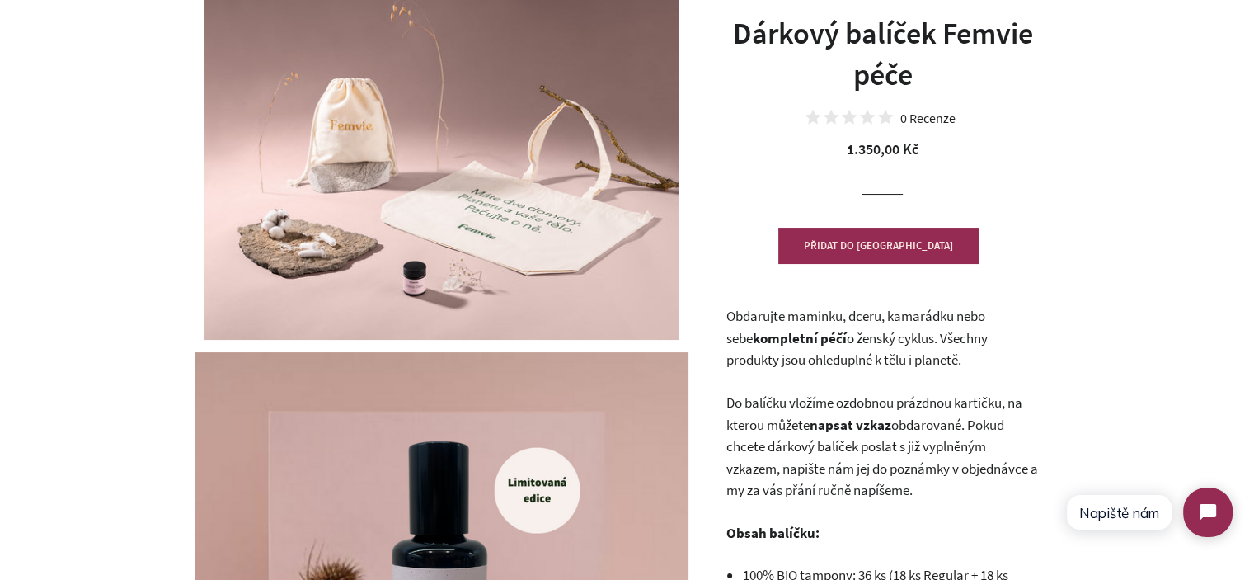
scroll to position [0, 0]
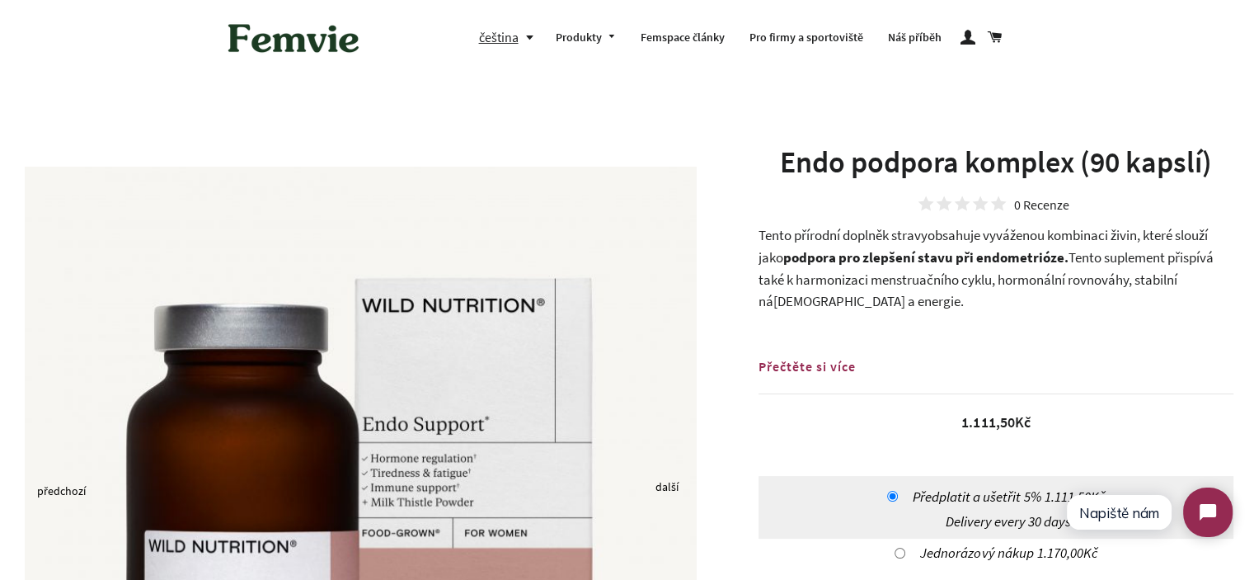
click at [1012, 244] on span "obsahuje vyváženou kombinaci živin, které slouží jako" at bounding box center [983, 246] width 449 height 40
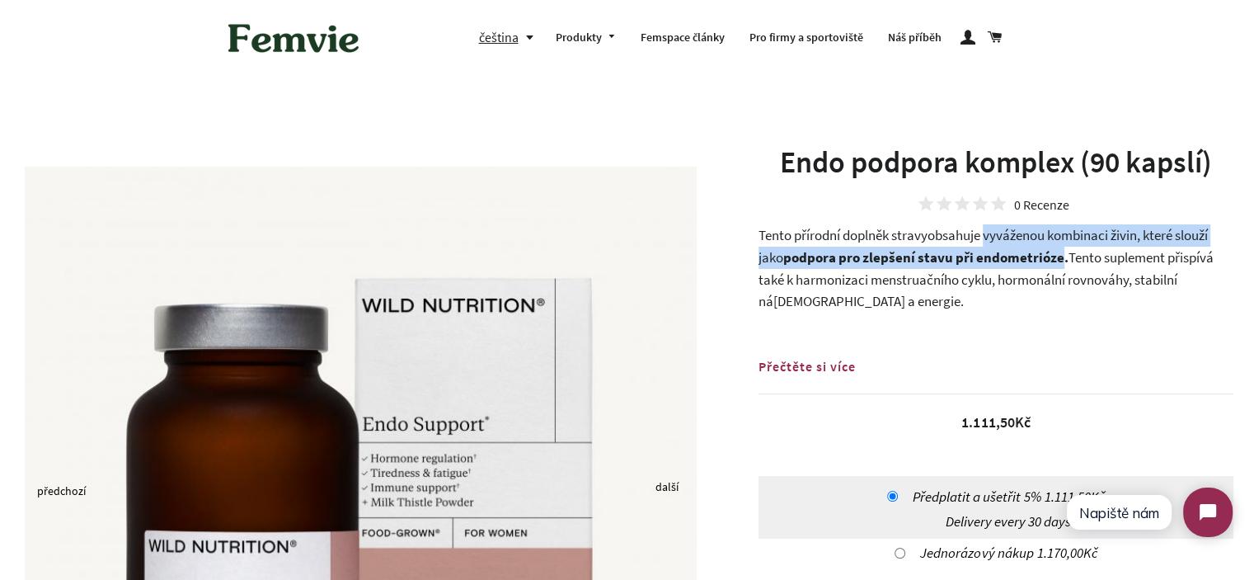
drag, startPoint x: 1012, startPoint y: 244, endPoint x: 1045, endPoint y: 263, distance: 37.3
click at [1045, 263] on p "Tento přírodní d oplněk stravy obsahuje vyváženou kombinaci živin, které slouží…" at bounding box center [996, 267] width 475 height 87
copy p "vyváženou kombinaci živin, které slouží jako podpora pro zlepšení stavu při end…"
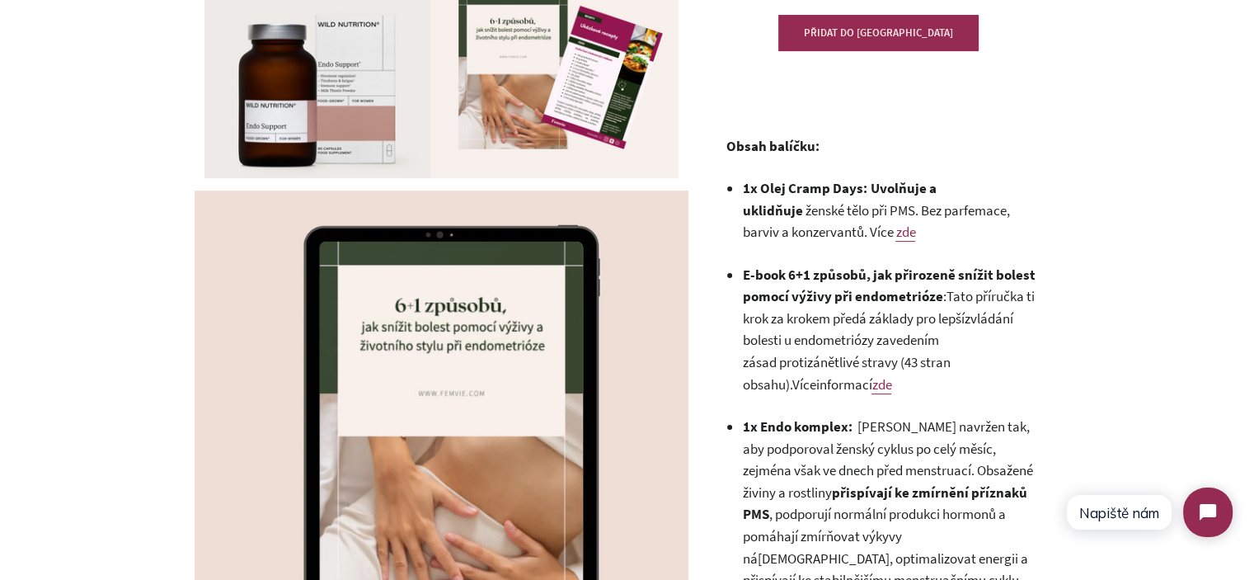
click at [932, 319] on span "Tato příručka ti krok za krokem předá základy pro lepší" at bounding box center [888, 307] width 292 height 40
drag, startPoint x: 932, startPoint y: 319, endPoint x: 998, endPoint y: 319, distance: 65.1
click at [998, 319] on li "E-book 6+1 způsobů, jak přirozeně snížit bolest pomocí výživy při endometrióze …" at bounding box center [890, 329] width 297 height 131
click at [998, 319] on span "zvládání bolesti u endometriózy" at bounding box center [877, 329] width 270 height 40
click at [923, 322] on span "Tato příručka ti krok za krokem předá základy pro lepší" at bounding box center [888, 307] width 292 height 40
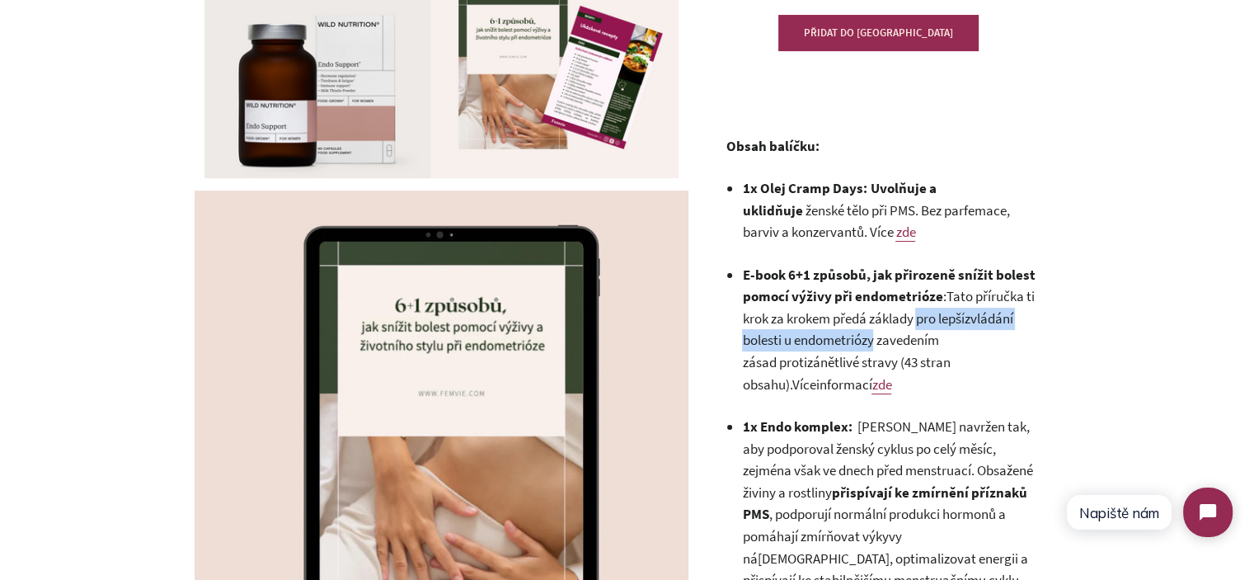
drag, startPoint x: 923, startPoint y: 322, endPoint x: 826, endPoint y: 336, distance: 98.4
click at [826, 336] on li "E-book 6+1 způsobů, jak přirozeně snížit bolest pomocí výživy při endometrióze …" at bounding box center [890, 329] width 297 height 131
copy li "pro lepší zvládání bolesti u endometriózy"
click at [998, 320] on span "zvládání bolesti u endometriózy" at bounding box center [877, 329] width 270 height 40
click at [937, 339] on span "zavedením zásad" at bounding box center [840, 351] width 196 height 40
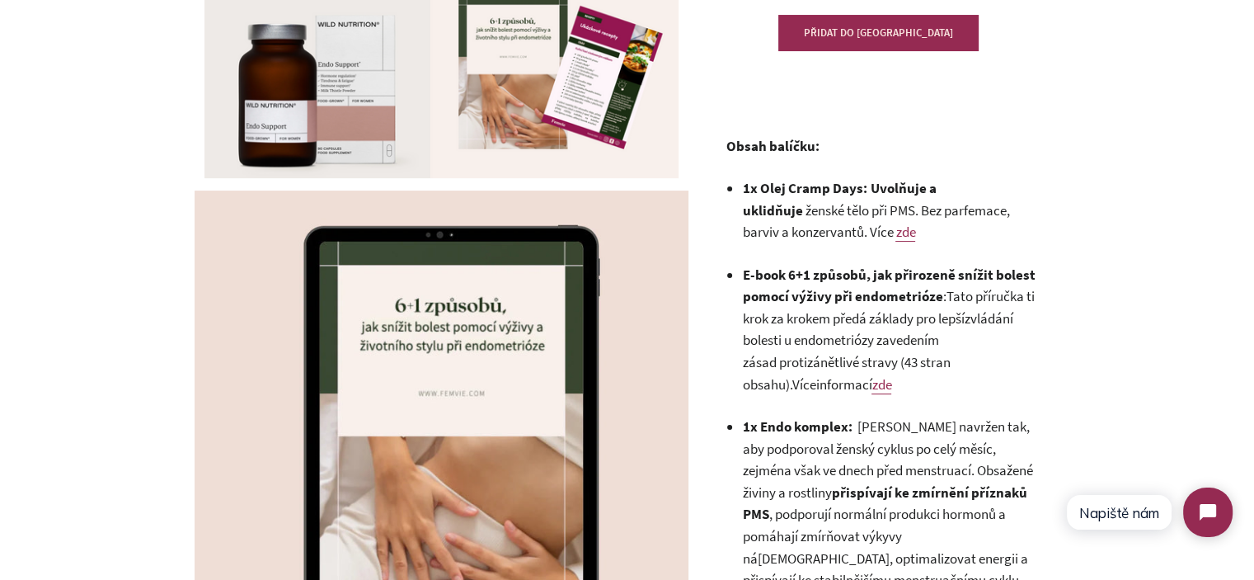
click at [871, 388] on link "zde" at bounding box center [881, 384] width 20 height 19
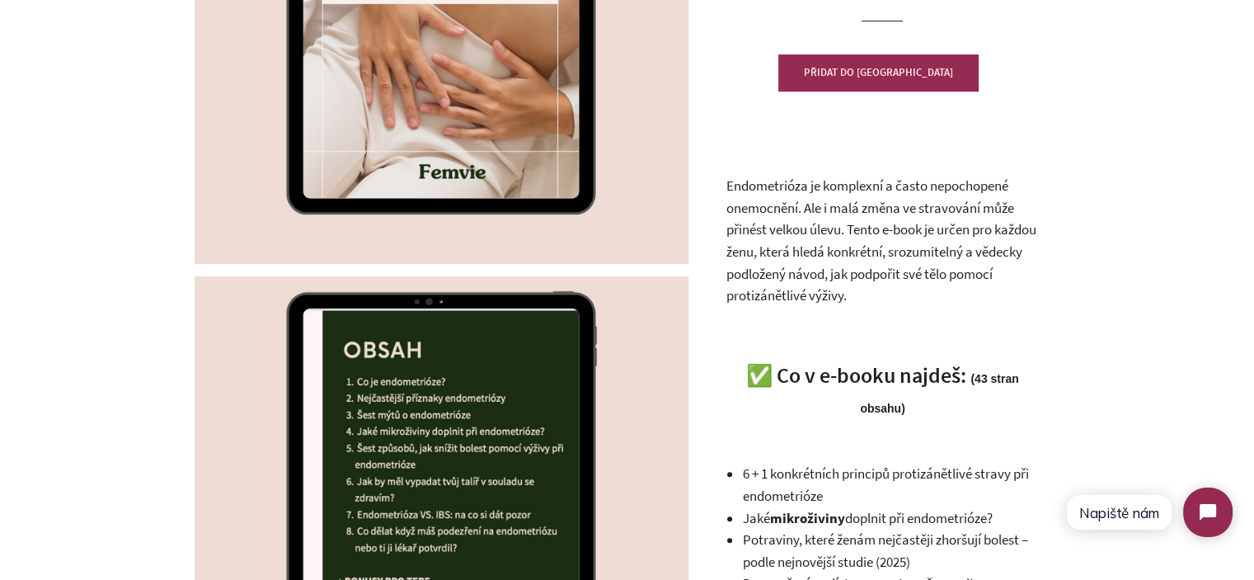
scroll to position [412, 0]
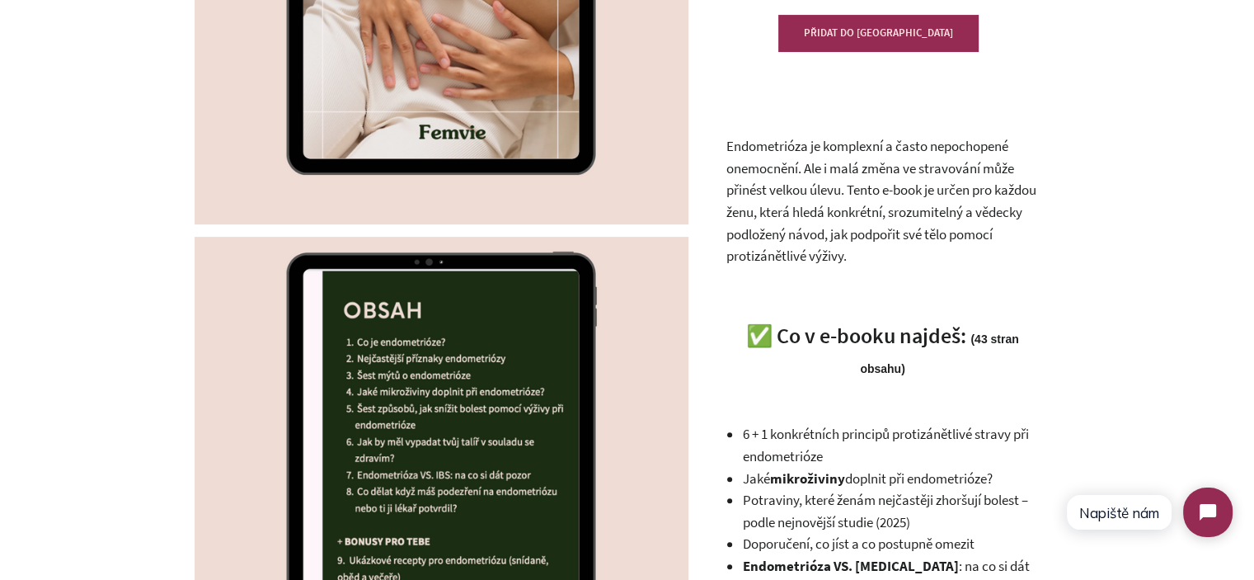
click at [765, 209] on p "Endometrióza je komplexní a často nepochopené onemocnění. Ale i malá změna ve s…" at bounding box center [882, 200] width 313 height 131
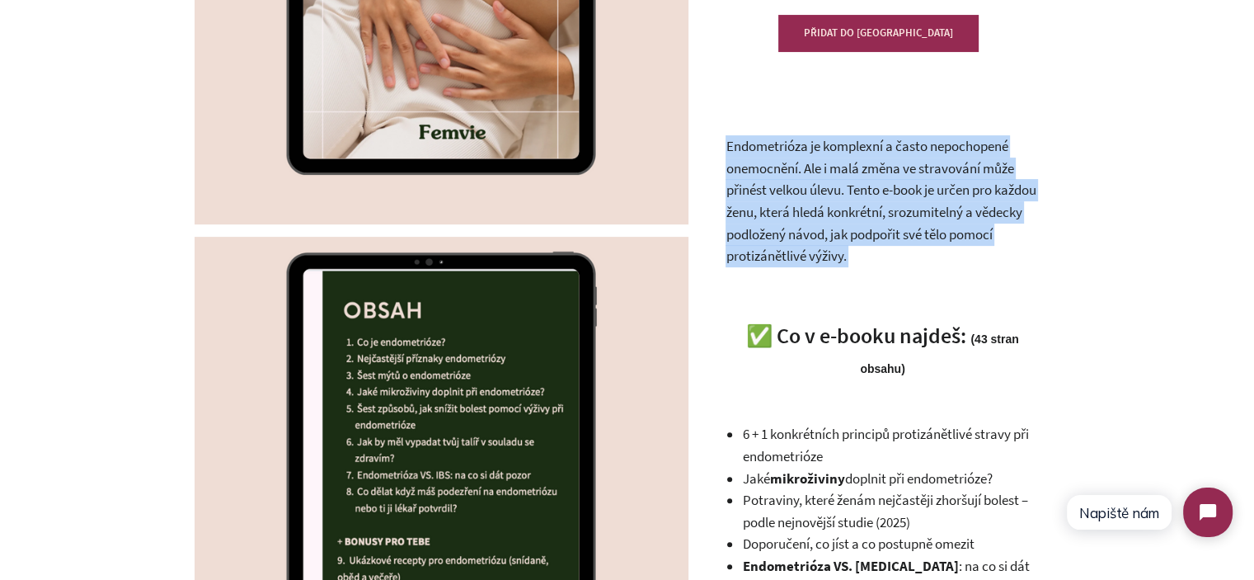
click at [765, 209] on p "Endometrióza je komplexní a často nepochopené onemocnění. Ale i malá změna ve s…" at bounding box center [882, 200] width 313 height 131
click at [937, 221] on p "Endometrióza je komplexní a často nepochopené onemocnění. Ale i malá změna ve s…" at bounding box center [882, 200] width 313 height 131
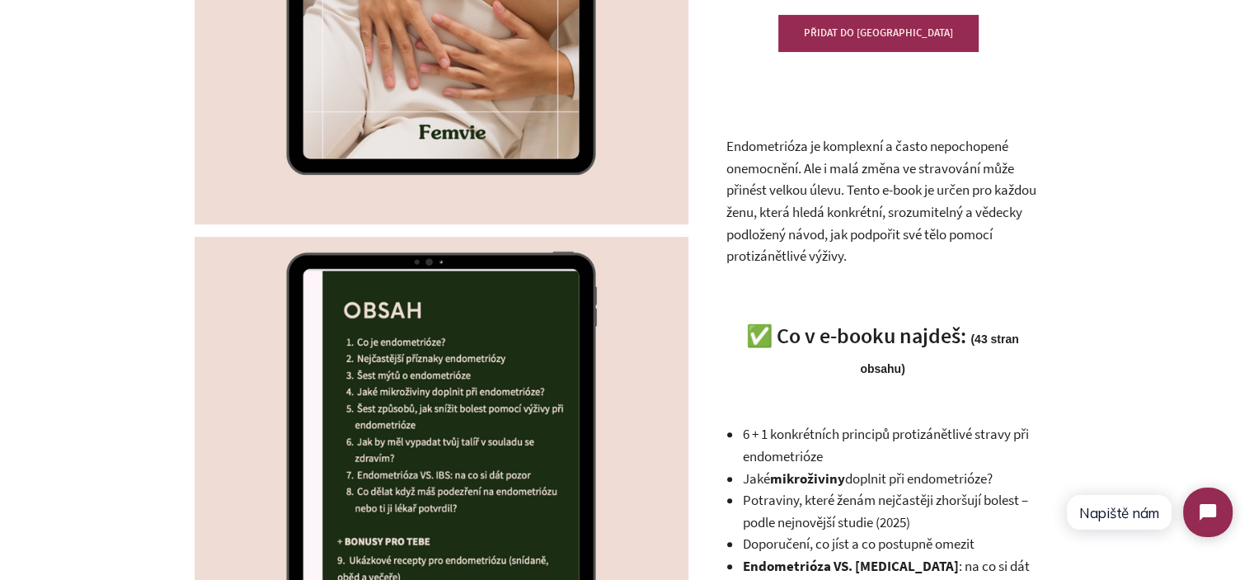
click at [900, 217] on p "Endometrióza je komplexní a často nepochopené onemocnění. Ale i malá změna ve s…" at bounding box center [882, 200] width 313 height 131
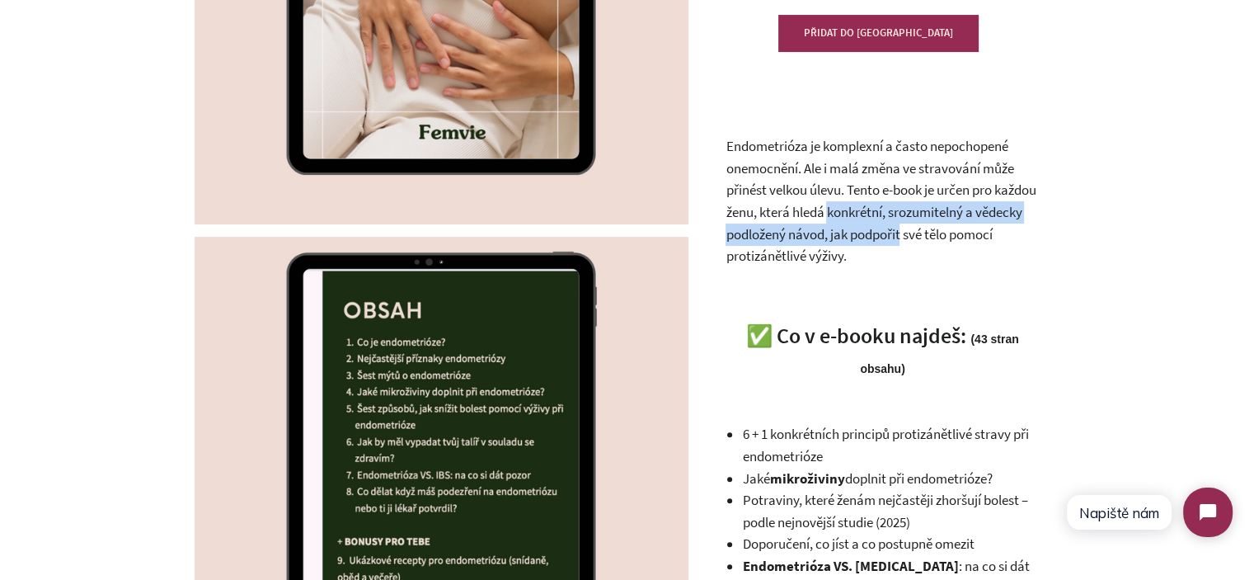
drag, startPoint x: 900, startPoint y: 217, endPoint x: 919, endPoint y: 243, distance: 32.5
click at [919, 243] on p "Endometrióza je komplexní a často nepochopené onemocnění. Ale i malá změna ve s…" at bounding box center [882, 200] width 313 height 131
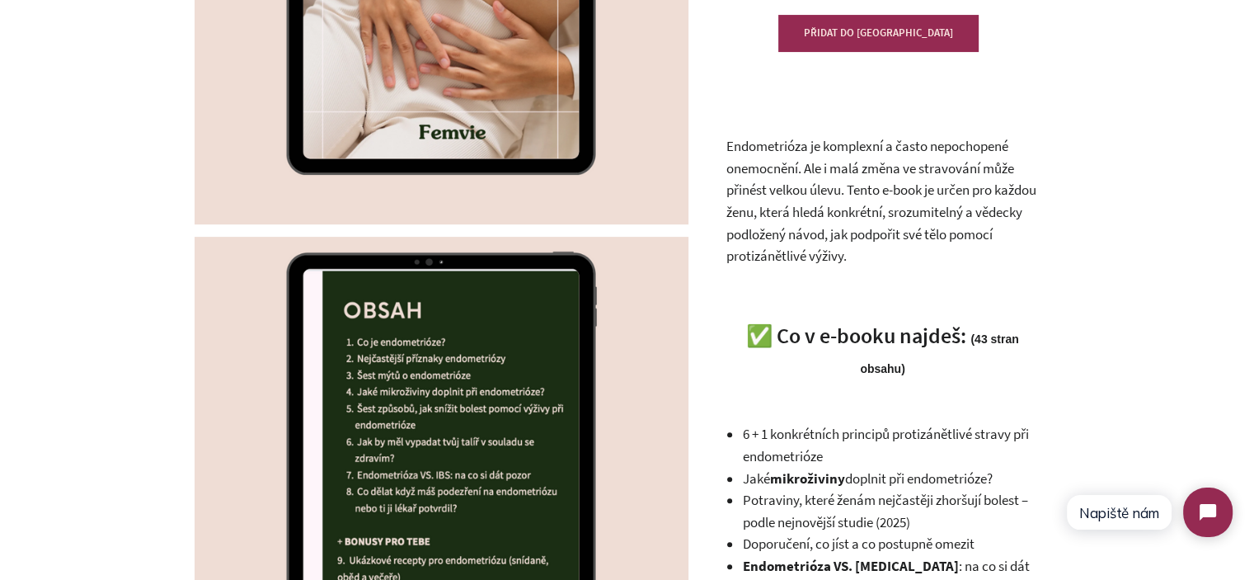
click at [920, 246] on p "Endometrióza je komplexní a často nepochopené onemocnění. Ale i malá změna ve s…" at bounding box center [882, 200] width 313 height 131
click at [923, 250] on p "Endometrióza je komplexní a často nepochopené onemocnění. Ale i malá změna ve s…" at bounding box center [882, 200] width 313 height 131
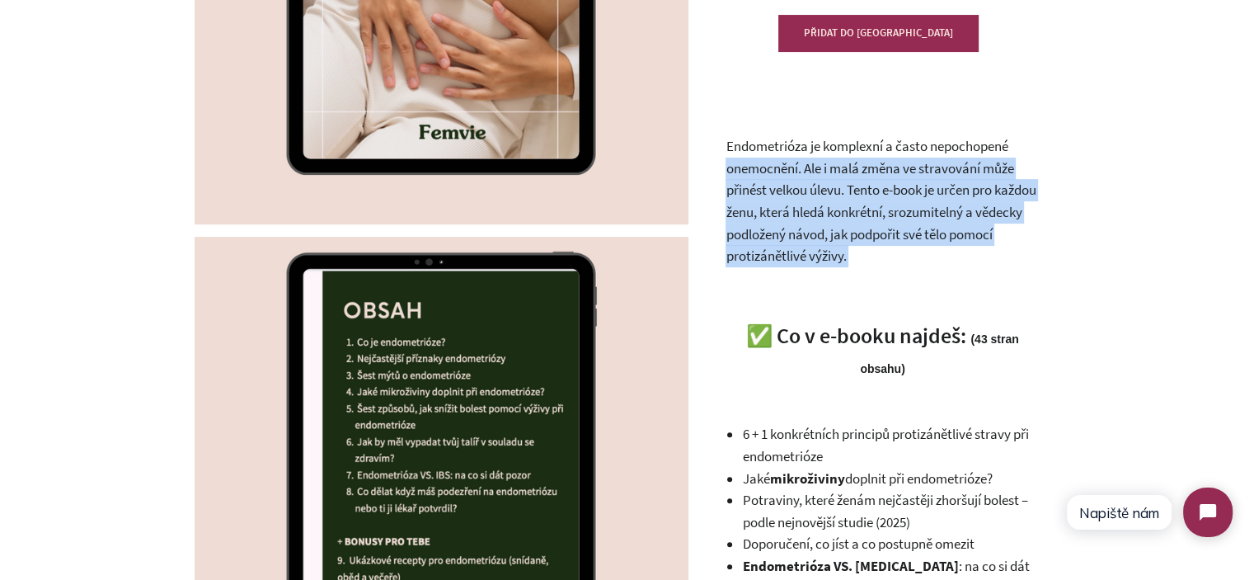
drag, startPoint x: 923, startPoint y: 250, endPoint x: 736, endPoint y: 162, distance: 205.8
click at [736, 162] on p "Endometrióza je komplexní a často nepochopené onemocnění. Ale i malá změna ve s…" at bounding box center [882, 200] width 313 height 131
click at [736, 161] on p "Endometrióza je komplexní a často nepochopené onemocnění. Ale i malá změna ve s…" at bounding box center [882, 200] width 313 height 131
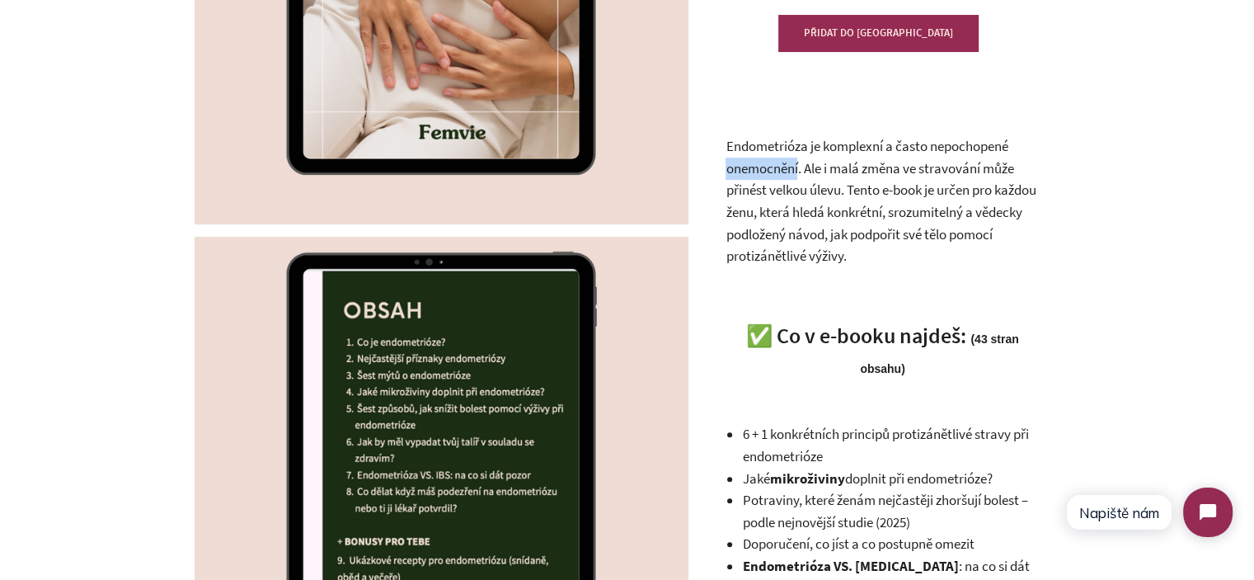
click at [736, 161] on p "Endometrióza je komplexní a často nepochopené onemocnění. Ale i malá změna ve s…" at bounding box center [882, 200] width 313 height 131
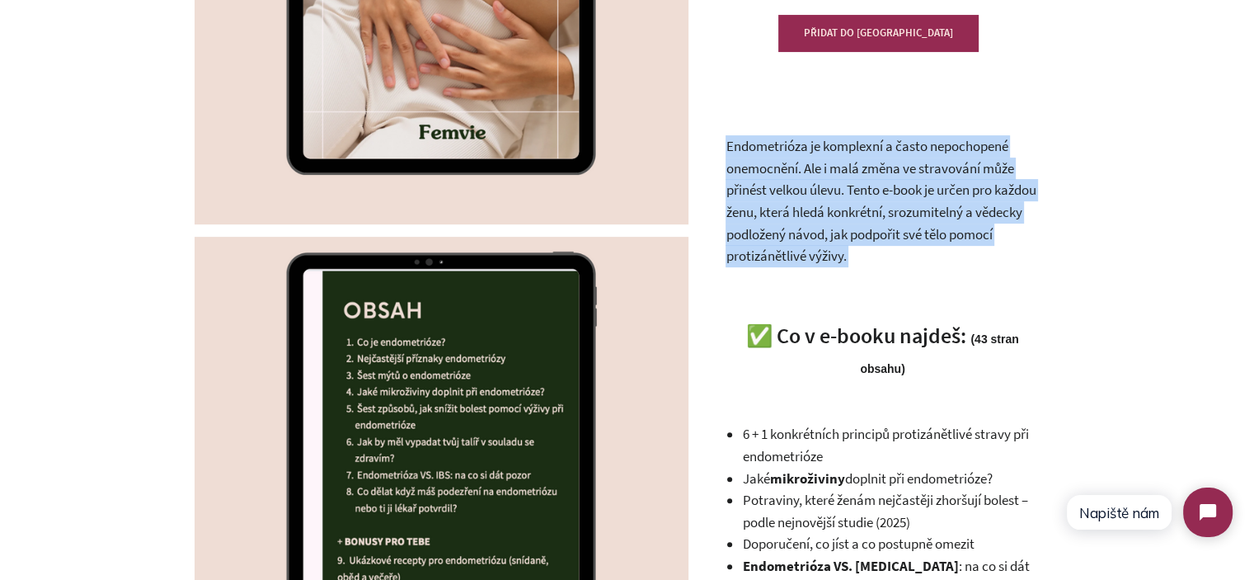
drag, startPoint x: 736, startPoint y: 161, endPoint x: 914, endPoint y: 266, distance: 206.3
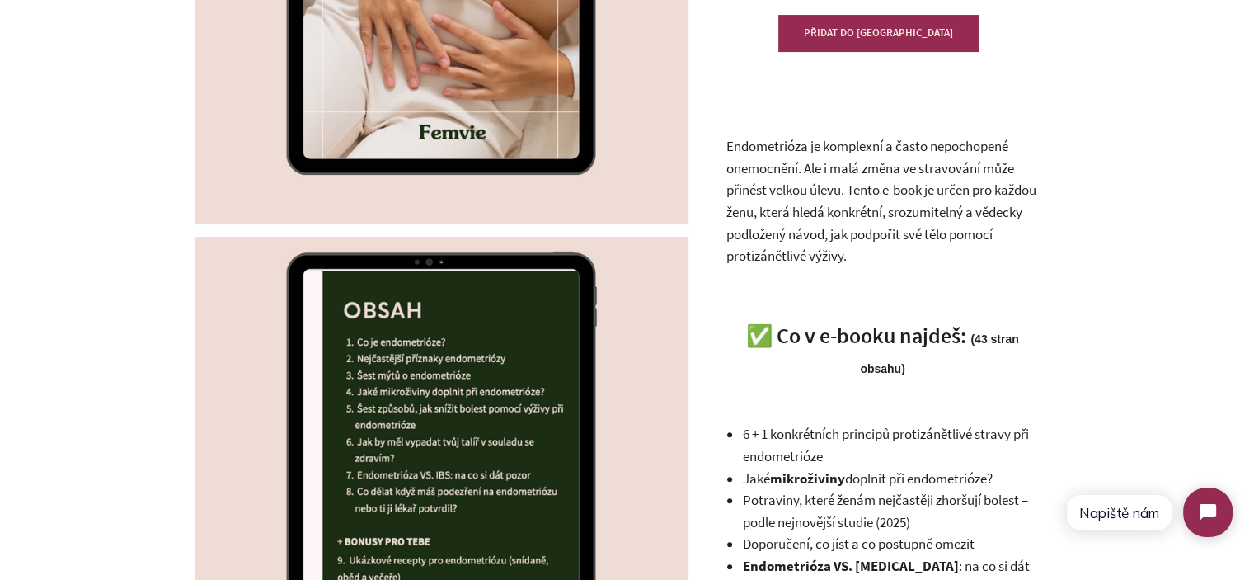
click at [930, 253] on p "Endometrióza je komplexní a často nepochopené onemocnění. Ale i malá změna ve s…" at bounding box center [882, 200] width 313 height 131
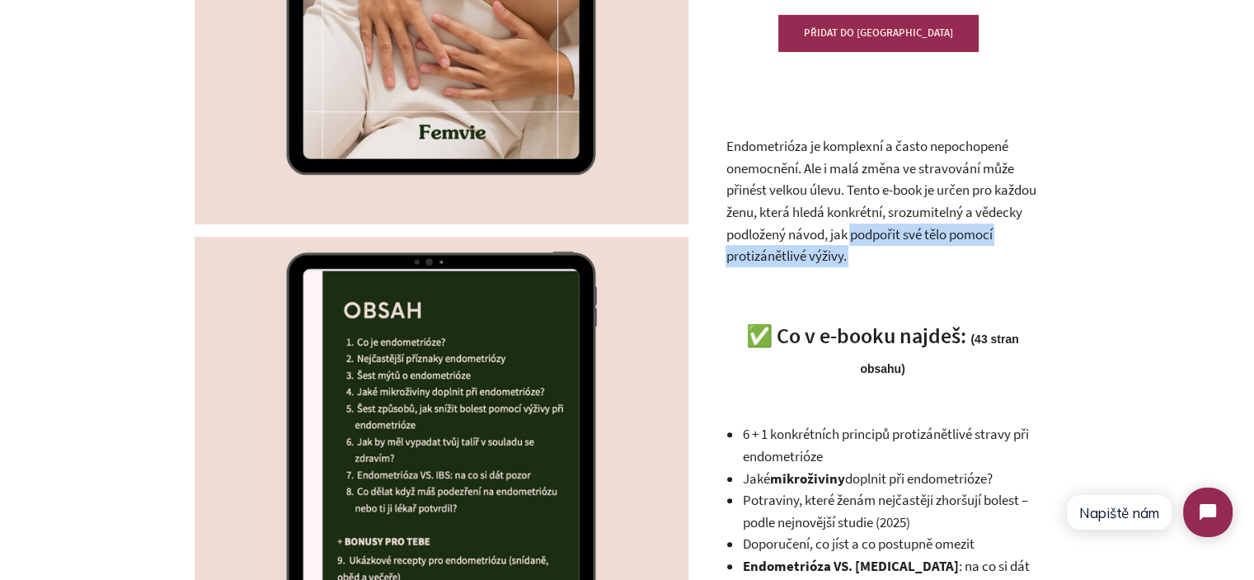
drag, startPoint x: 930, startPoint y: 253, endPoint x: 905, endPoint y: 241, distance: 27.7
click at [905, 241] on p "Endometrióza je komplexní a často nepochopené onemocnění. Ale i malá změna ve s…" at bounding box center [882, 200] width 313 height 131
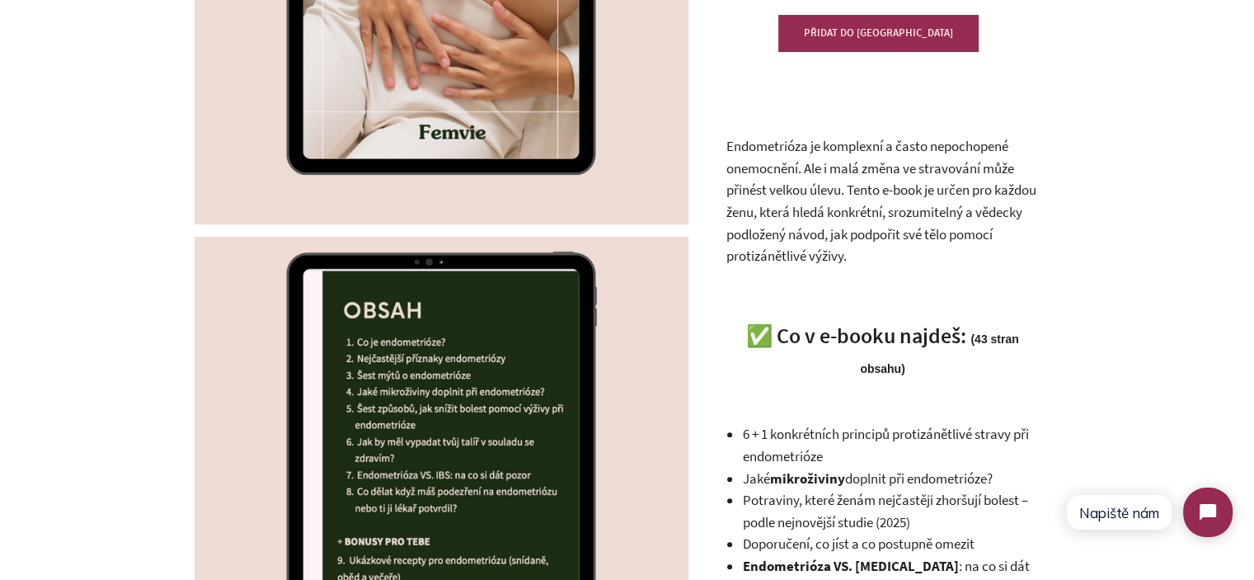
click at [902, 236] on p "Endometrióza je komplexní a často nepochopené onemocnění. Ale i malá změna ve s…" at bounding box center [882, 200] width 313 height 131
click at [914, 233] on p "Endometrióza je komplexní a často nepochopené onemocnění. Ale i malá změna ve s…" at bounding box center [882, 200] width 313 height 131
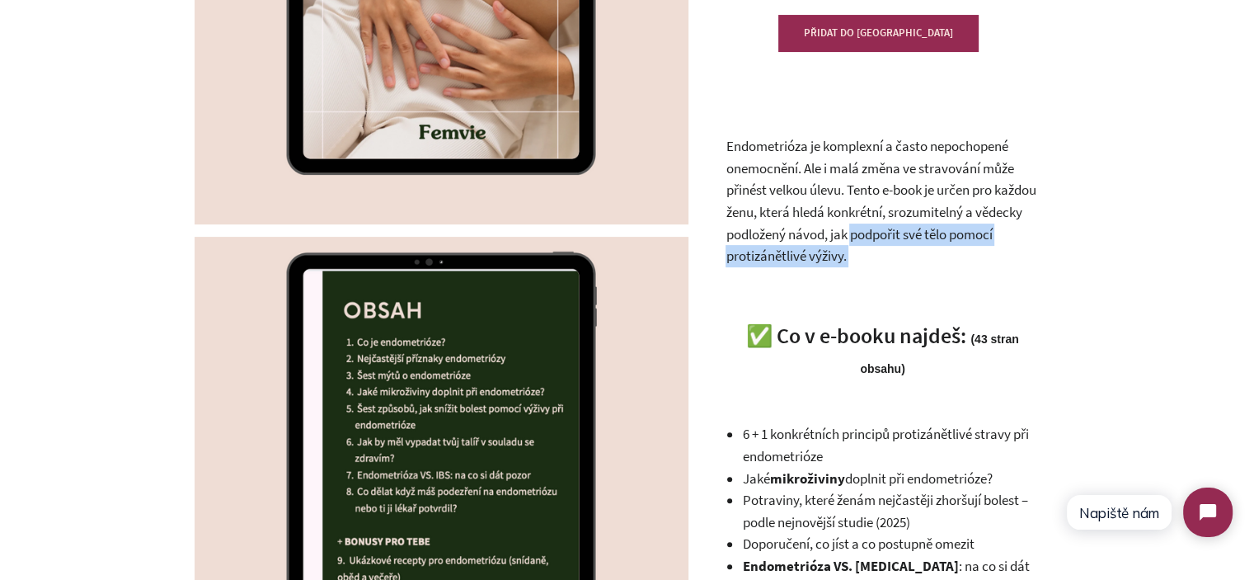
drag, startPoint x: 914, startPoint y: 233, endPoint x: 918, endPoint y: 256, distance: 23.5
click at [918, 256] on p "Endometrióza je komplexní a často nepochopené onemocnění. Ale i malá změna ve s…" at bounding box center [882, 200] width 313 height 131
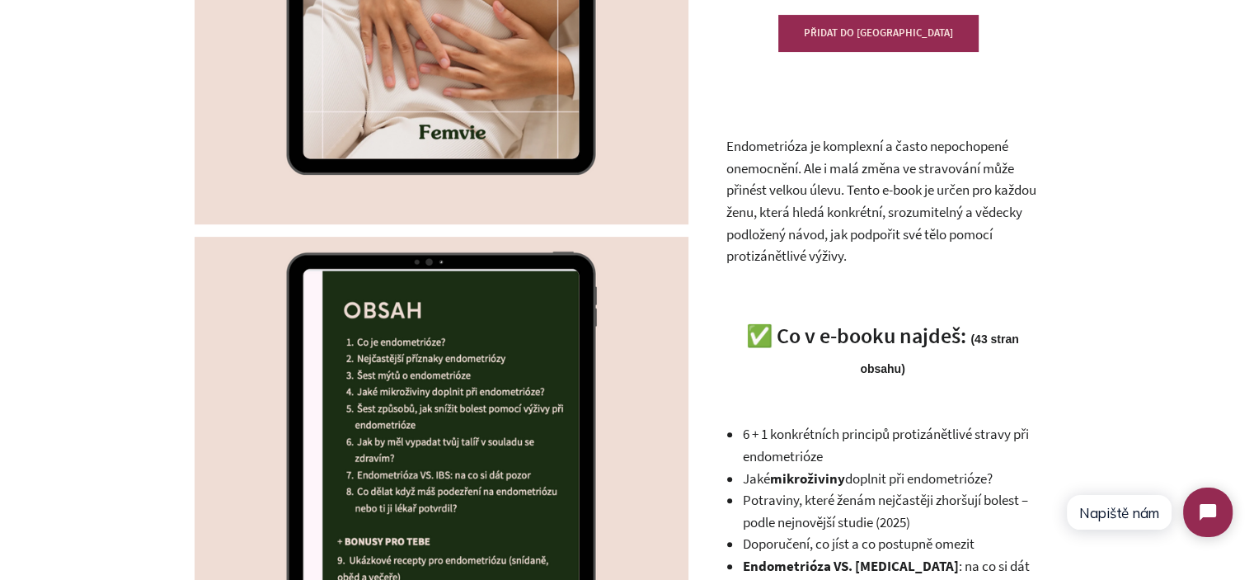
click at [918, 257] on p "Endometrióza je komplexní a často nepochopené onemocnění. Ale i malá změna ve s…" at bounding box center [882, 200] width 313 height 131
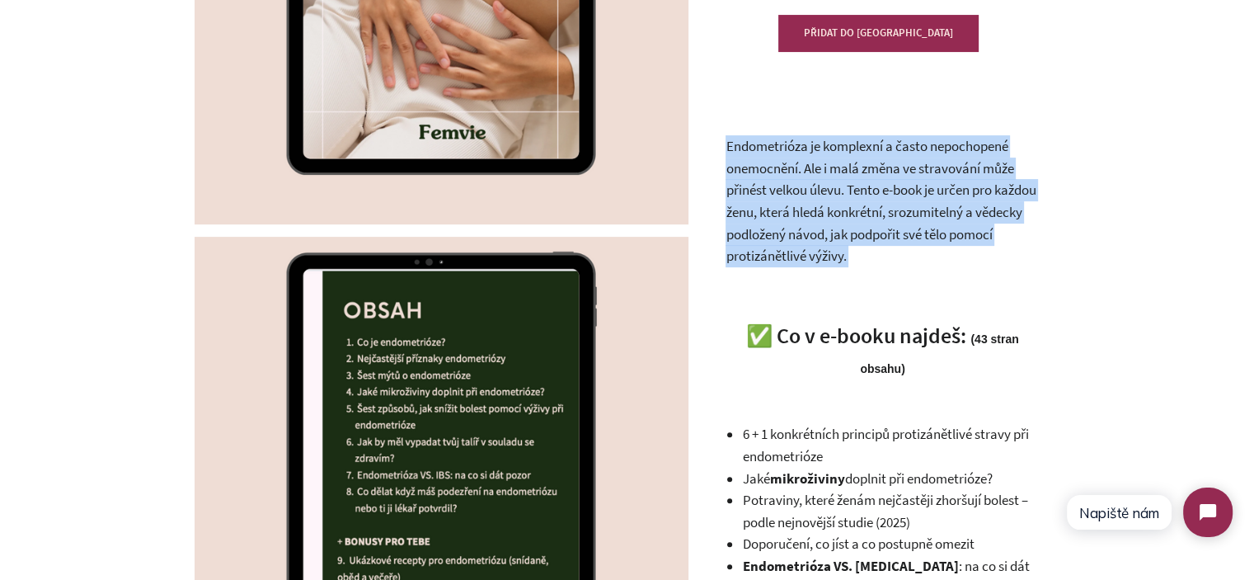
drag, startPoint x: 918, startPoint y: 257, endPoint x: 913, endPoint y: 233, distance: 24.6
click at [913, 233] on p "Endometrióza je komplexní a často nepochopené onemocnění. Ale i malá změna ve s…" at bounding box center [882, 200] width 313 height 131
drag, startPoint x: 912, startPoint y: 233, endPoint x: 653, endPoint y: 101, distance: 290.9
click at [910, 234] on p "Endometrióza je komplexní a často nepochopené onemocnění. Ale i malá změna ve s…" at bounding box center [882, 200] width 313 height 131
click at [862, 257] on p "Endometrióza je komplexní a často nepochopené onemocnění. Ale i malá změna ve s…" at bounding box center [882, 200] width 313 height 131
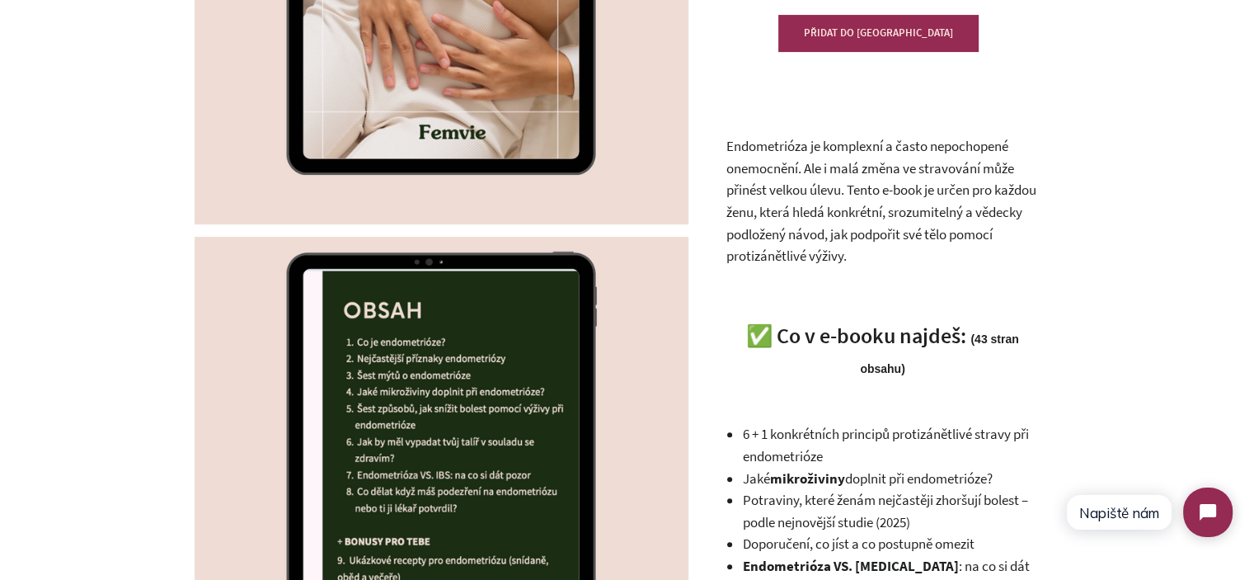
click at [907, 256] on p "Endometrióza je komplexní a často nepochopené onemocnění. Ale i malá změna ve s…" at bounding box center [882, 200] width 313 height 131
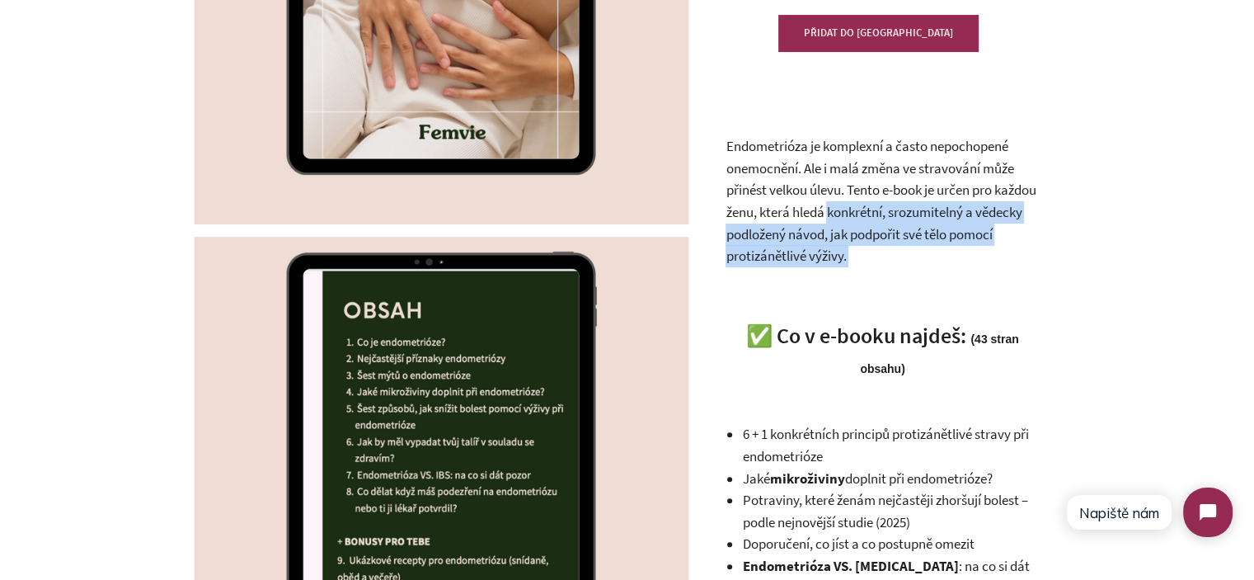
drag, startPoint x: 905, startPoint y: 255, endPoint x: 888, endPoint y: 218, distance: 40.9
click at [888, 218] on p "Endometrióza je komplexní a často nepochopené onemocnění. Ale i malá změna ve s…" at bounding box center [882, 200] width 313 height 131
click at [904, 226] on p "Endometrióza je komplexní a často nepochopené onemocnění. Ale i malá změna ve s…" at bounding box center [882, 200] width 313 height 131
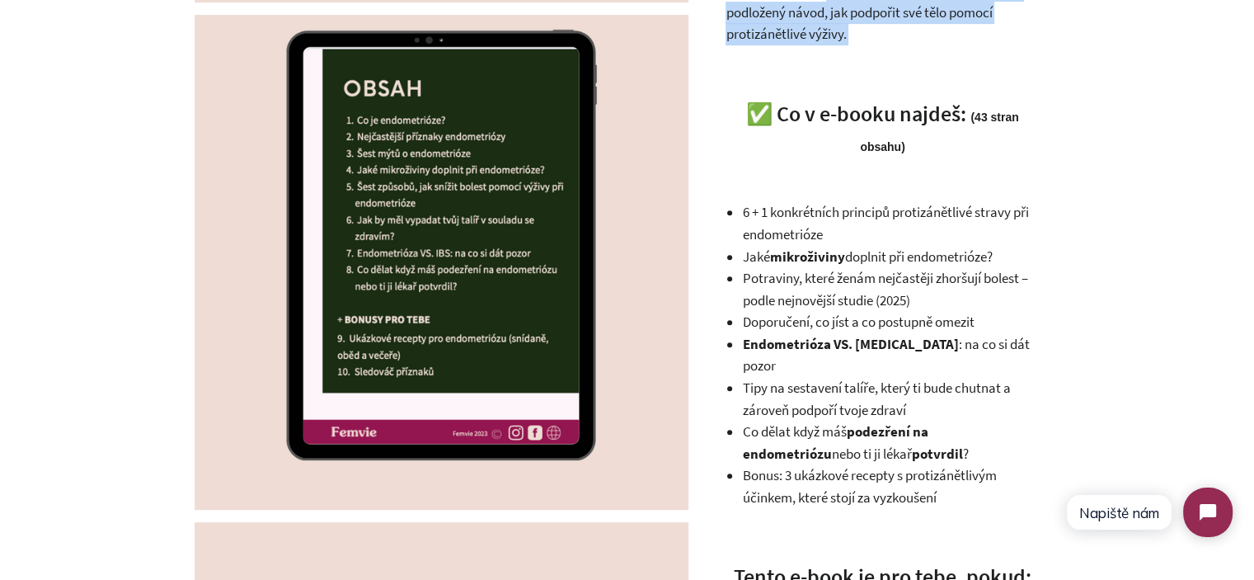
scroll to position [660, 0]
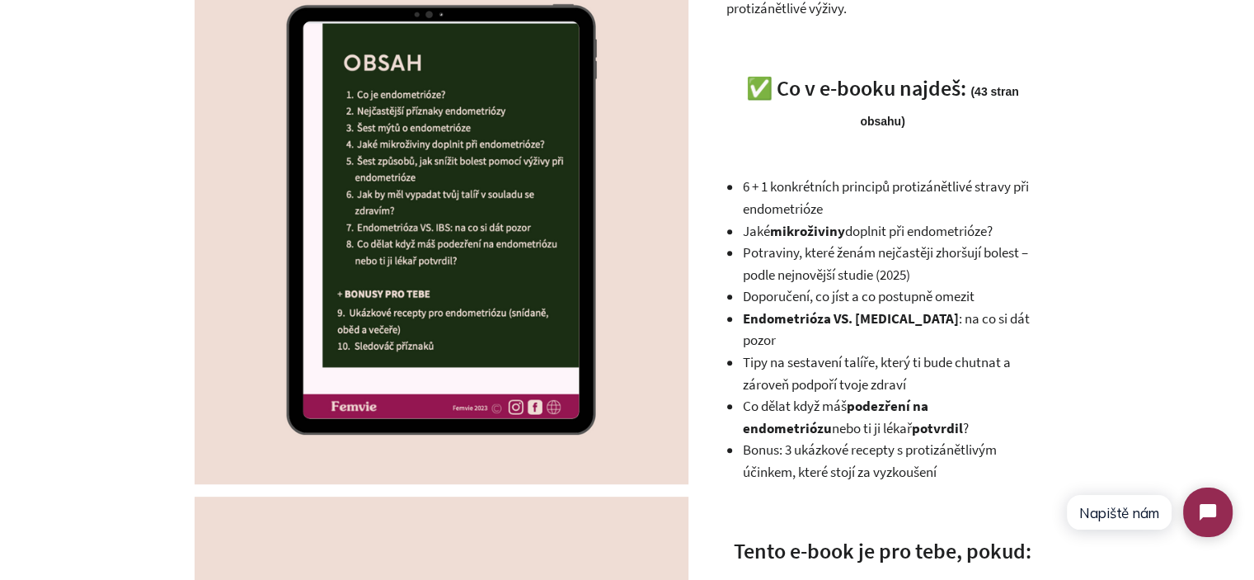
click at [933, 279] on li "Potraviny, které ženám nejčastěji zhoršují bolest – podle nejnovější studie (20…" at bounding box center [890, 264] width 297 height 44
click at [798, 184] on li "6 + 1 konkrétních principů protizánětlivé stravy při endometrióze" at bounding box center [890, 198] width 297 height 44
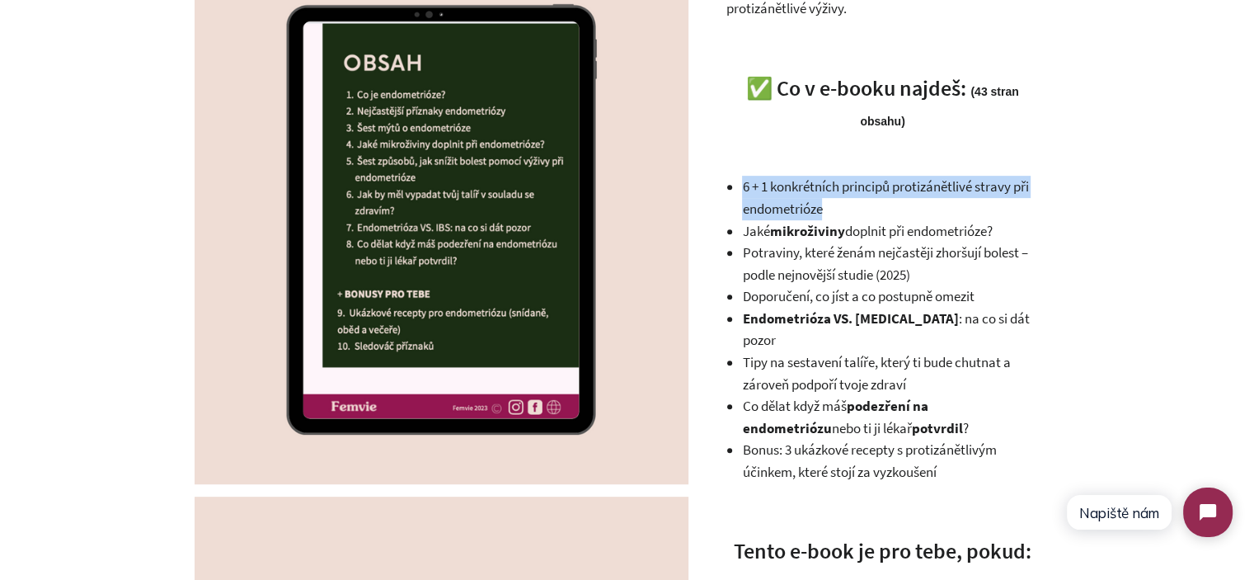
click at [798, 184] on li "6 + 1 konkrétních principů protizánětlivé stravy při endometrióze" at bounding box center [890, 198] width 297 height 44
click at [821, 201] on li "6 + 1 konkrétních principů protizánětlivé stravy při endometrióze" at bounding box center [890, 198] width 297 height 44
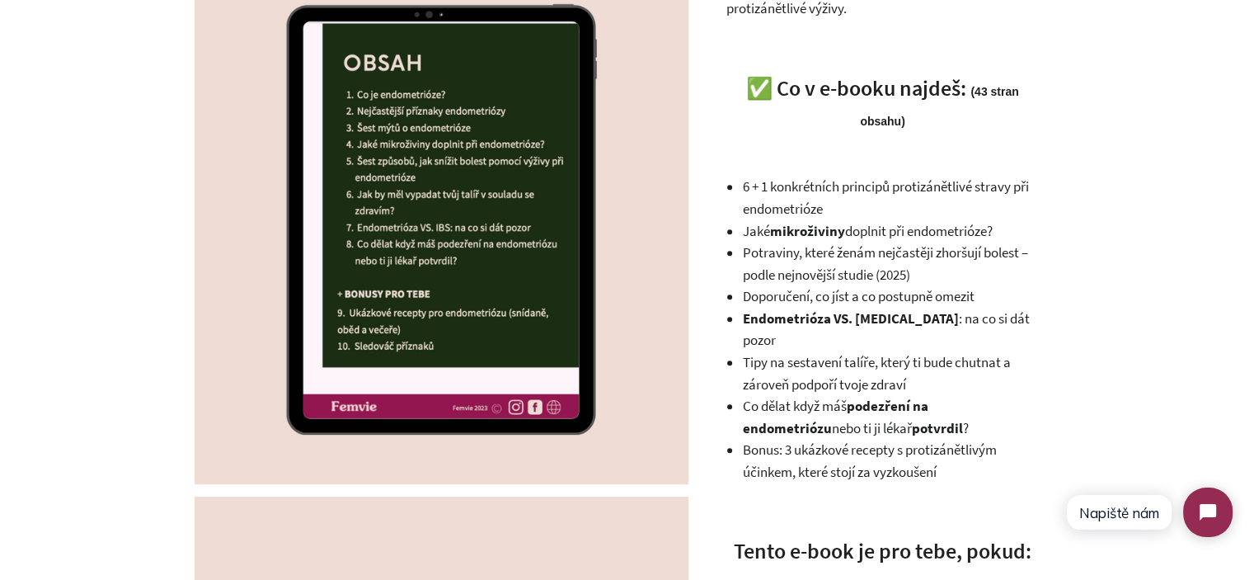
click at [821, 201] on li "6 + 1 konkrétních principů protizánětlivé stravy při endometrióze" at bounding box center [890, 198] width 297 height 44
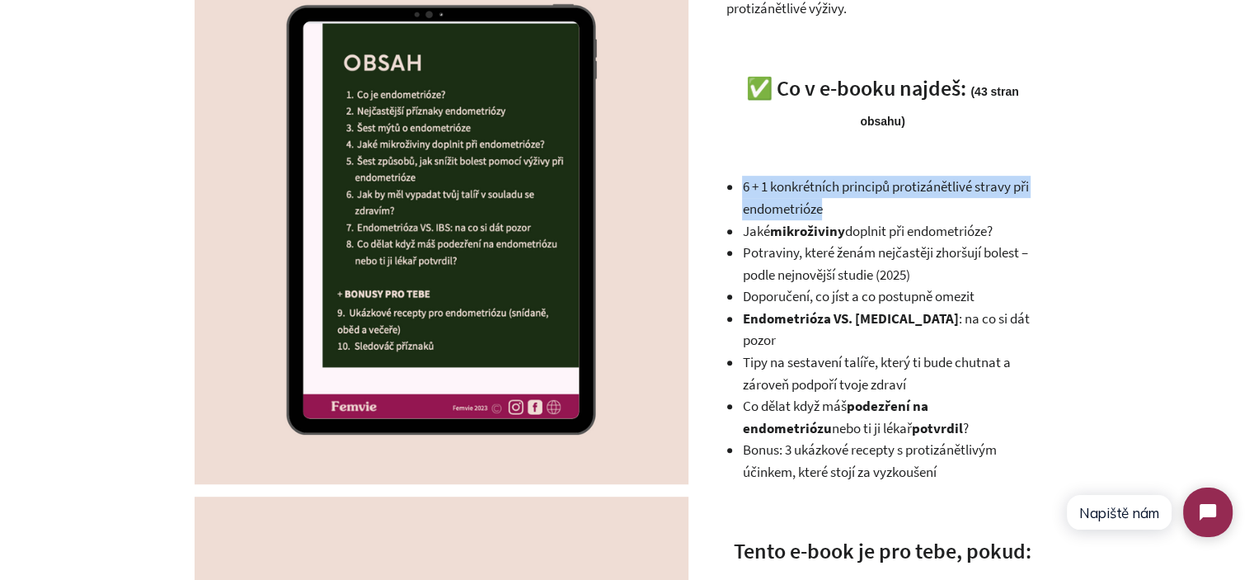
click at [821, 201] on li "6 + 1 konkrétních principů protizánětlivé stravy při endometrióze" at bounding box center [890, 198] width 297 height 44
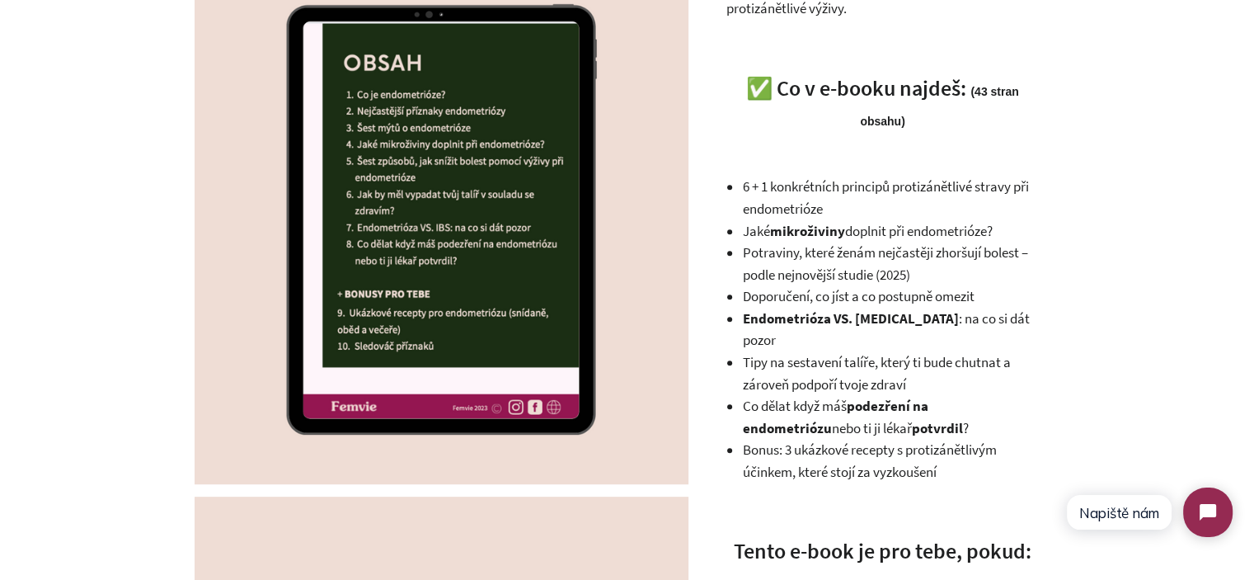
click at [870, 253] on li "Potraviny, které ženám nejčastěji zhoršují bolest – podle nejnovější studie (20…" at bounding box center [890, 264] width 297 height 44
click at [763, 243] on li "Potraviny, které ženám nejčastěji zhoršují bolest – podle nejnovější studie (20…" at bounding box center [890, 264] width 297 height 44
click at [811, 267] on li "Potraviny, které ženám nejčastěji zhoršují bolest – podle nejnovější studie (20…" at bounding box center [890, 264] width 297 height 44
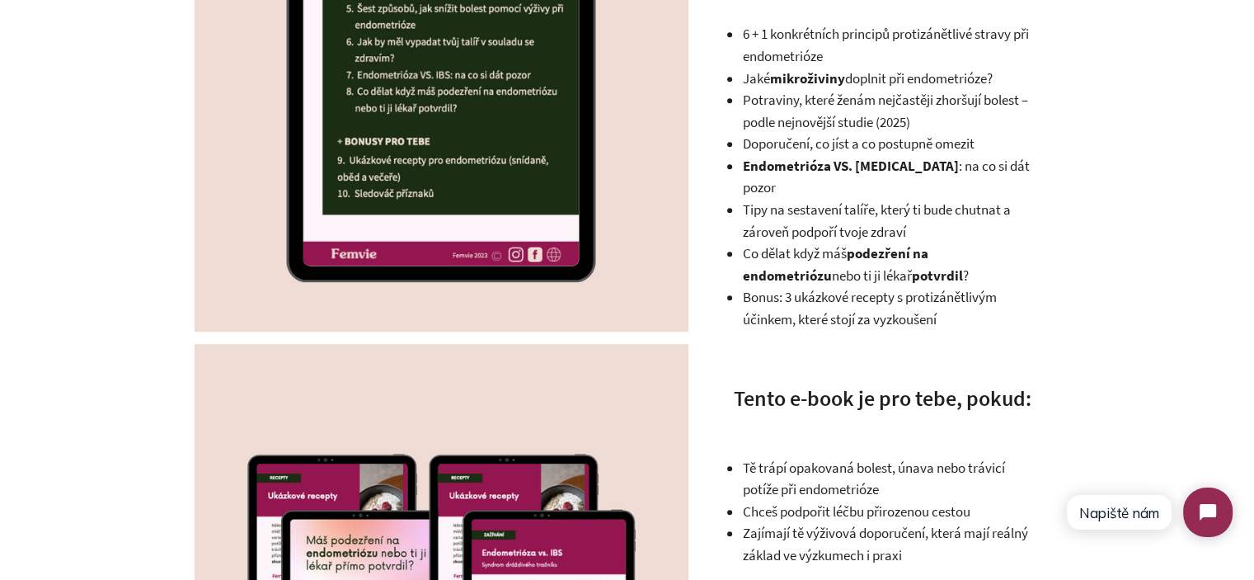
scroll to position [824, 0]
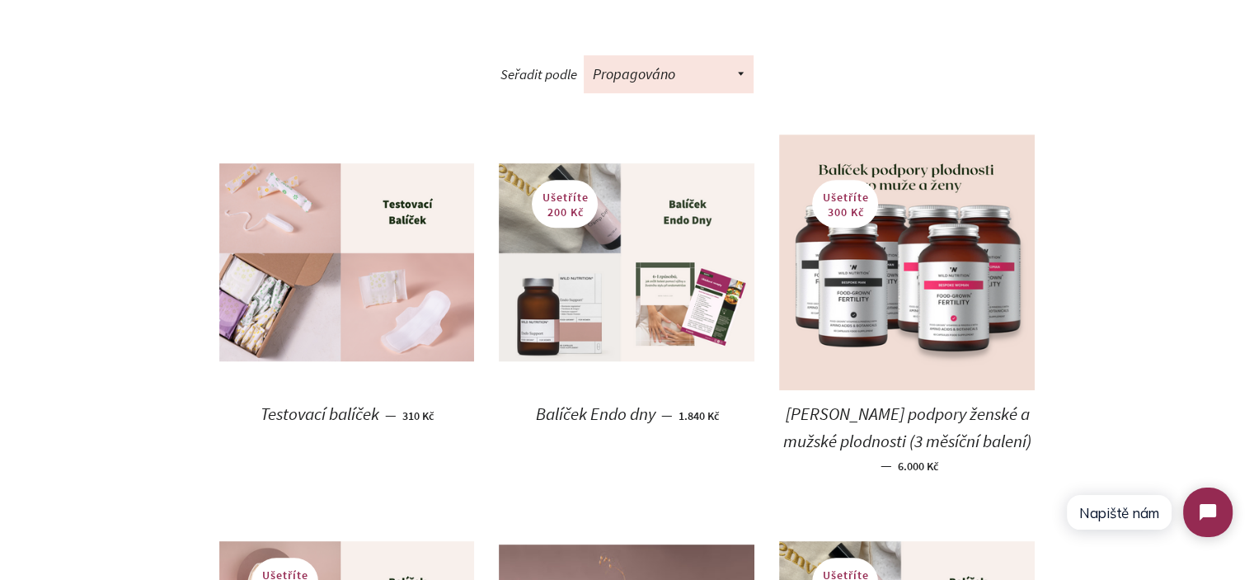
click at [626, 263] on img at bounding box center [627, 261] width 256 height 197
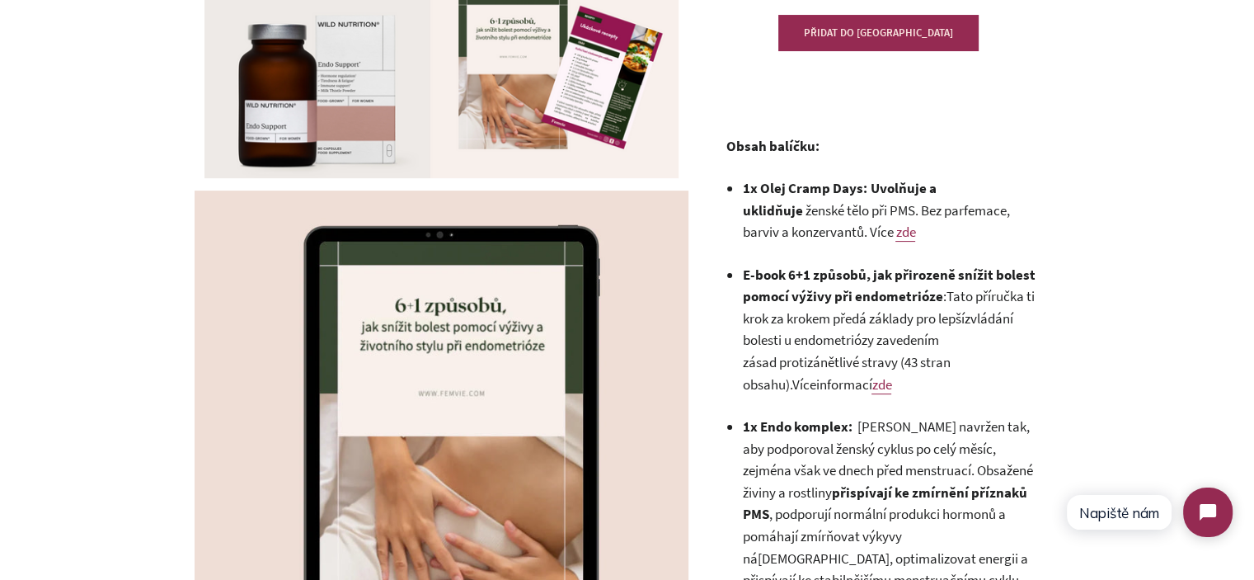
click at [860, 284] on li "E-book 6+1 způsobů, jak přirozeně snížit bolest pomocí výživy při endometrióze …" at bounding box center [890, 329] width 297 height 131
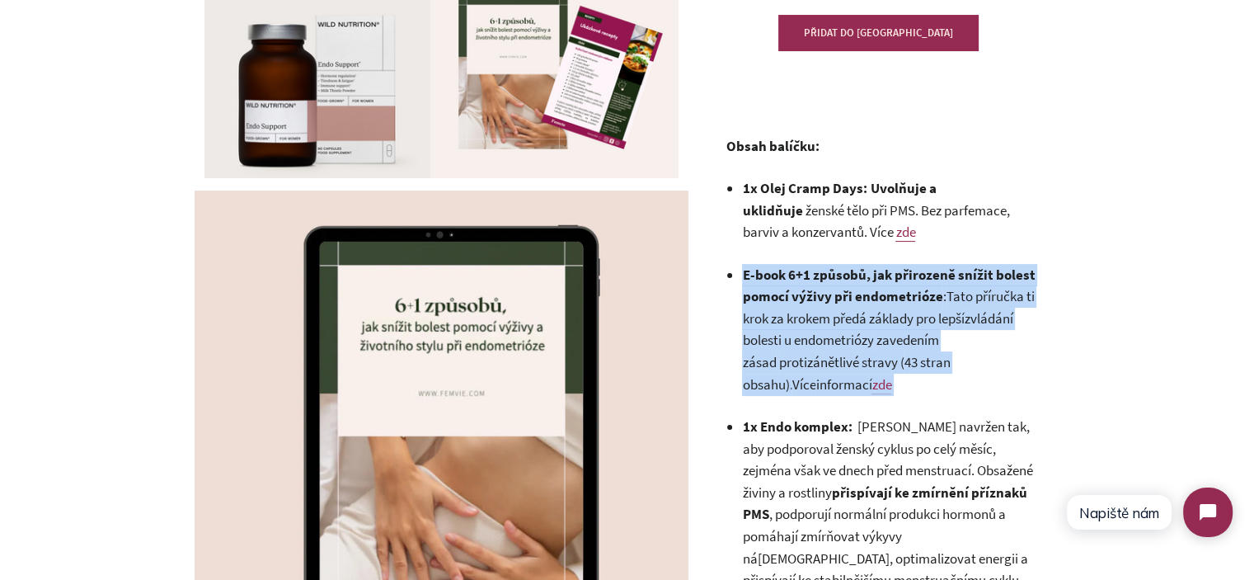
click at [860, 284] on li "E-book 6+1 způsobů, jak přirozeně snížit bolest pomocí výživy při endometrióze …" at bounding box center [890, 329] width 297 height 131
drag, startPoint x: 890, startPoint y: 293, endPoint x: 898, endPoint y: 294, distance: 8.4
click at [890, 293] on strong "E-book 6+1 způsobů, jak přirozeně snížit bolest pomocí výživy při endometrióze" at bounding box center [888, 285] width 293 height 40
click at [911, 296] on strong "E-book 6+1 způsobů, jak přirozeně snížit bolest pomocí výživy při endometrióze" at bounding box center [888, 285] width 293 height 40
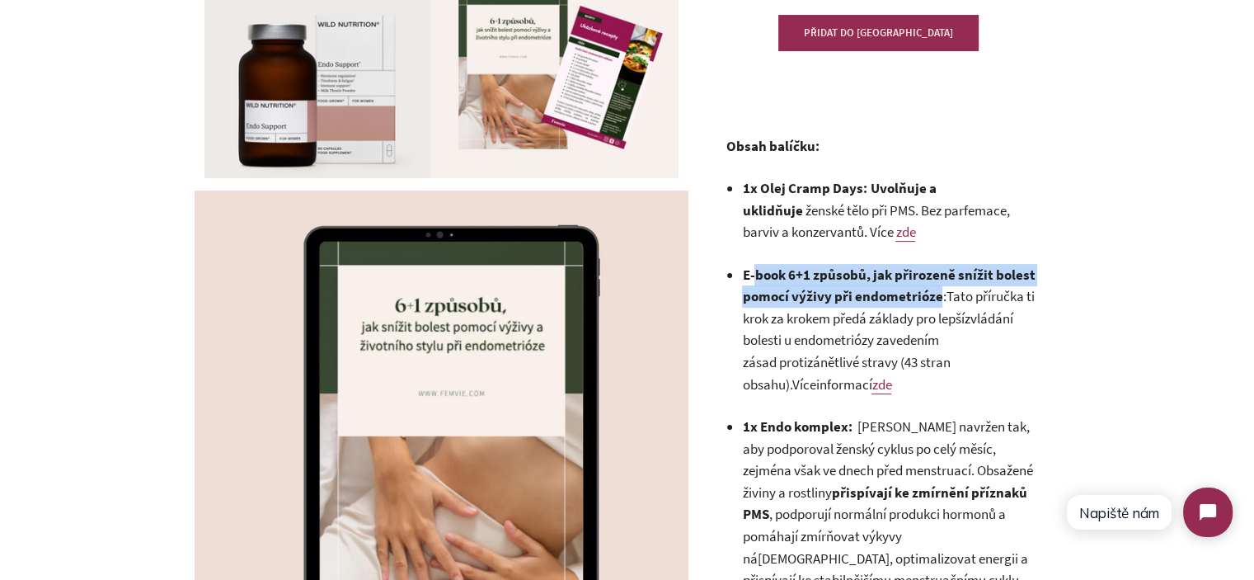
drag, startPoint x: 911, startPoint y: 296, endPoint x: 758, endPoint y: 279, distance: 154.2
click at [761, 282] on strong "E-book 6+1 způsobů, jak přirozeně snížit bolest pomocí výživy při endometrióze" at bounding box center [888, 285] width 293 height 40
click at [755, 277] on strong "E-book 6+1 způsobů, jak přirozeně snížit bolest pomocí výživy při endometrióze" at bounding box center [888, 285] width 293 height 40
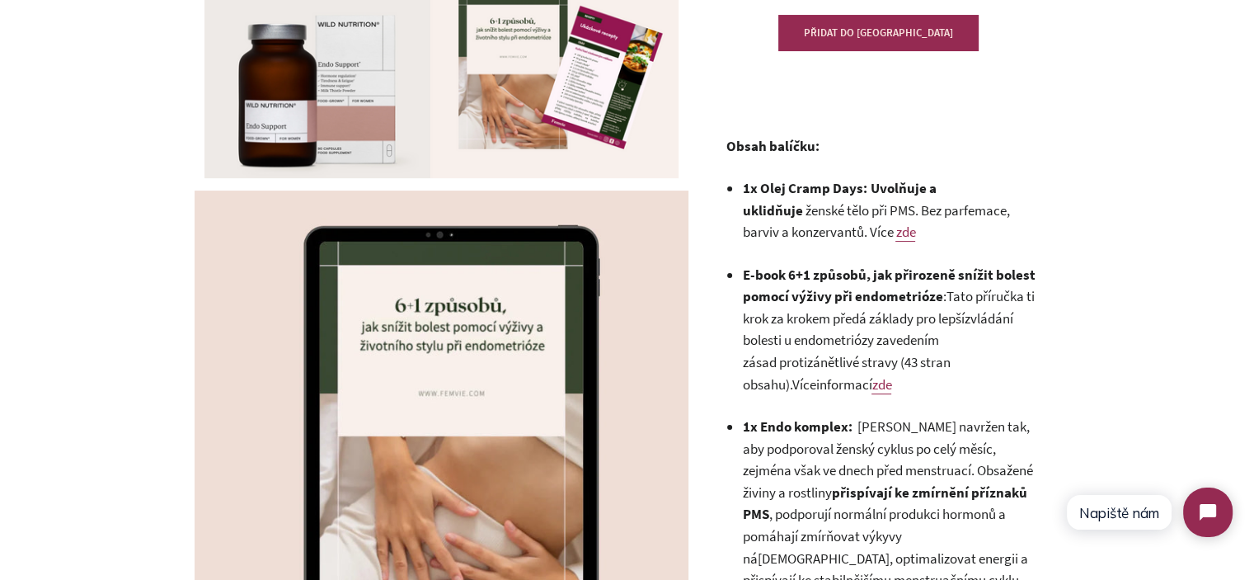
click at [746, 276] on strong "E-book 6+1 způsobů, jak přirozeně snížit bolest pomocí výživy při endometrióze" at bounding box center [888, 285] width 293 height 40
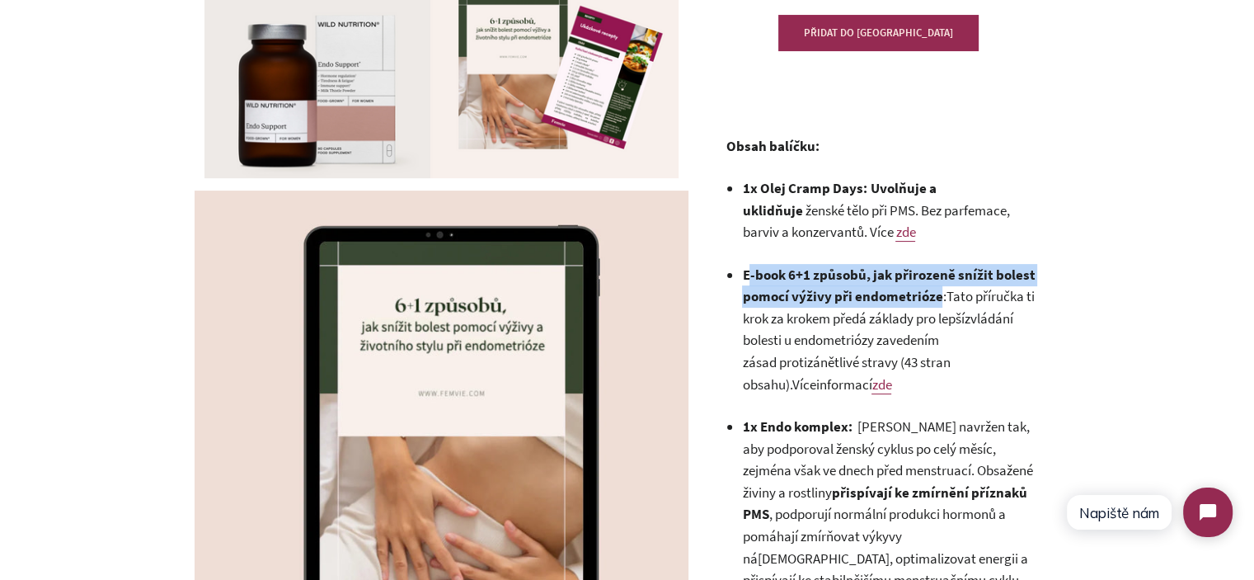
drag, startPoint x: 746, startPoint y: 276, endPoint x: 896, endPoint y: 293, distance: 151.0
click at [893, 293] on strong "E-book 6+1 způsobů, jak přirozeně snížit bolest pomocí výživy při endometrióze" at bounding box center [888, 285] width 293 height 40
click at [898, 293] on strong "E-book 6+1 způsobů, jak přirozeně snížit bolest pomocí výživy při endometrióze" at bounding box center [888, 285] width 293 height 40
drag, startPoint x: 898, startPoint y: 293, endPoint x: 699, endPoint y: 278, distance: 199.3
click at [699, 278] on div "Balíček Endo dny 0 Recenze Běžná cena 2.040,00 Kč Prodejní cena 1.840,00 Kč Jed…" at bounding box center [873, 573] width 371 height 1523
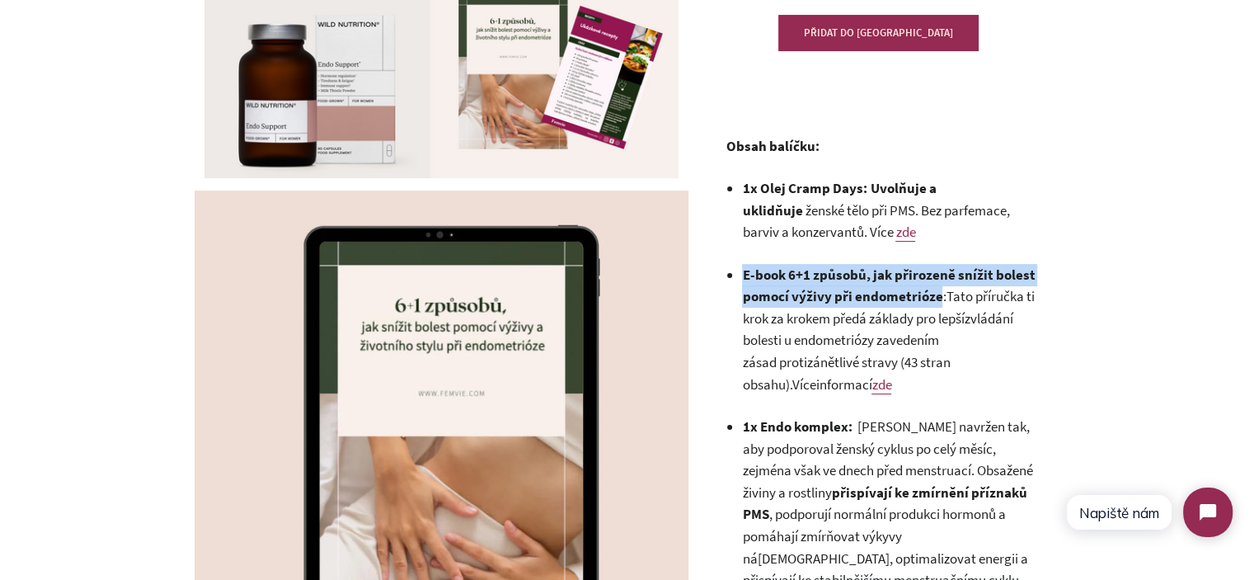
click at [780, 276] on strong "E-book 6+1 způsobů, jak přirozeně snížit bolest pomocí výživy při endometrióze" at bounding box center [888, 285] width 293 height 40
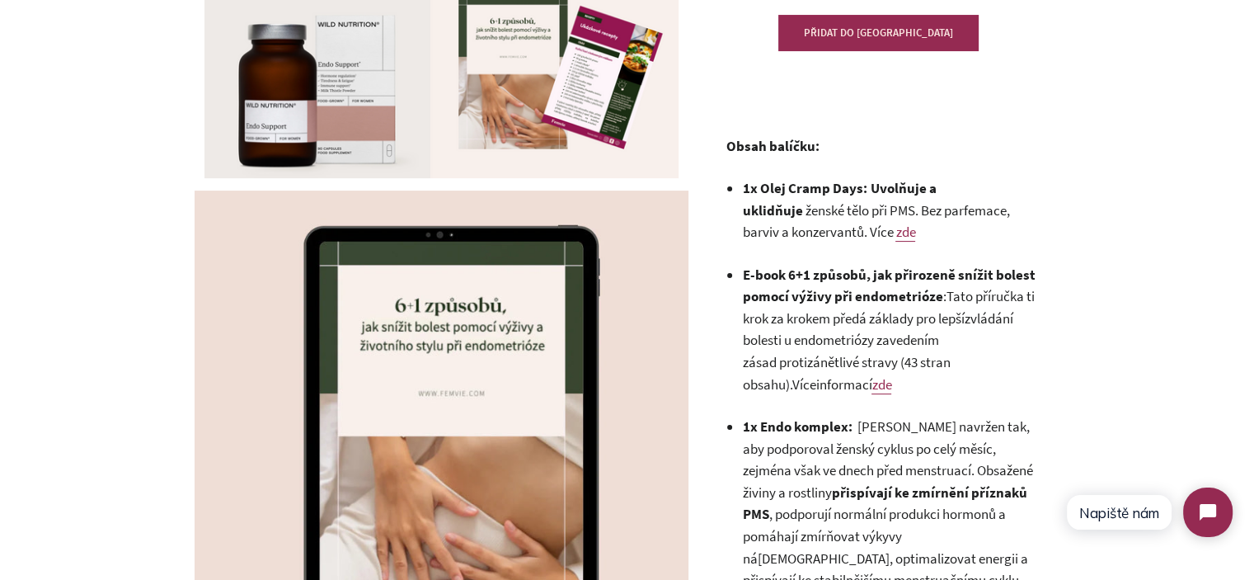
click at [745, 276] on strong "E-book 6+1 způsobů, jak přirozeně snížit bolest pomocí výživy při endometrióze" at bounding box center [888, 285] width 293 height 40
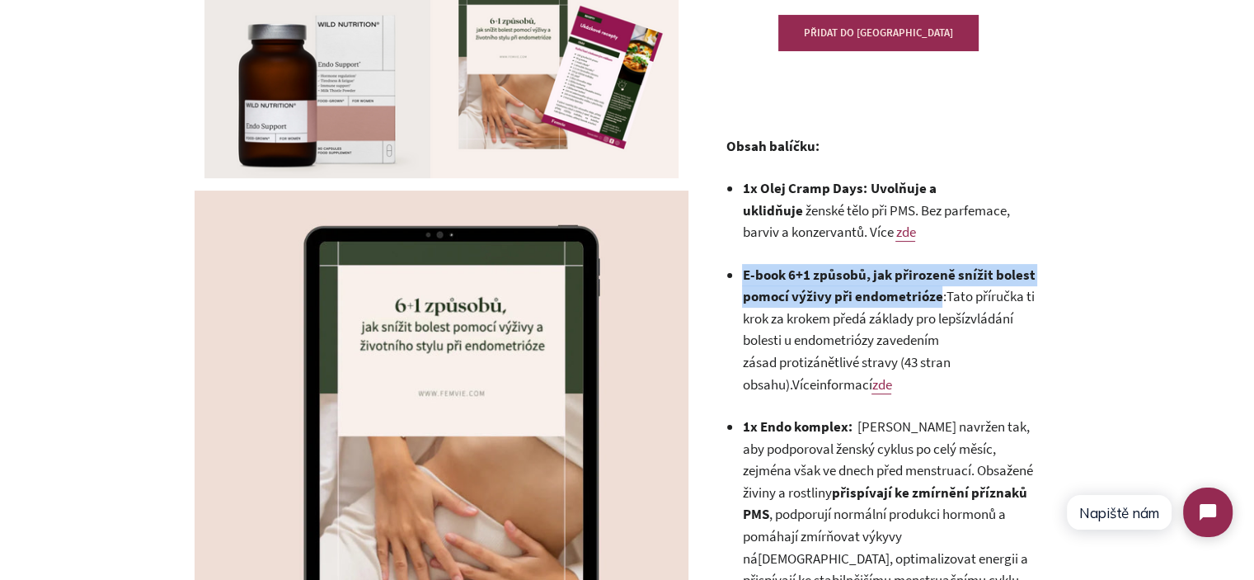
drag, startPoint x: 745, startPoint y: 276, endPoint x: 861, endPoint y: 286, distance: 116.7
click at [861, 286] on li "E-book 6+1 způsobů, jak přirozeně snížit bolest pomocí výživy při endometrióze …" at bounding box center [890, 329] width 297 height 131
click at [863, 286] on li "E-book 6+1 způsobů, jak přirozeně snížit bolest pomocí výživy při endometrióze …" at bounding box center [890, 329] width 297 height 131
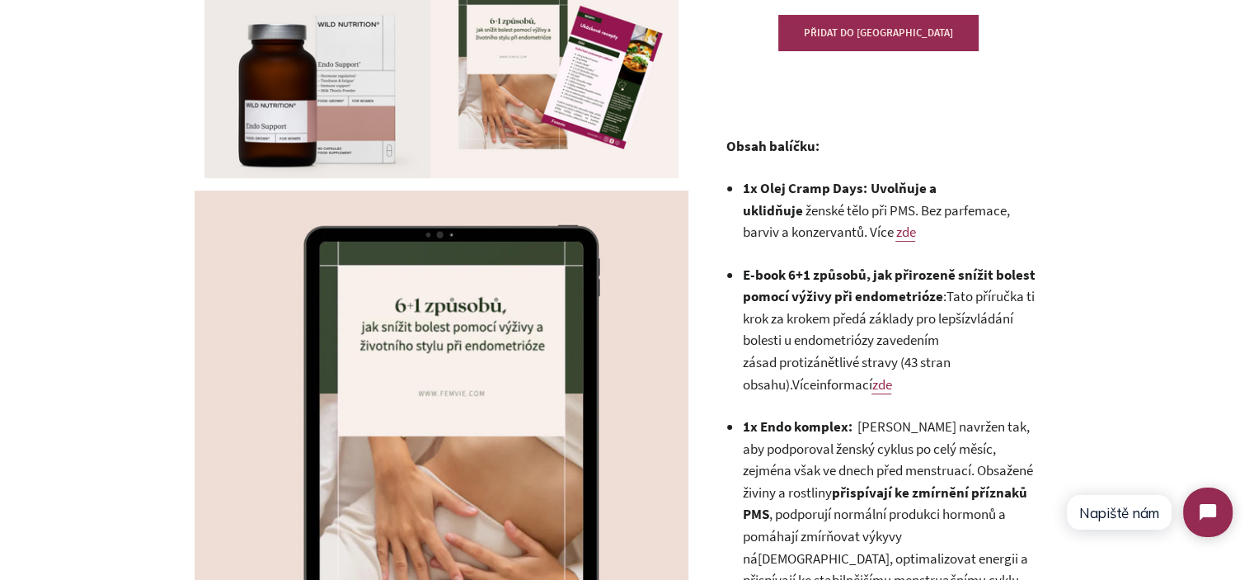
click at [890, 188] on strong "1x Olej Cramp Days: Uvolňuje a uklidňuje" at bounding box center [839, 199] width 194 height 40
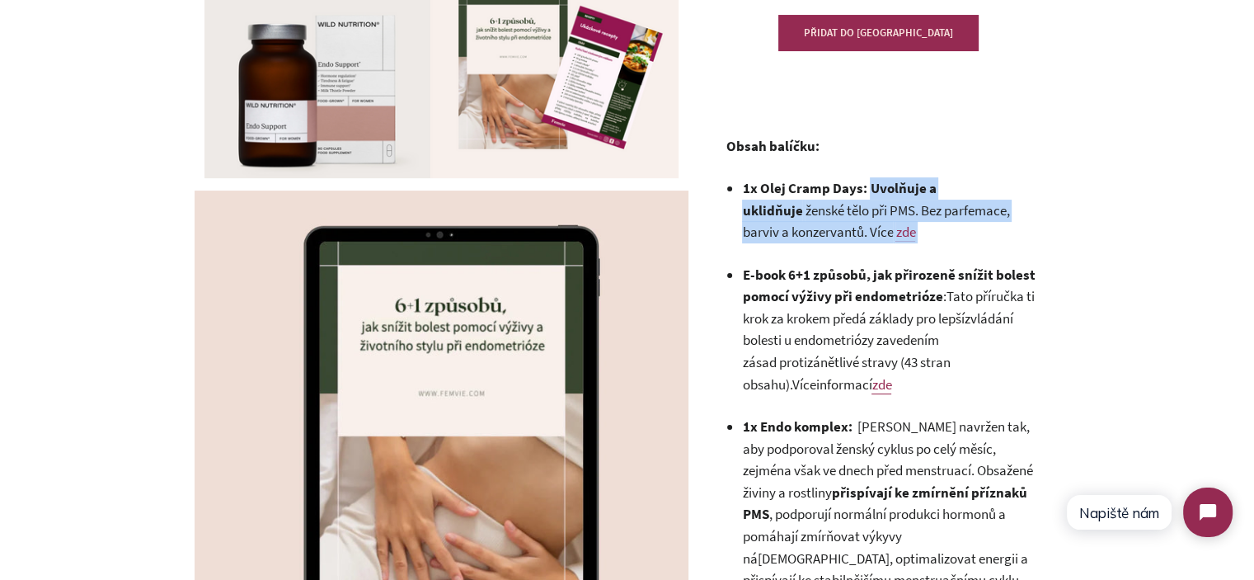
drag, startPoint x: 890, startPoint y: 188, endPoint x: 892, endPoint y: 227, distance: 38.8
click at [892, 227] on li "1x Olej Cramp Days: Uvolňuje a uklidňuje ženské tělo při PMS. Bez parfemace, ba…" at bounding box center [890, 210] width 297 height 66
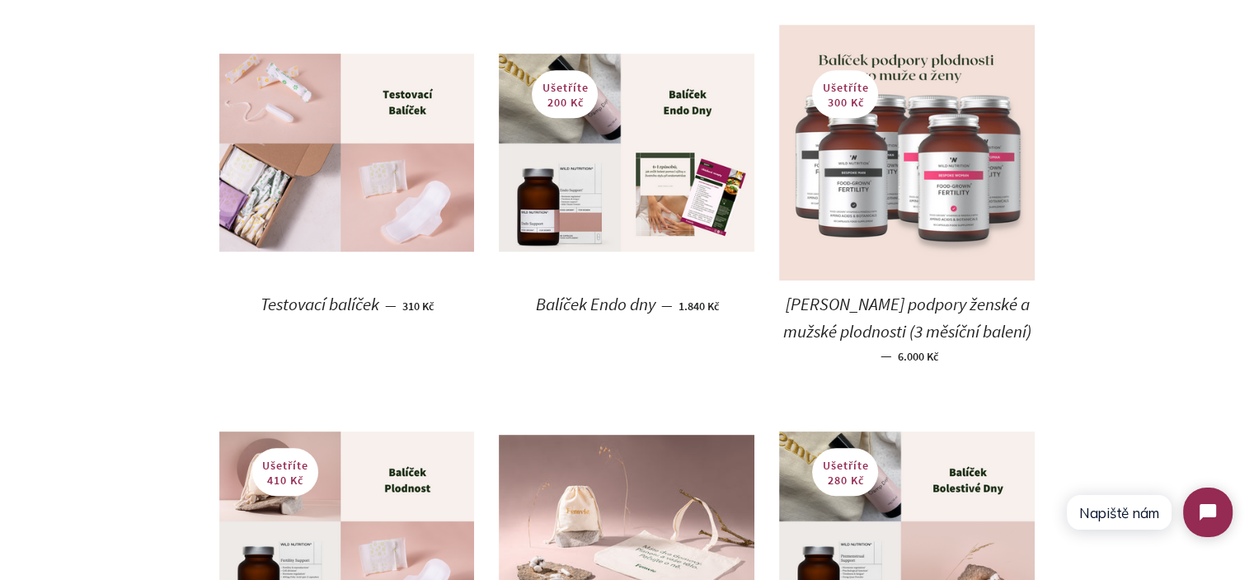
scroll to position [815, 0]
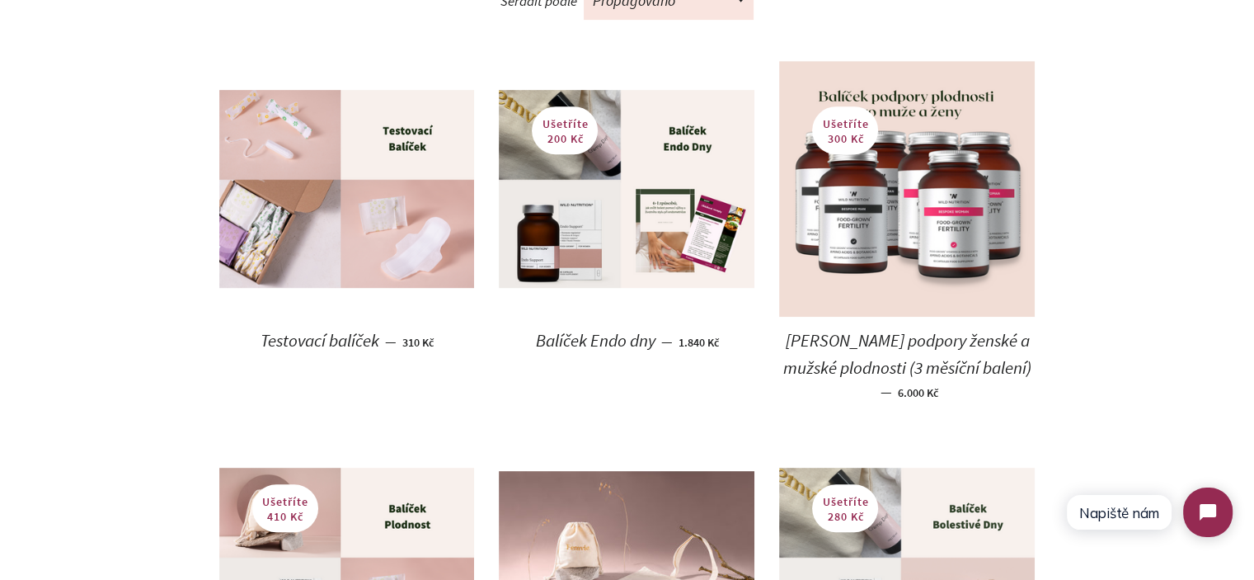
click at [928, 510] on img at bounding box center [907, 565] width 256 height 197
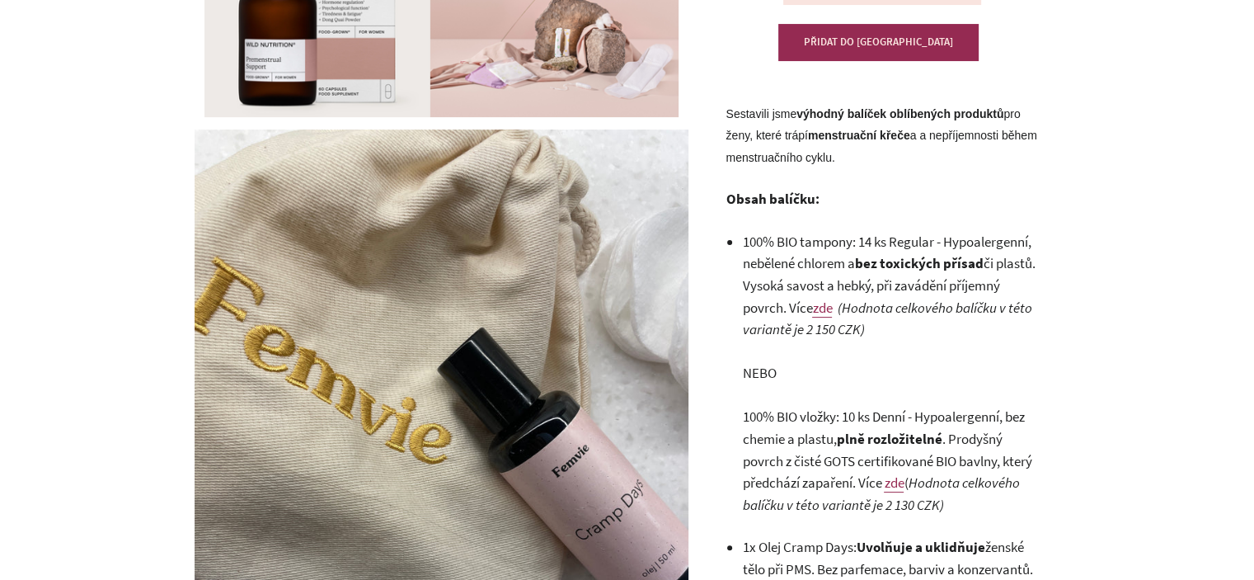
scroll to position [385, 0]
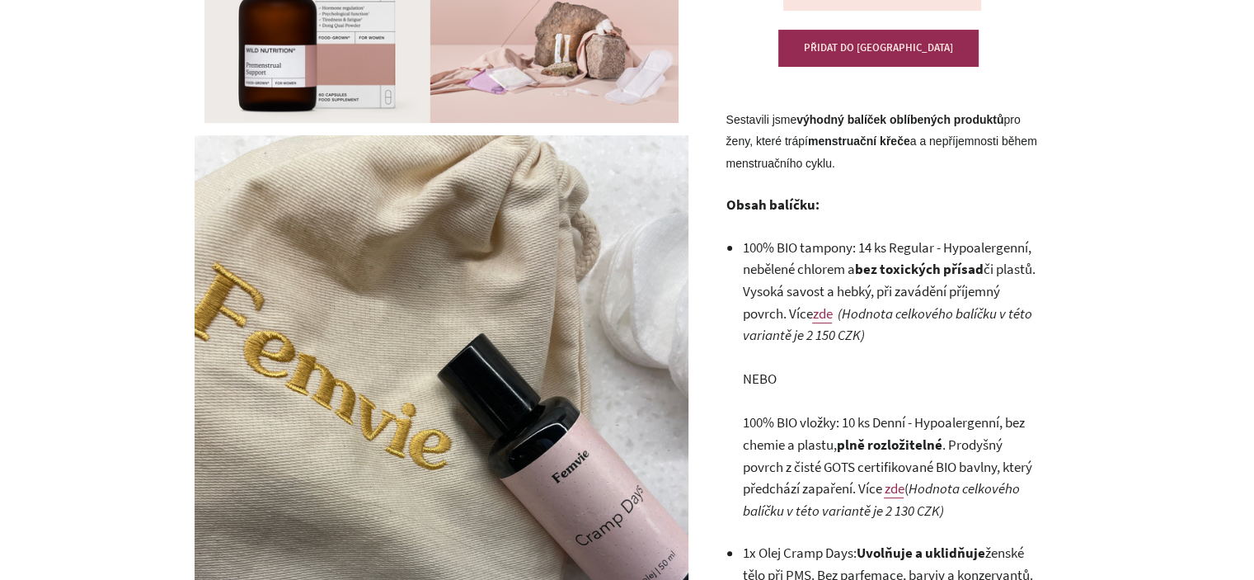
click at [824, 276] on li "100% BIO tampony: 14 ks Regular - Hypoalergenní, nebělené chlorem a bez toxický…" at bounding box center [890, 379] width 297 height 284
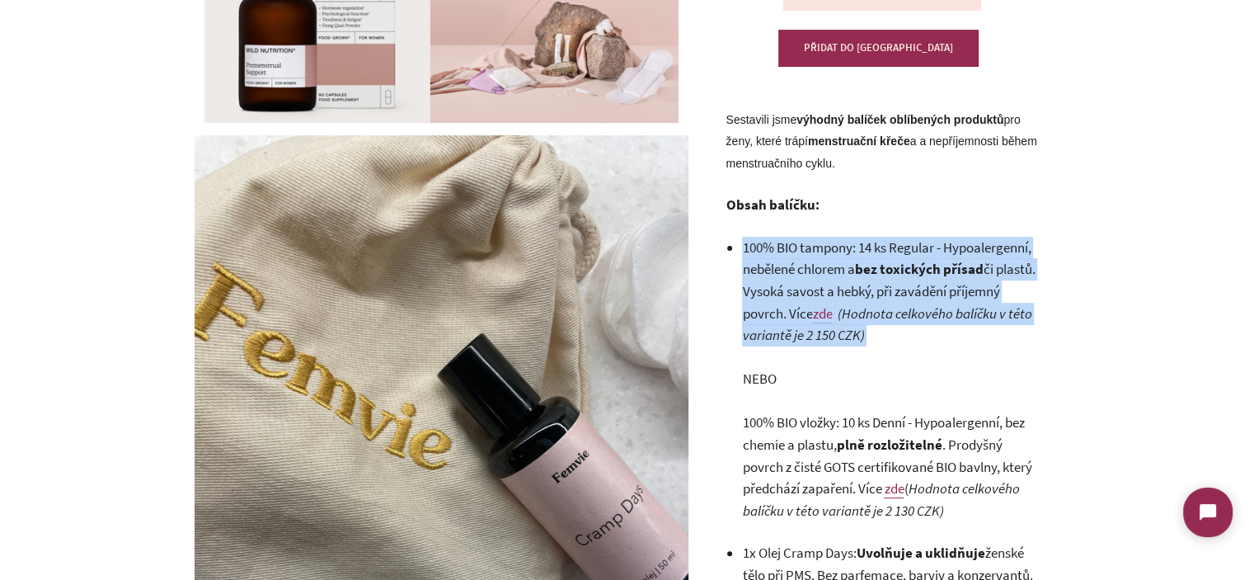
click at [824, 276] on li "100% BIO tampony: 14 ks Regular - Hypoalergenní, nebělené chlorem a bez toxický…" at bounding box center [890, 379] width 297 height 284
click at [801, 250] on li "100% BIO tampony: 14 ks Regular - Hypoalergenní, nebělené chlorem a bez toxický…" at bounding box center [890, 379] width 297 height 284
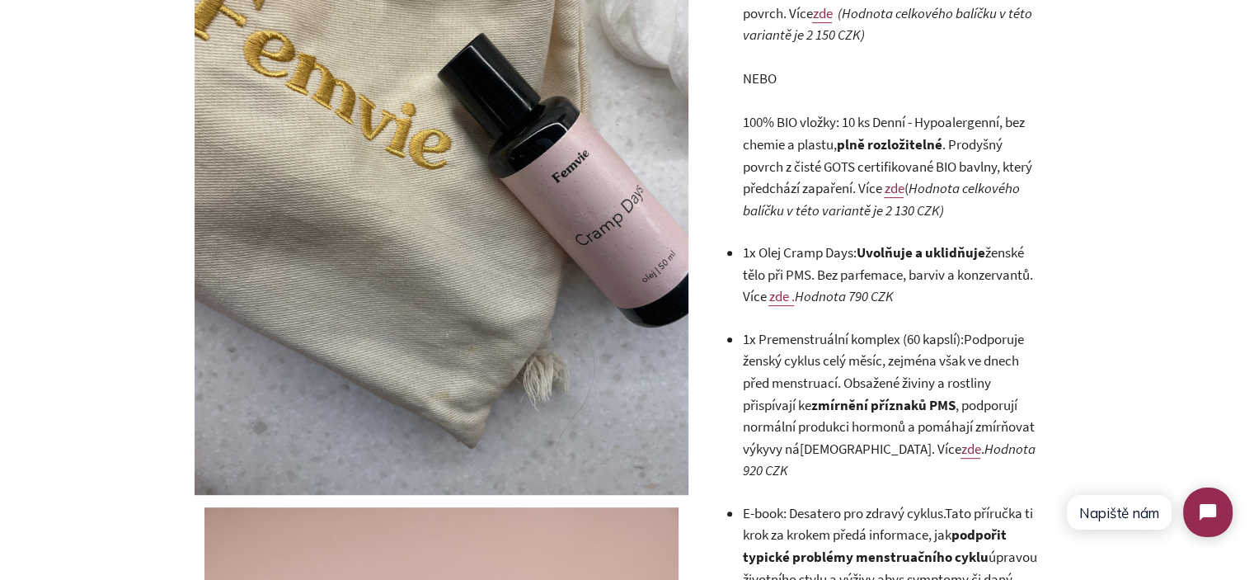
scroll to position [715, 0]
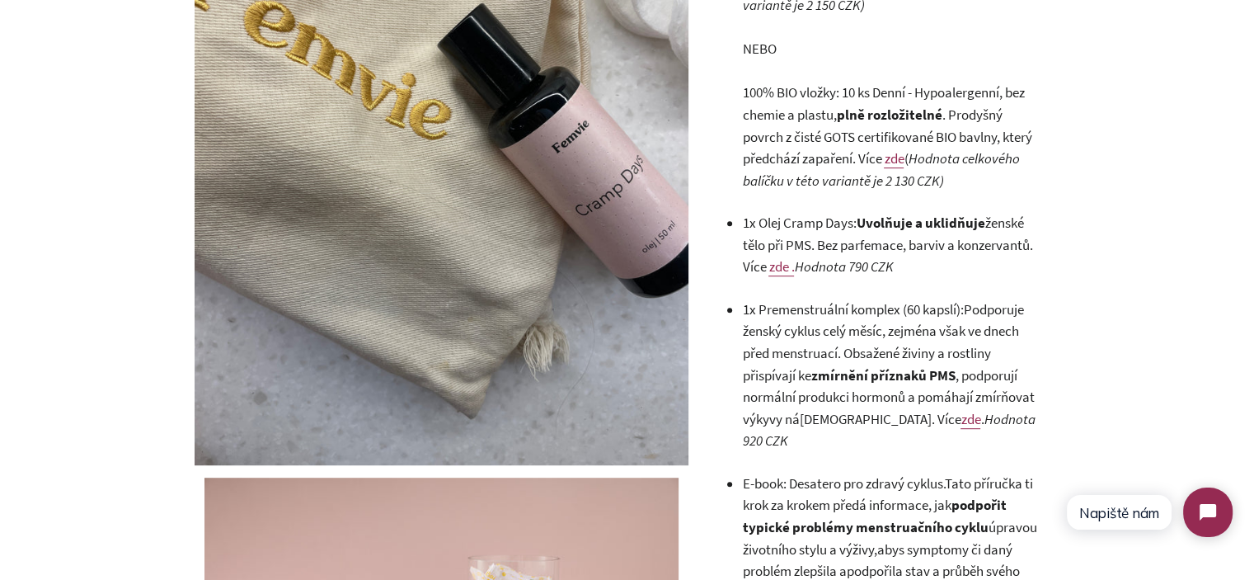
click at [782, 170] on li "100% BIO tampony: 14 ks Regular - Hypoalergenní, nebělené chlorem a bez toxický…" at bounding box center [890, 49] width 297 height 284
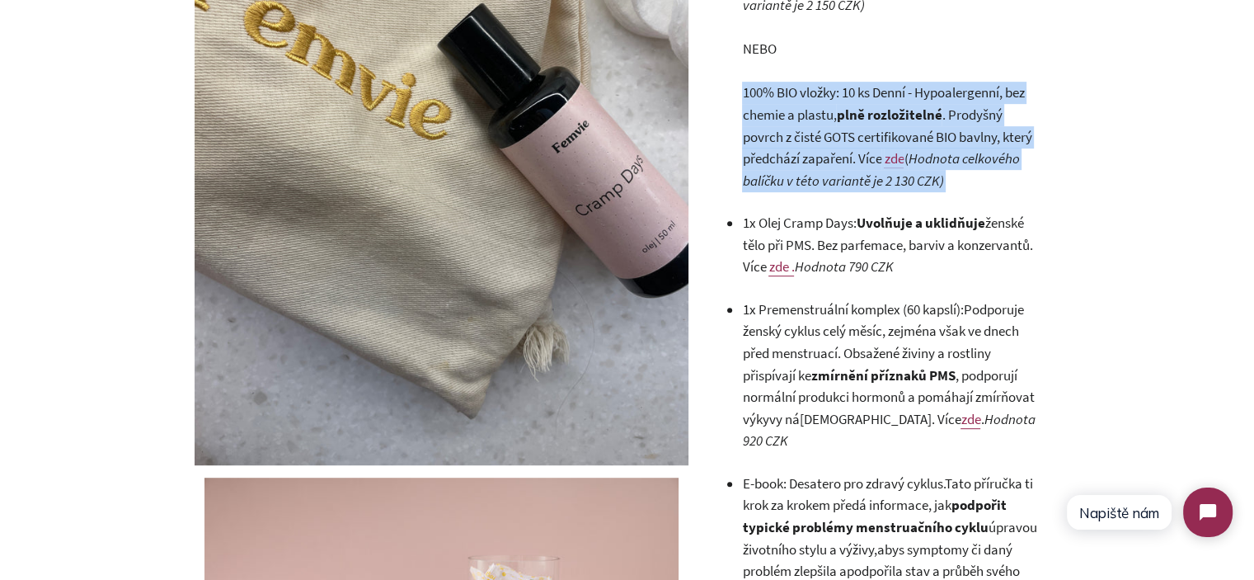
click at [782, 170] on li "100% BIO tampony: 14 ks Regular - Hypoalergenní, nebělené chlorem a bez toxický…" at bounding box center [890, 49] width 297 height 284
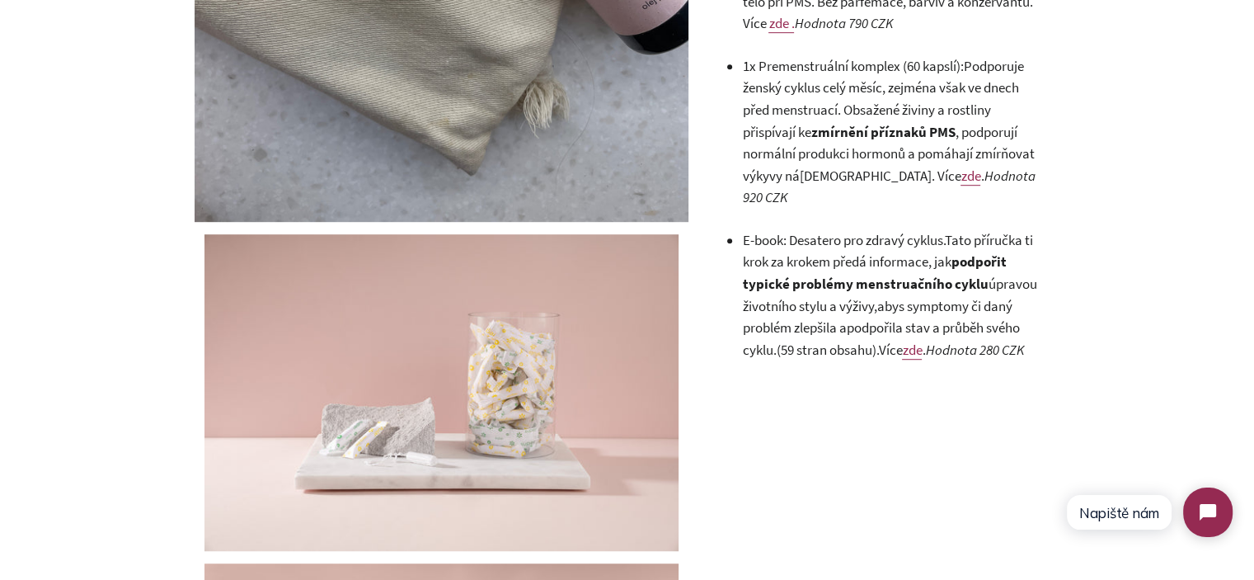
scroll to position [962, 0]
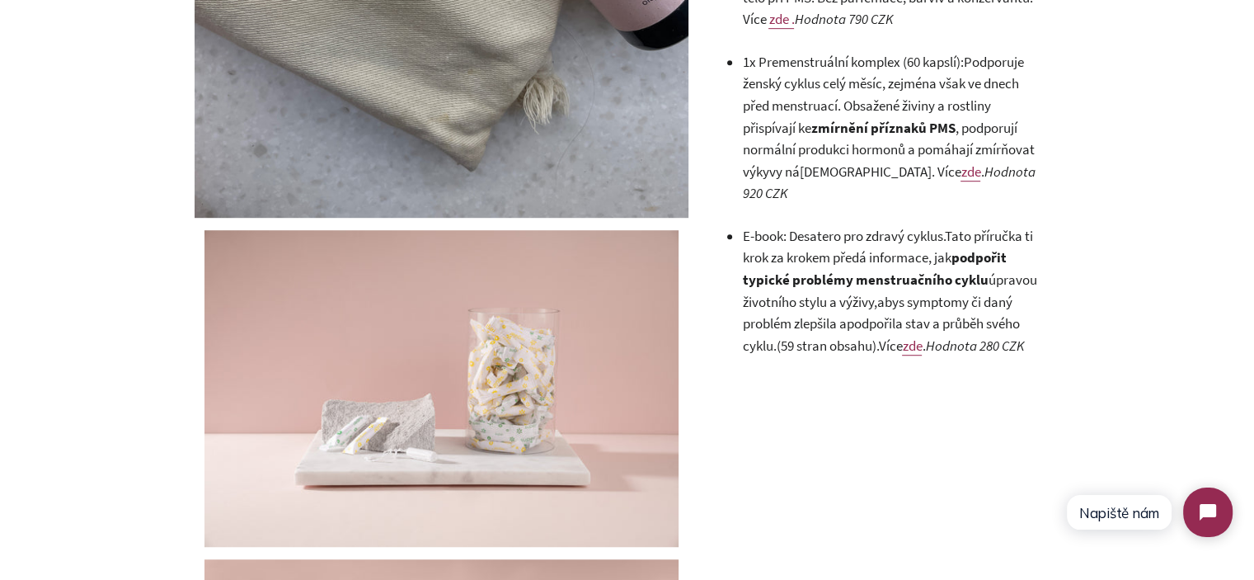
click at [819, 270] on span "úpravou životního stylu a výživy," at bounding box center [889, 290] width 294 height 40
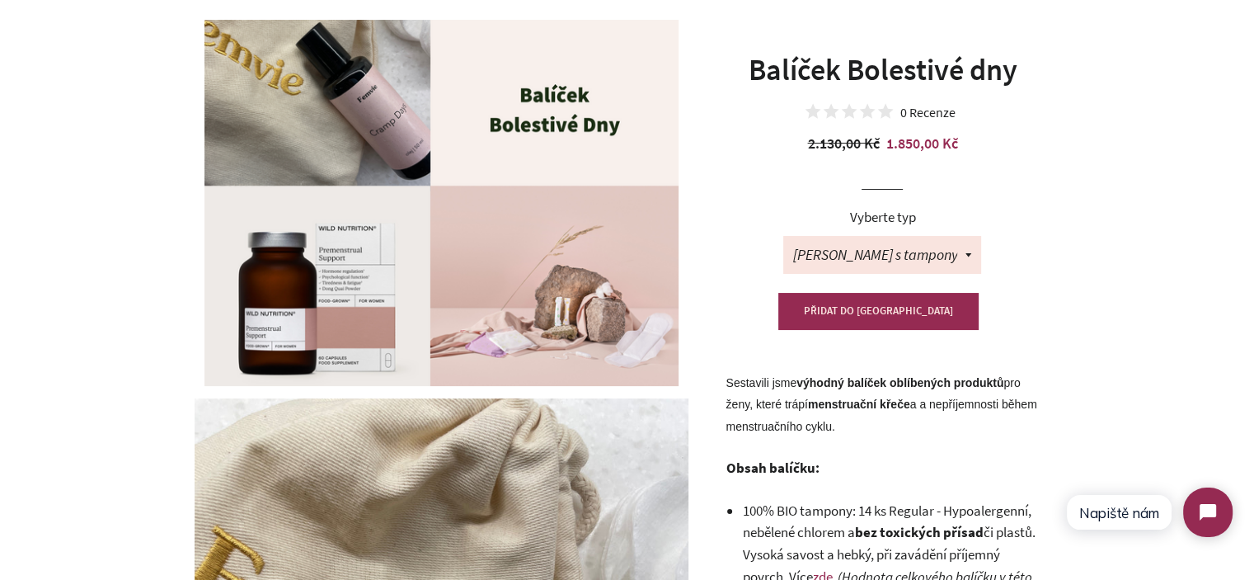
scroll to position [0, 0]
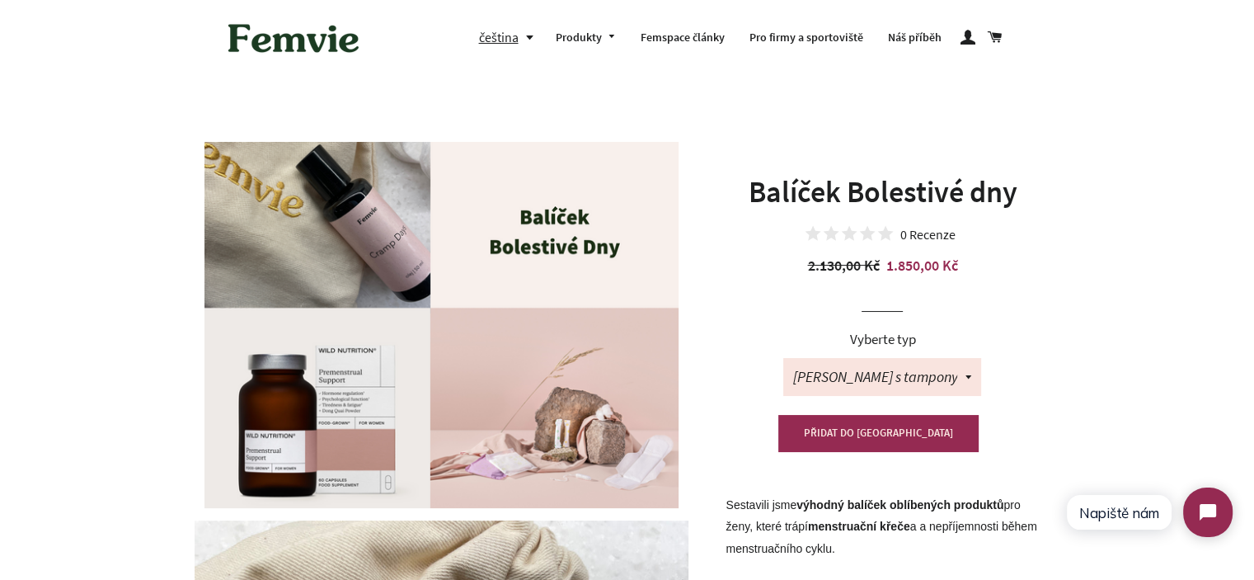
click at [613, 328] on img at bounding box center [441, 325] width 474 height 366
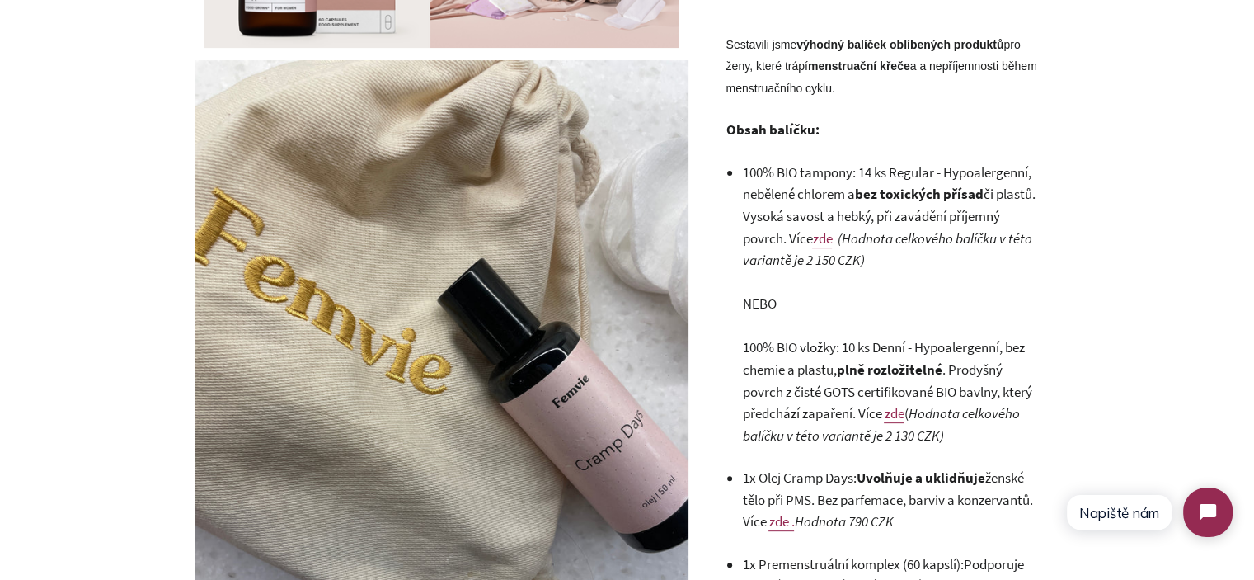
scroll to position [660, 0]
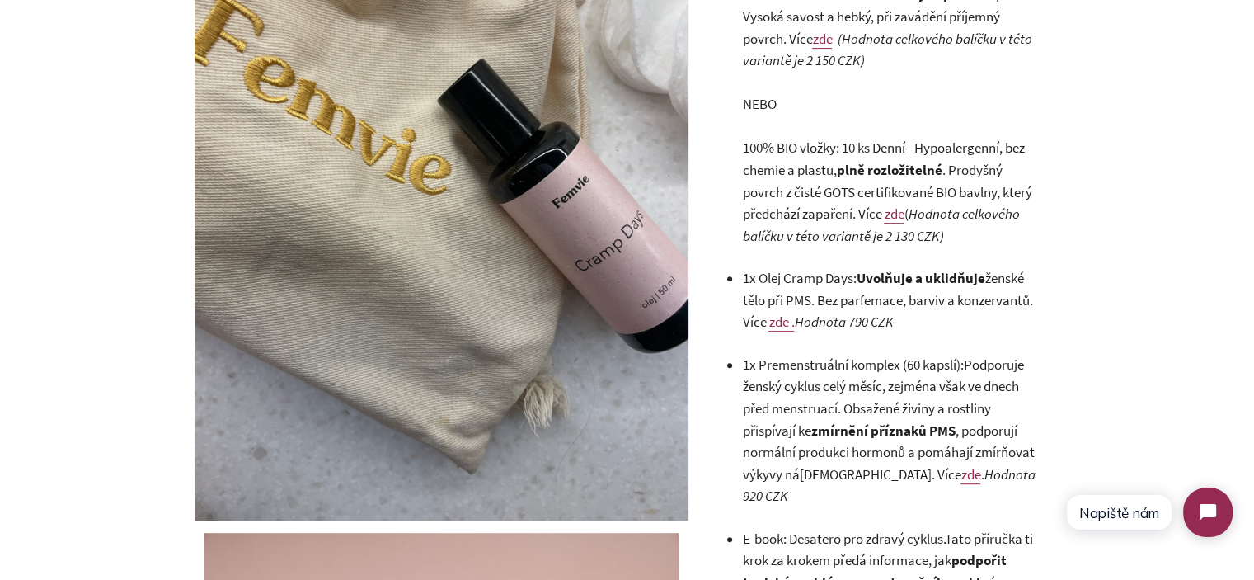
click at [893, 214] on link "zde" at bounding box center [894, 213] width 20 height 19
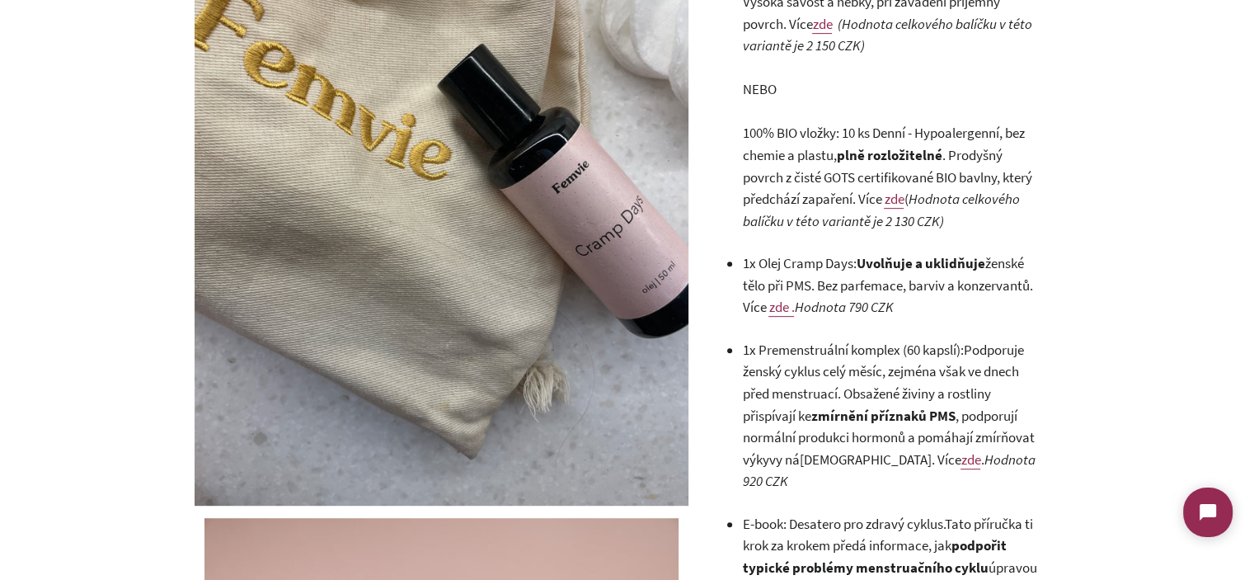
scroll to position [495, 0]
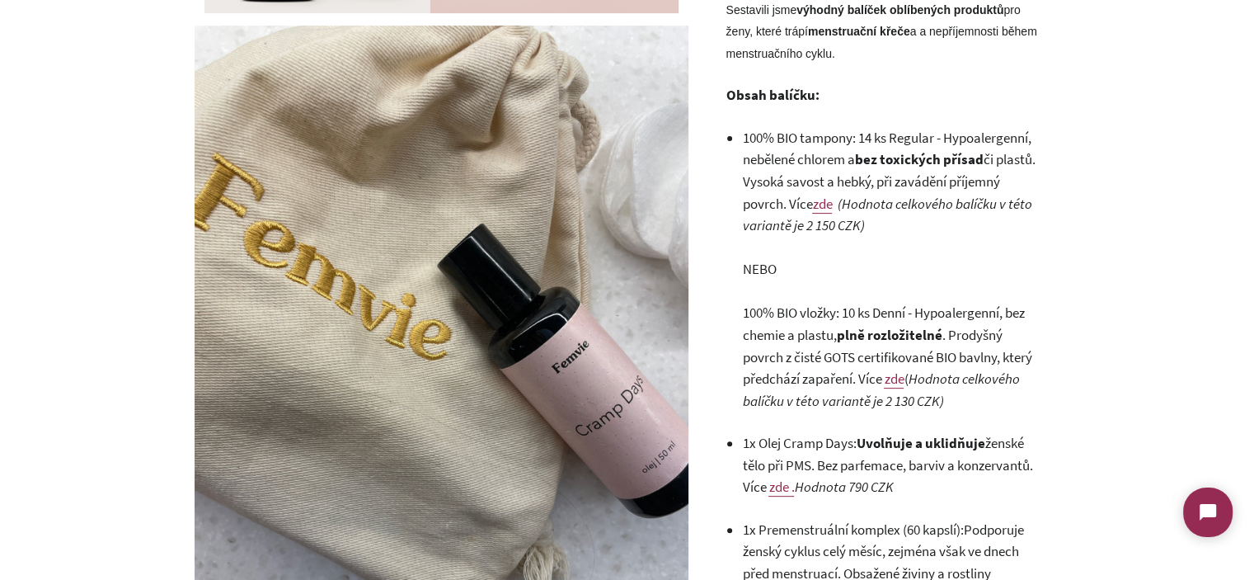
click at [832, 202] on link "zde" at bounding box center [822, 204] width 20 height 19
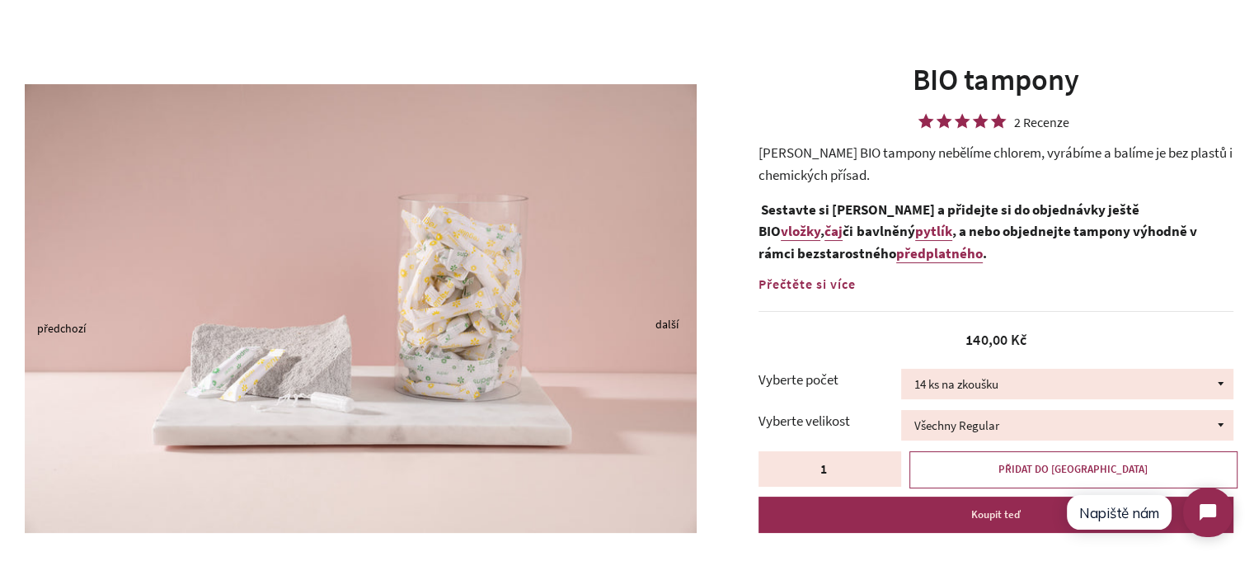
click at [662, 315] on img at bounding box center [361, 308] width 672 height 449
click at [664, 324] on button "Next" at bounding box center [659, 326] width 8 height 4
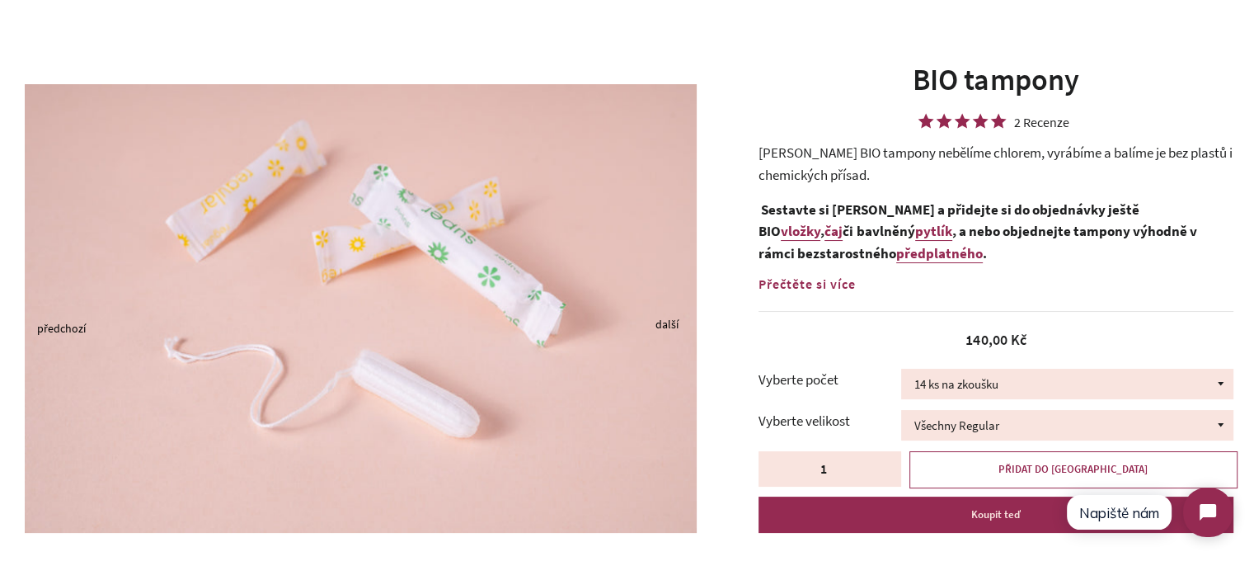
click at [664, 324] on button "Next" at bounding box center [659, 326] width 8 height 4
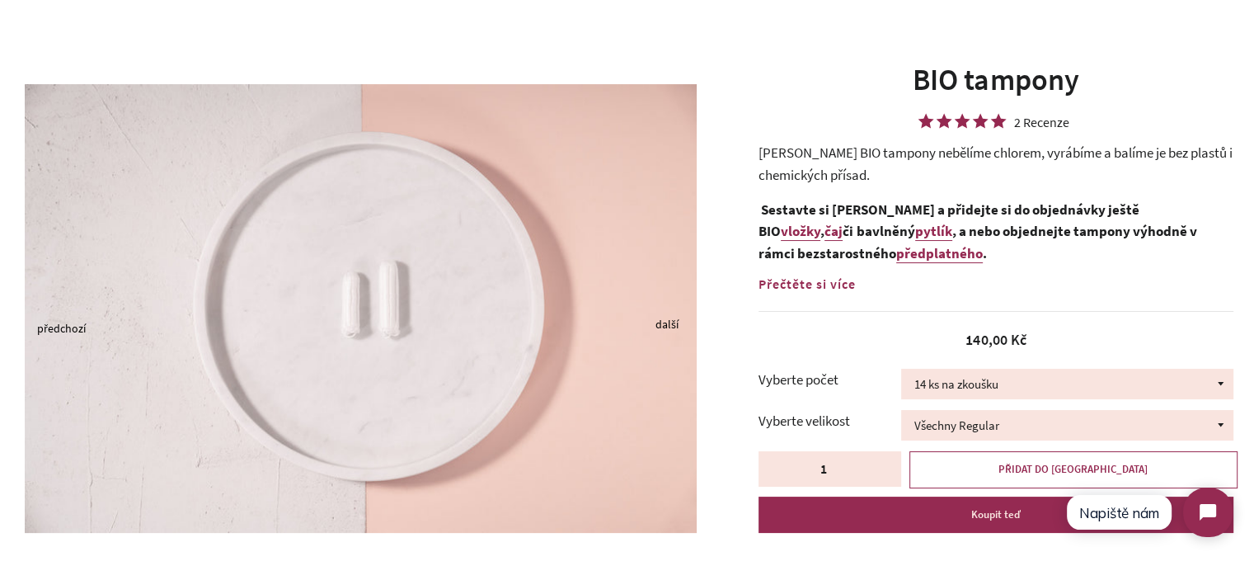
click at [664, 324] on button "Next" at bounding box center [659, 326] width 8 height 4
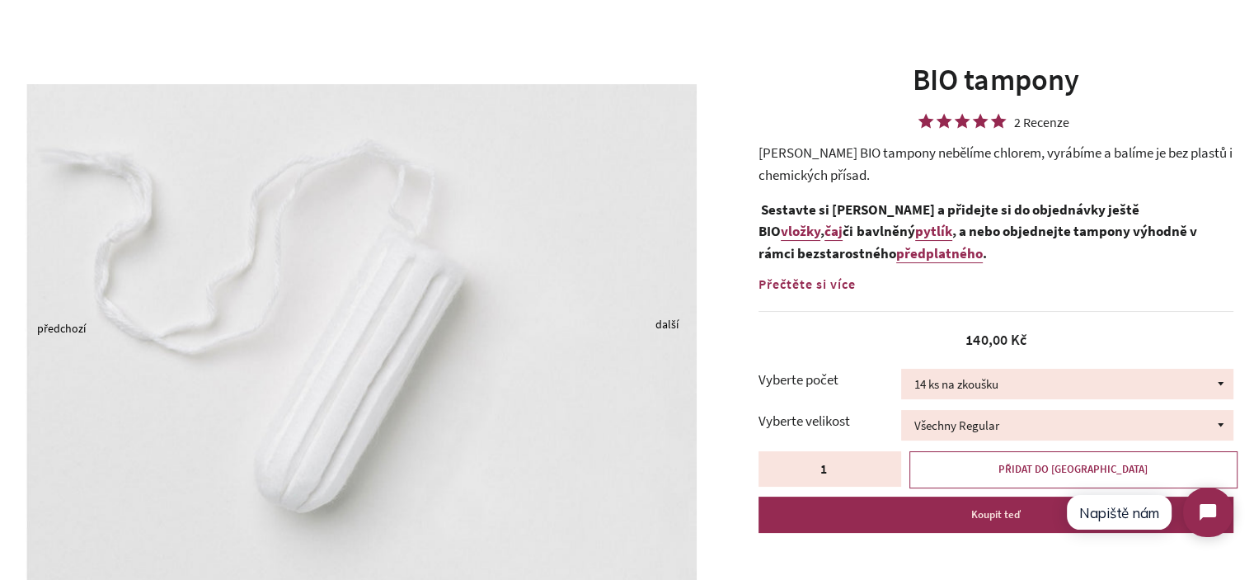
click at [664, 324] on button "Next" at bounding box center [659, 326] width 8 height 4
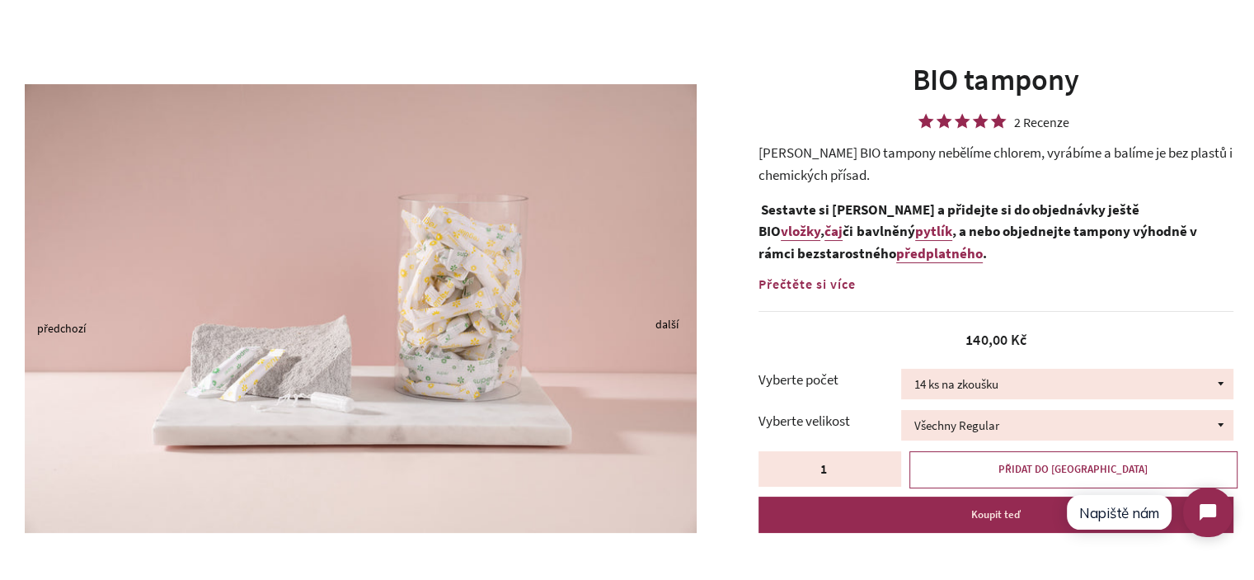
click at [664, 324] on button "Next" at bounding box center [659, 326] width 8 height 4
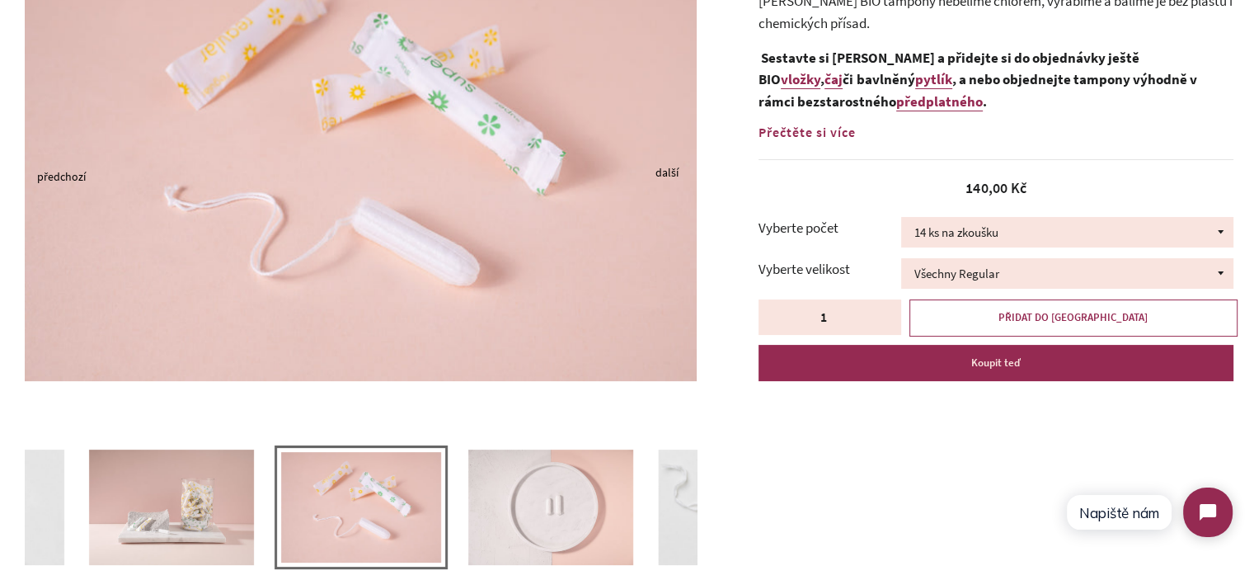
scroll to position [495, 0]
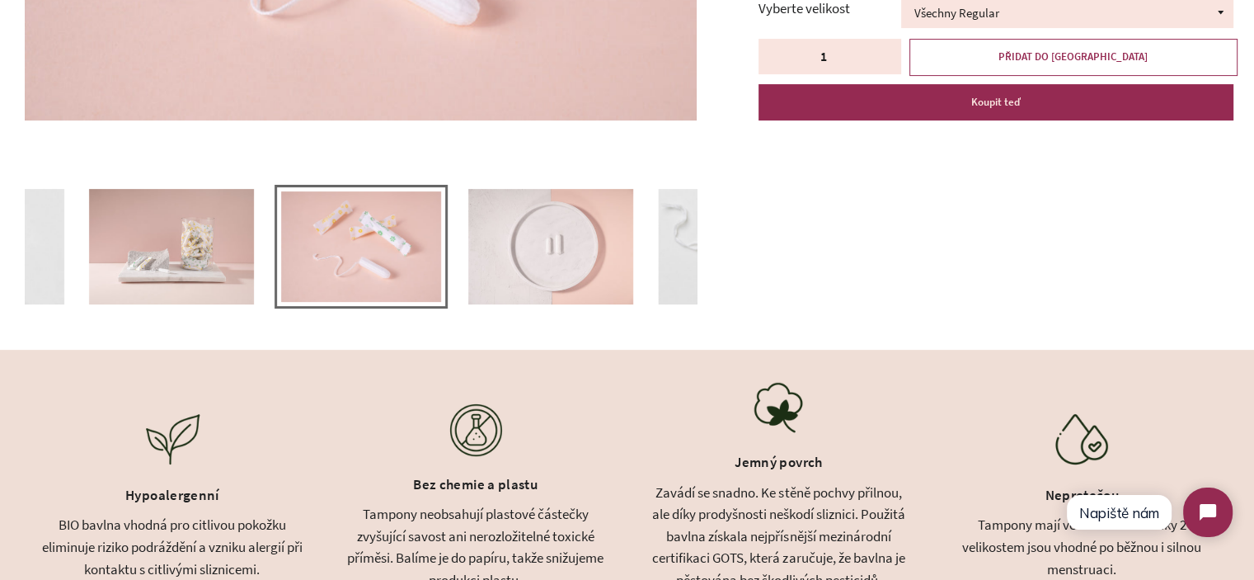
click at [561, 264] on img at bounding box center [550, 246] width 165 height 115
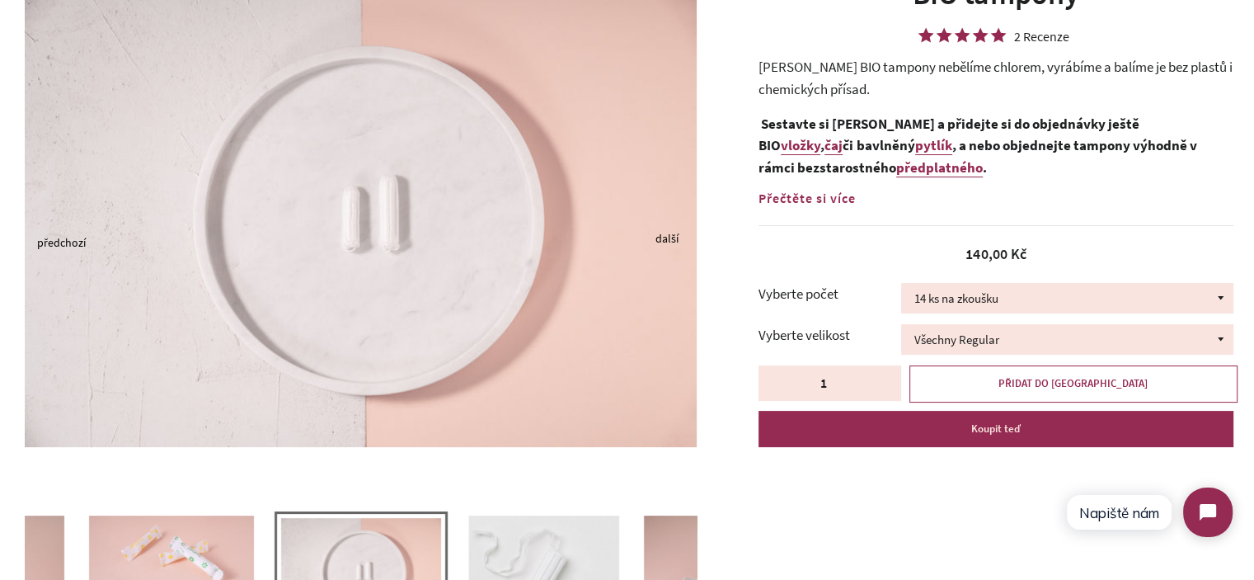
scroll to position [165, 0]
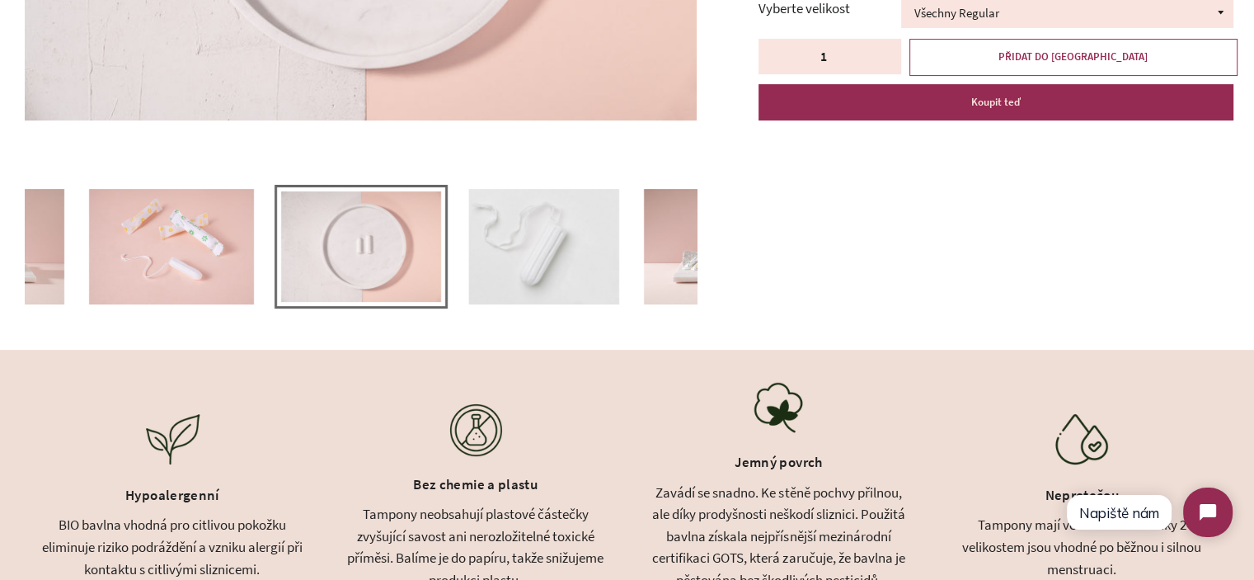
click at [168, 243] on img at bounding box center [171, 246] width 165 height 115
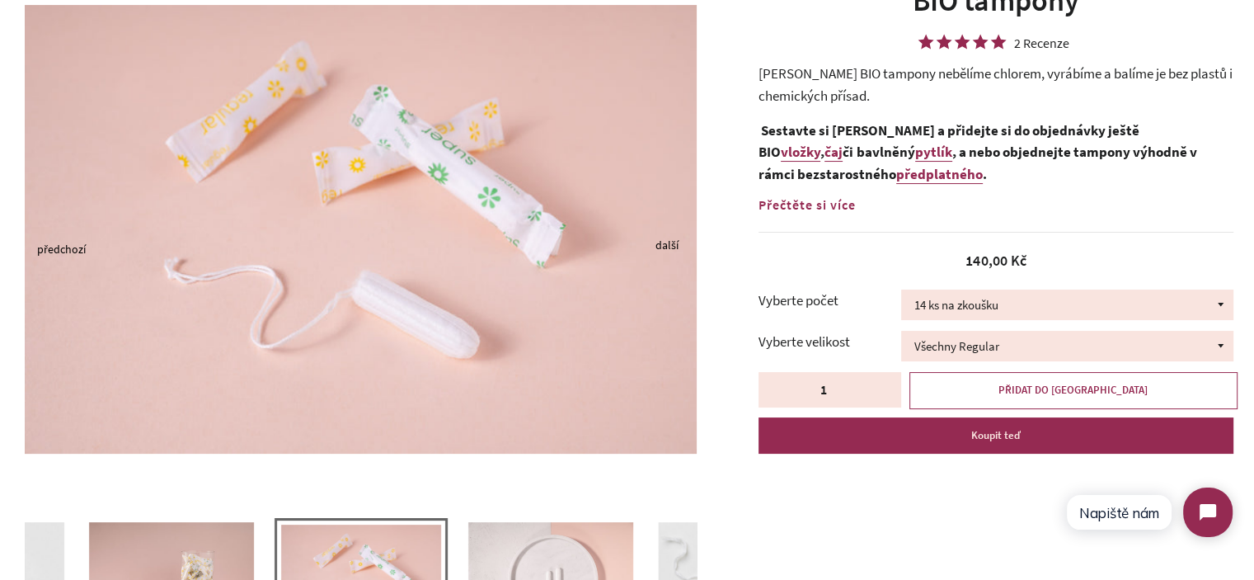
scroll to position [0, 0]
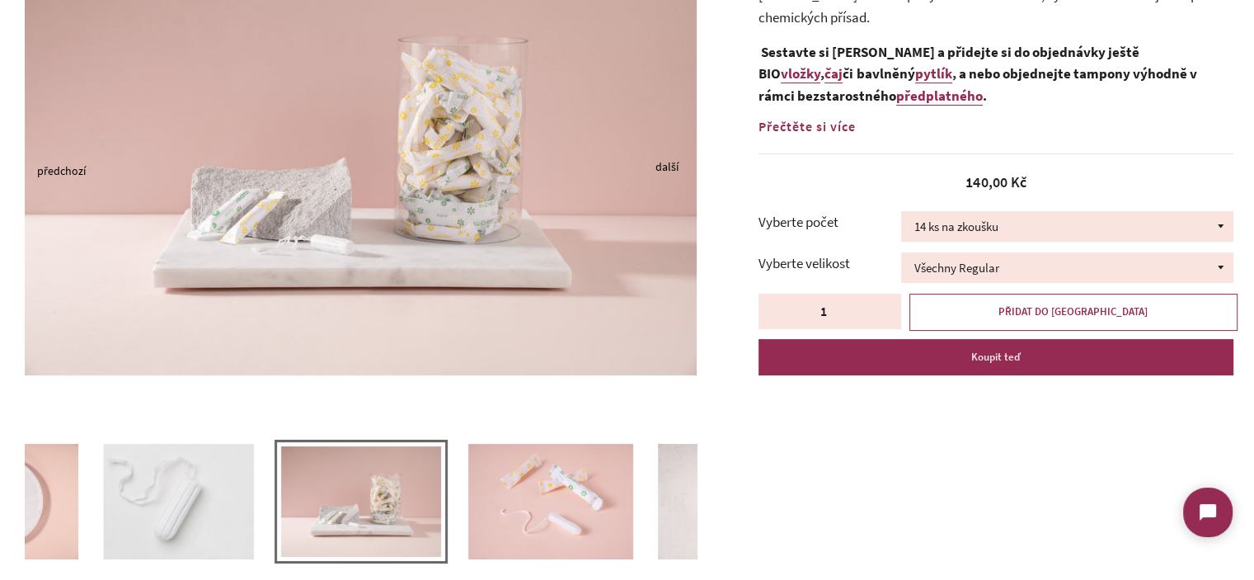
scroll to position [247, 0]
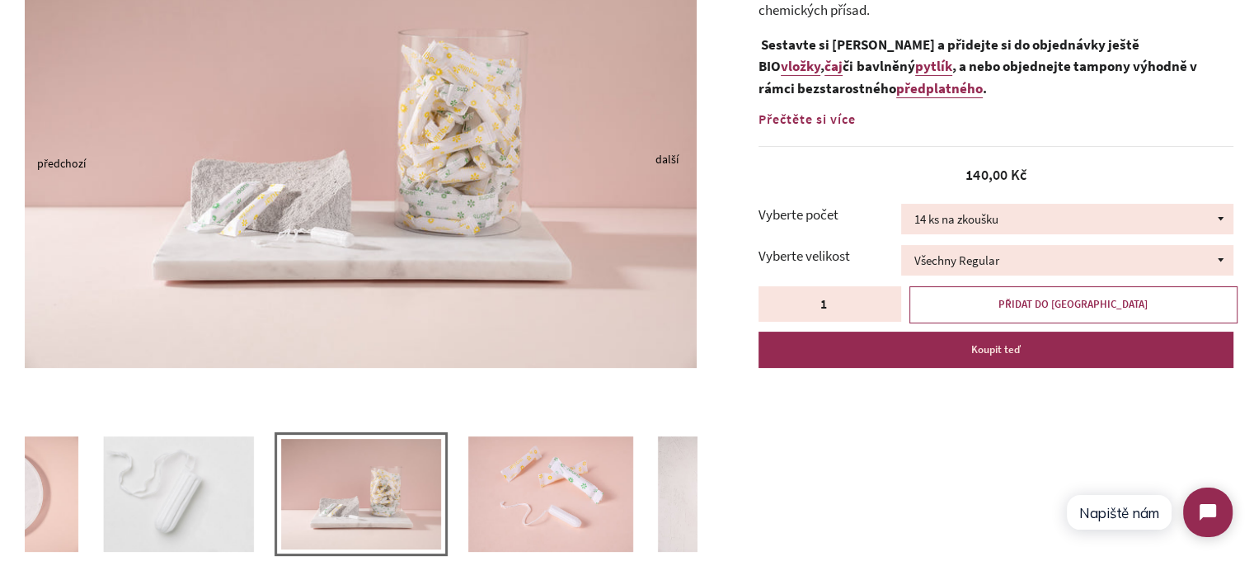
click at [172, 494] on img at bounding box center [178, 493] width 151 height 115
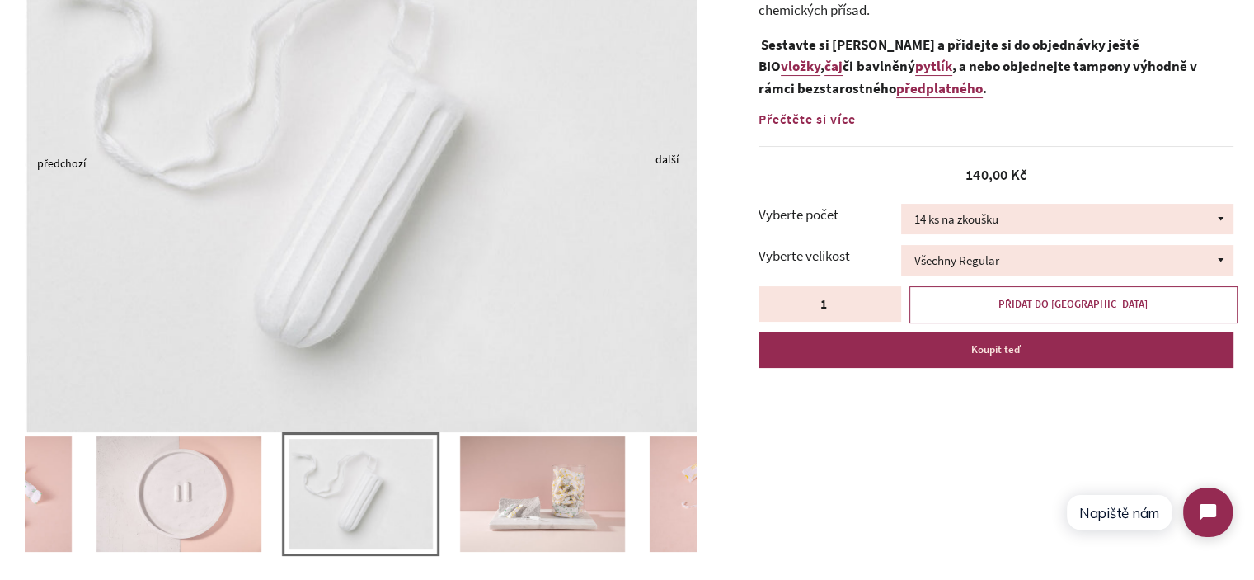
click at [171, 492] on img at bounding box center [178, 493] width 165 height 115
